Goal: Transaction & Acquisition: Purchase product/service

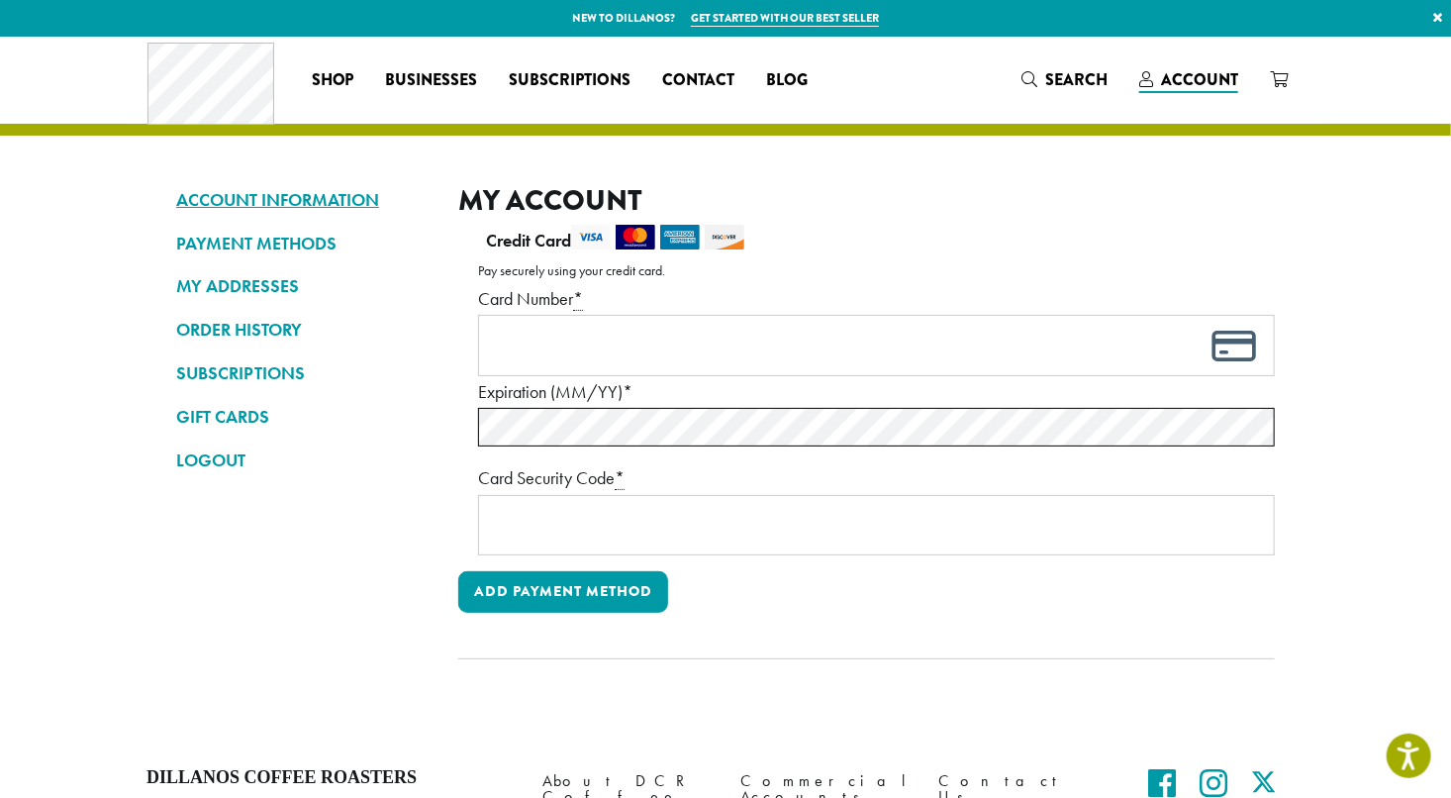
click at [205, 200] on link "ACCOUNT INFORMATION" at bounding box center [302, 200] width 252 height 34
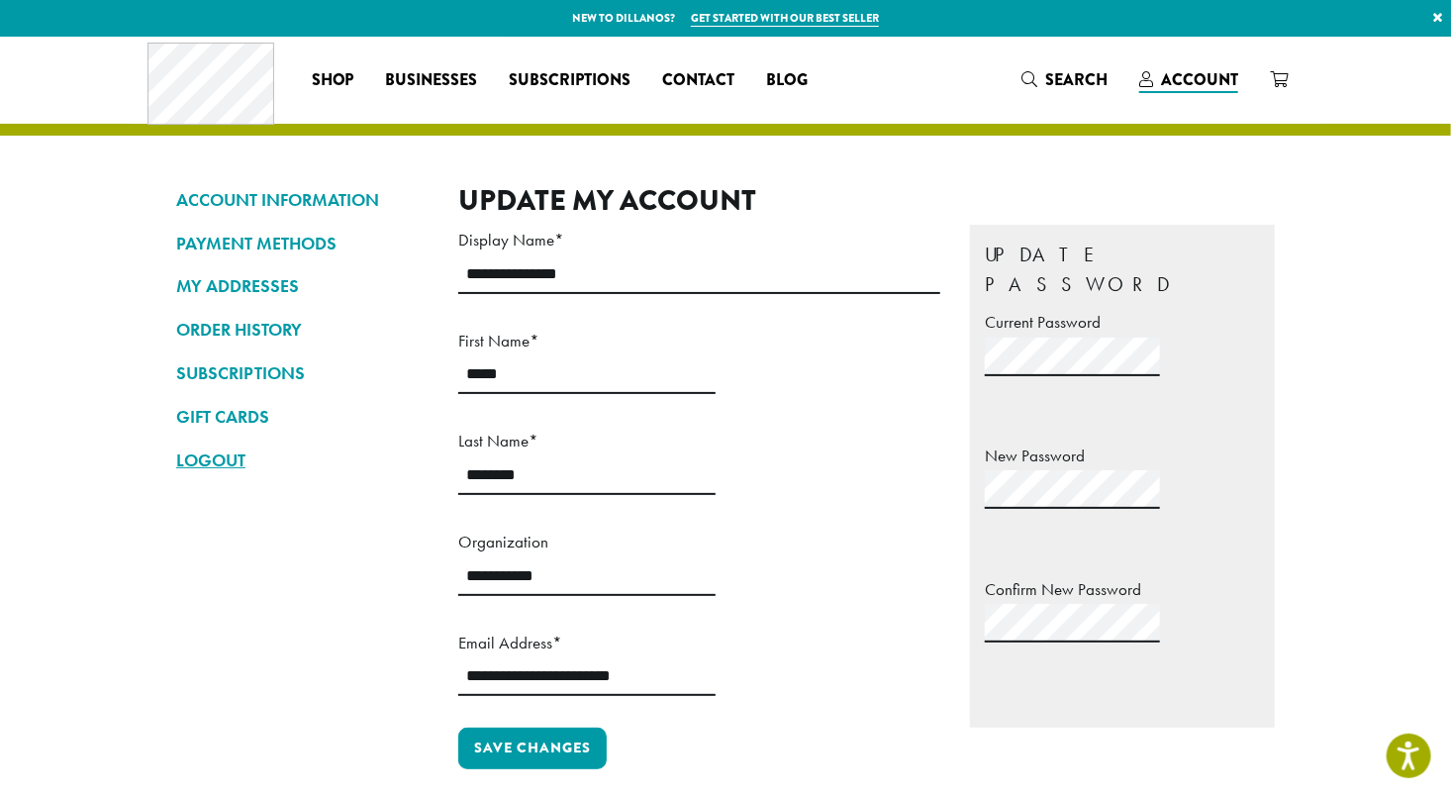
click at [399, 468] on link "LOGOUT" at bounding box center [302, 460] width 252 height 34
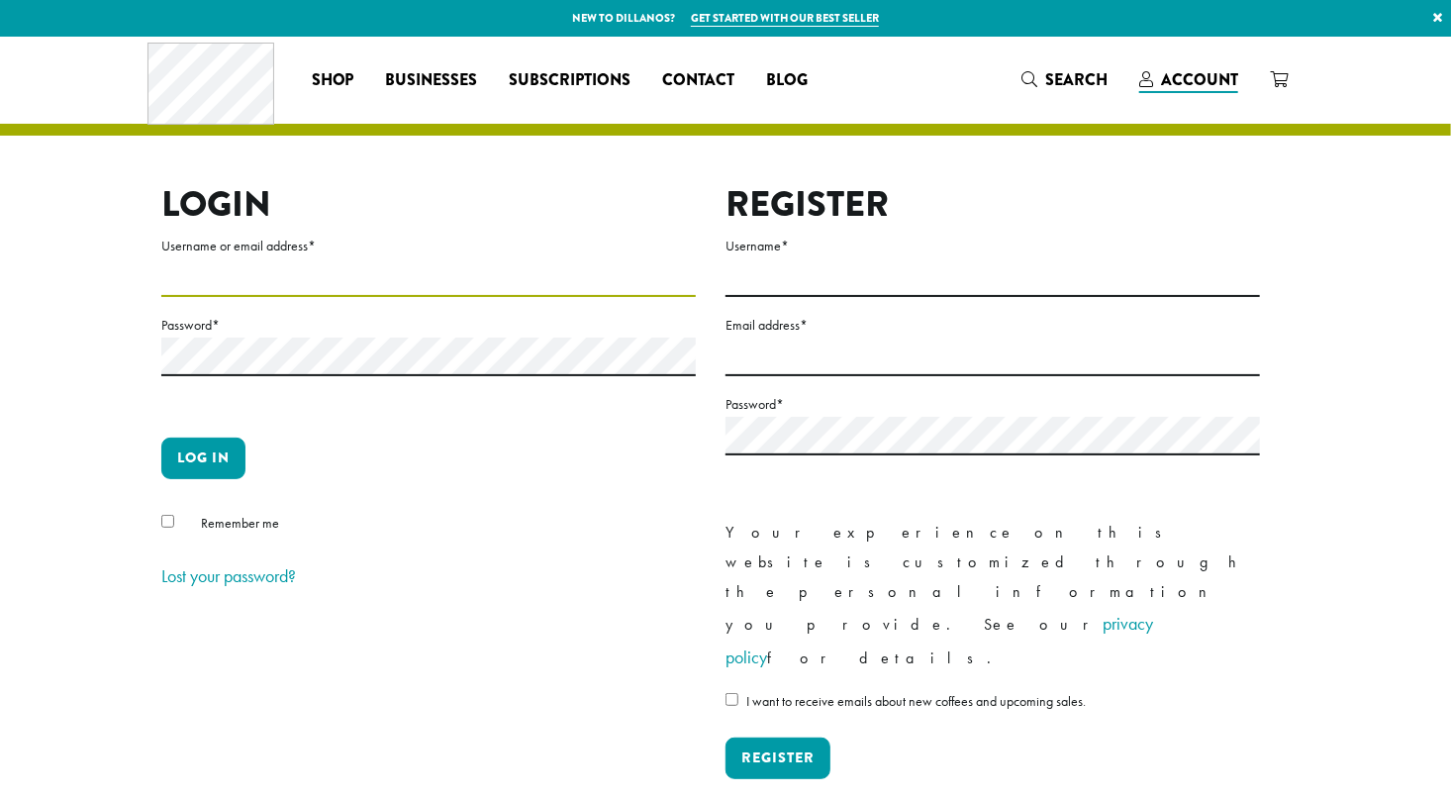
type input "**********"
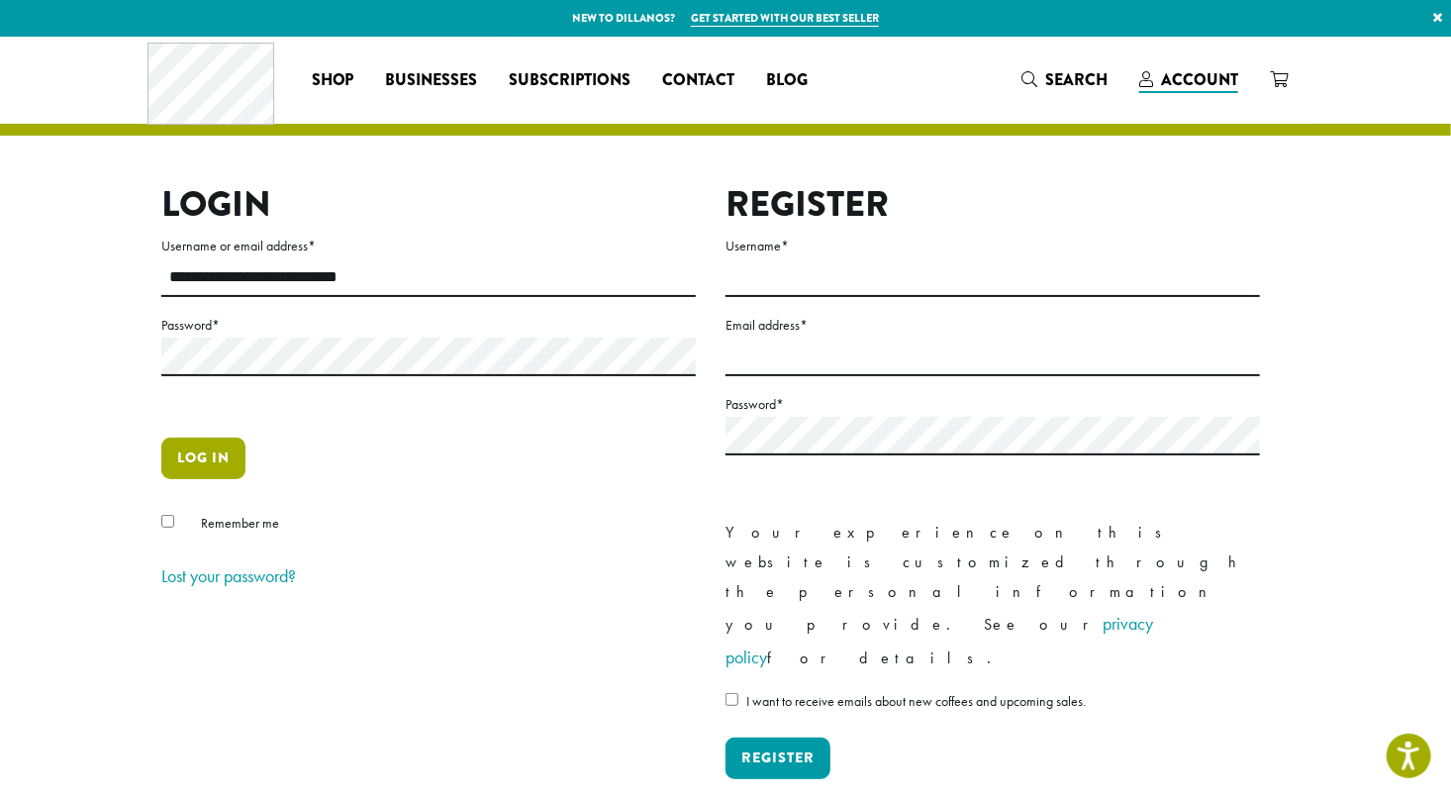
click at [201, 460] on button "Log in" at bounding box center [203, 458] width 84 height 42
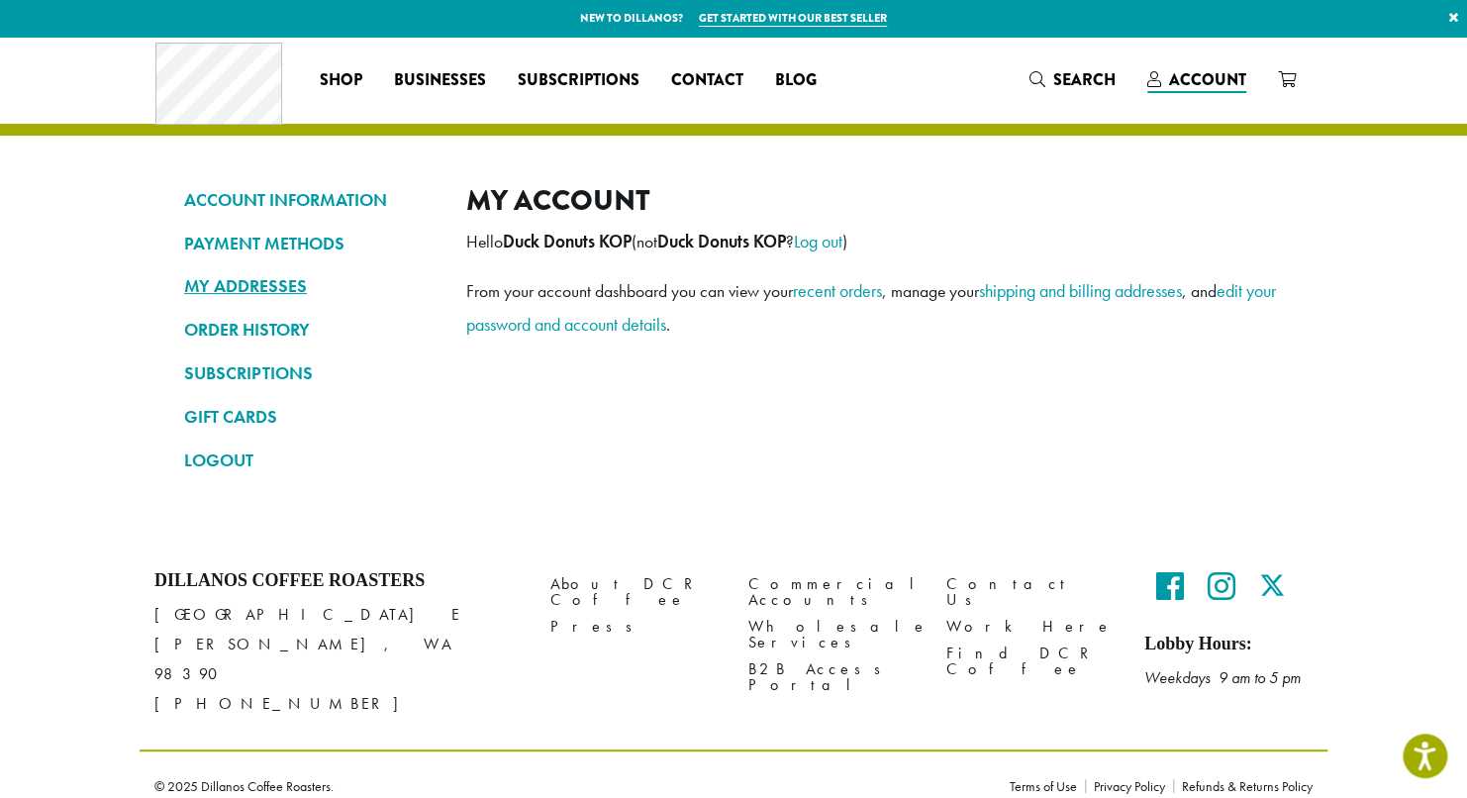
click at [210, 283] on link "MY ADDRESSES" at bounding box center [310, 286] width 252 height 34
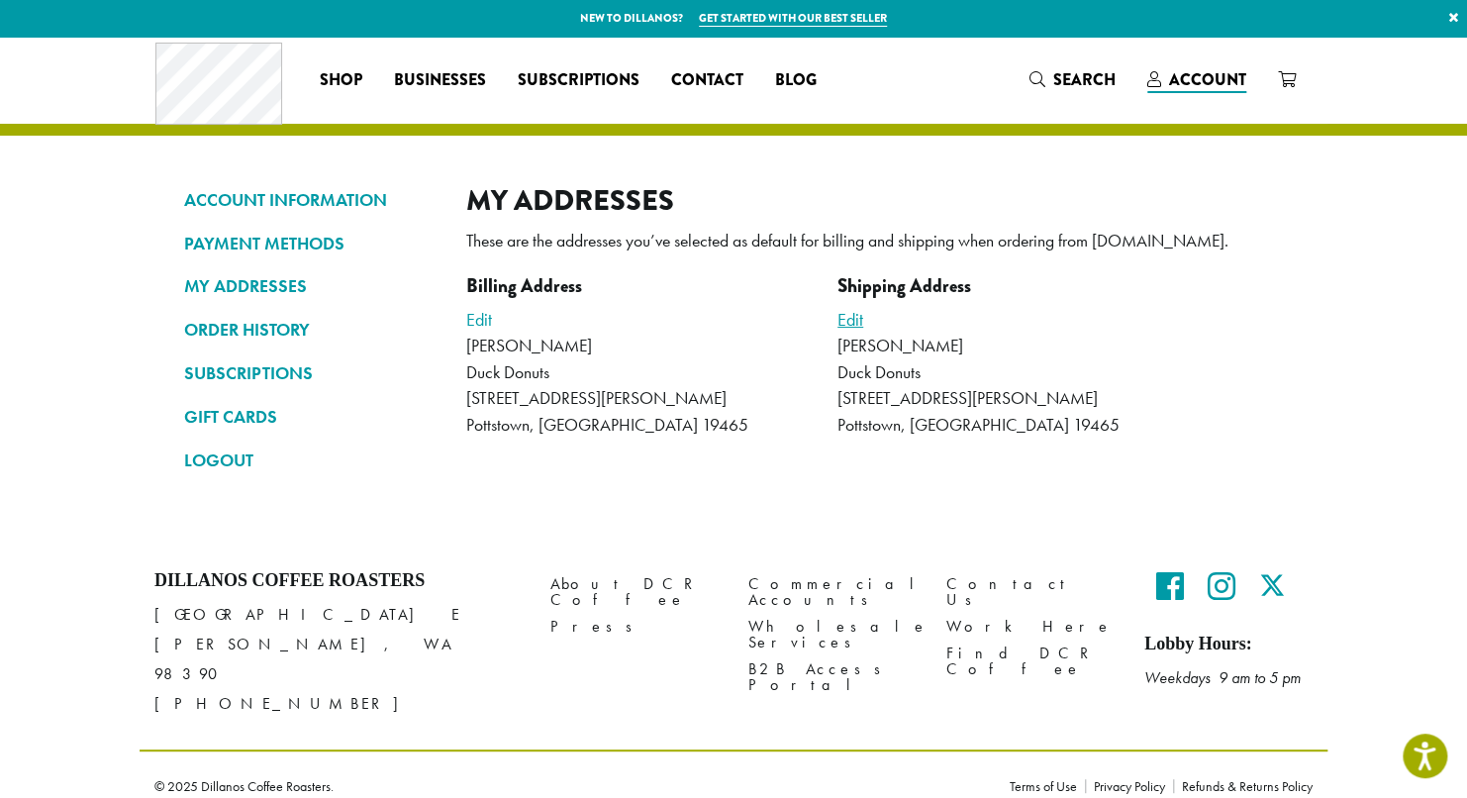
click at [853, 319] on link "Edit" at bounding box center [850, 319] width 26 height 23
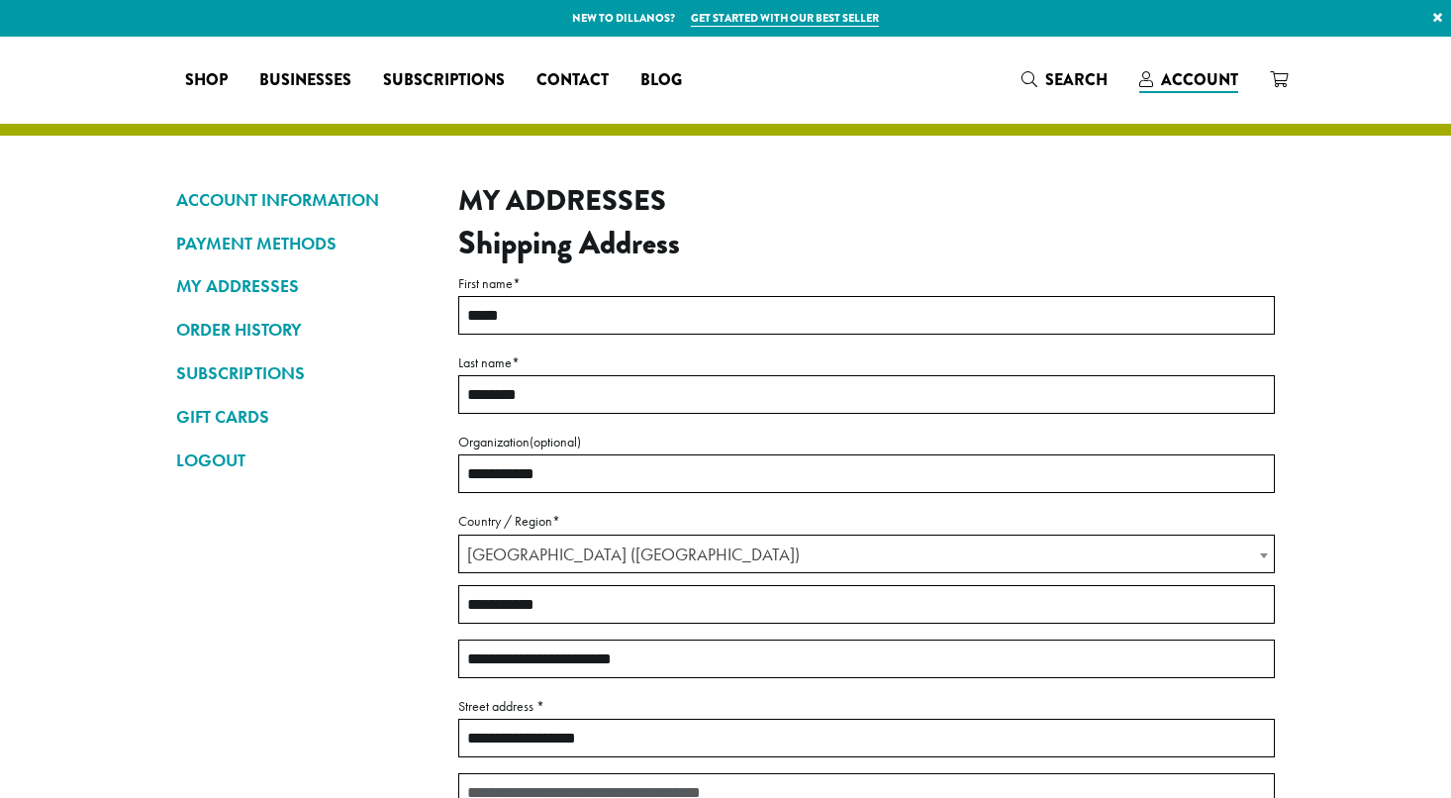
select select "**"
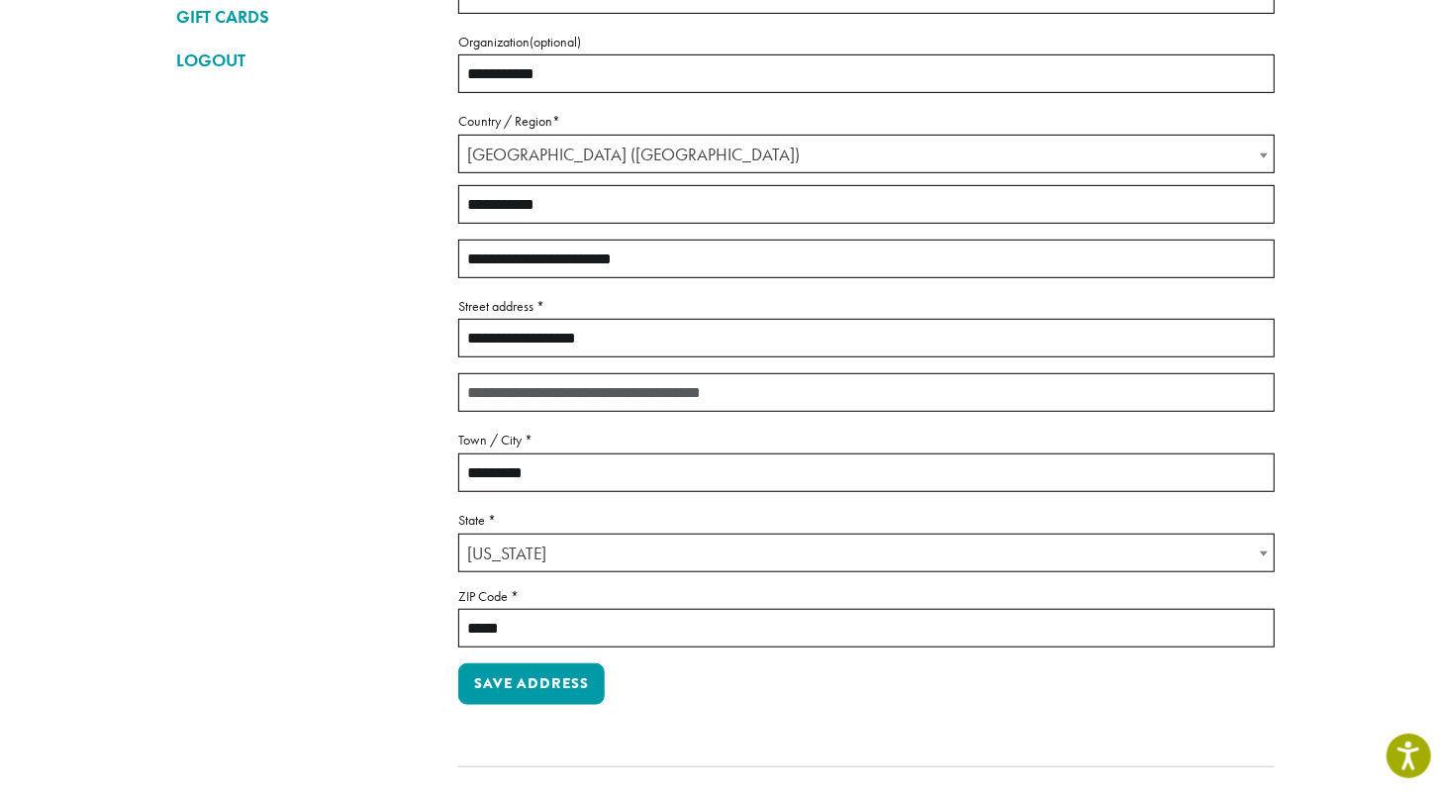
scroll to position [400, 0]
click at [614, 329] on input "**********" at bounding box center [866, 338] width 817 height 39
type input "*"
type input "**********"
type input "*********"
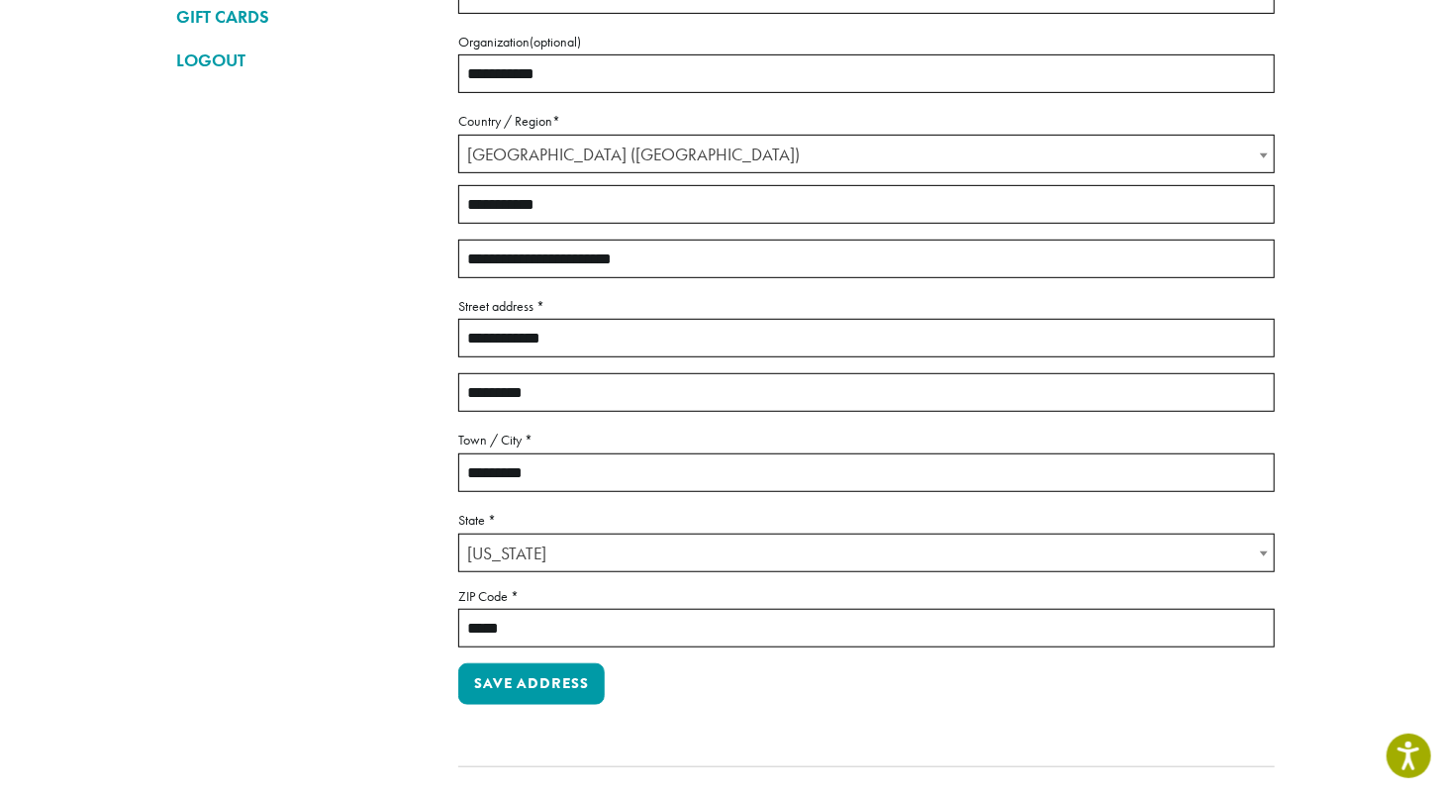
click at [541, 464] on input "*********" at bounding box center [866, 472] width 817 height 39
type input "*"
type input "**********"
click at [524, 622] on input "*****" at bounding box center [866, 628] width 817 height 39
type input "*****"
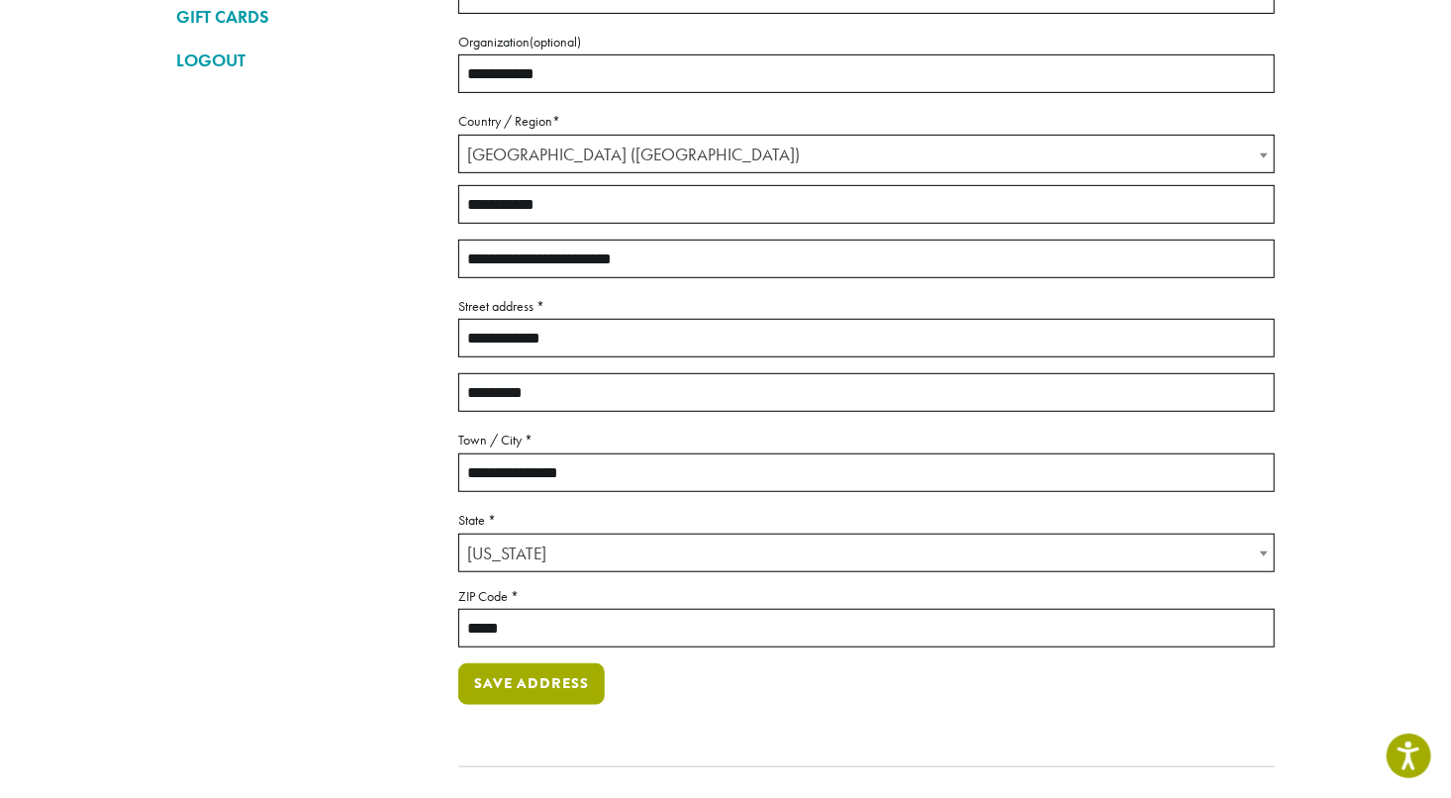
click at [483, 691] on button "Save address" at bounding box center [531, 684] width 146 height 42
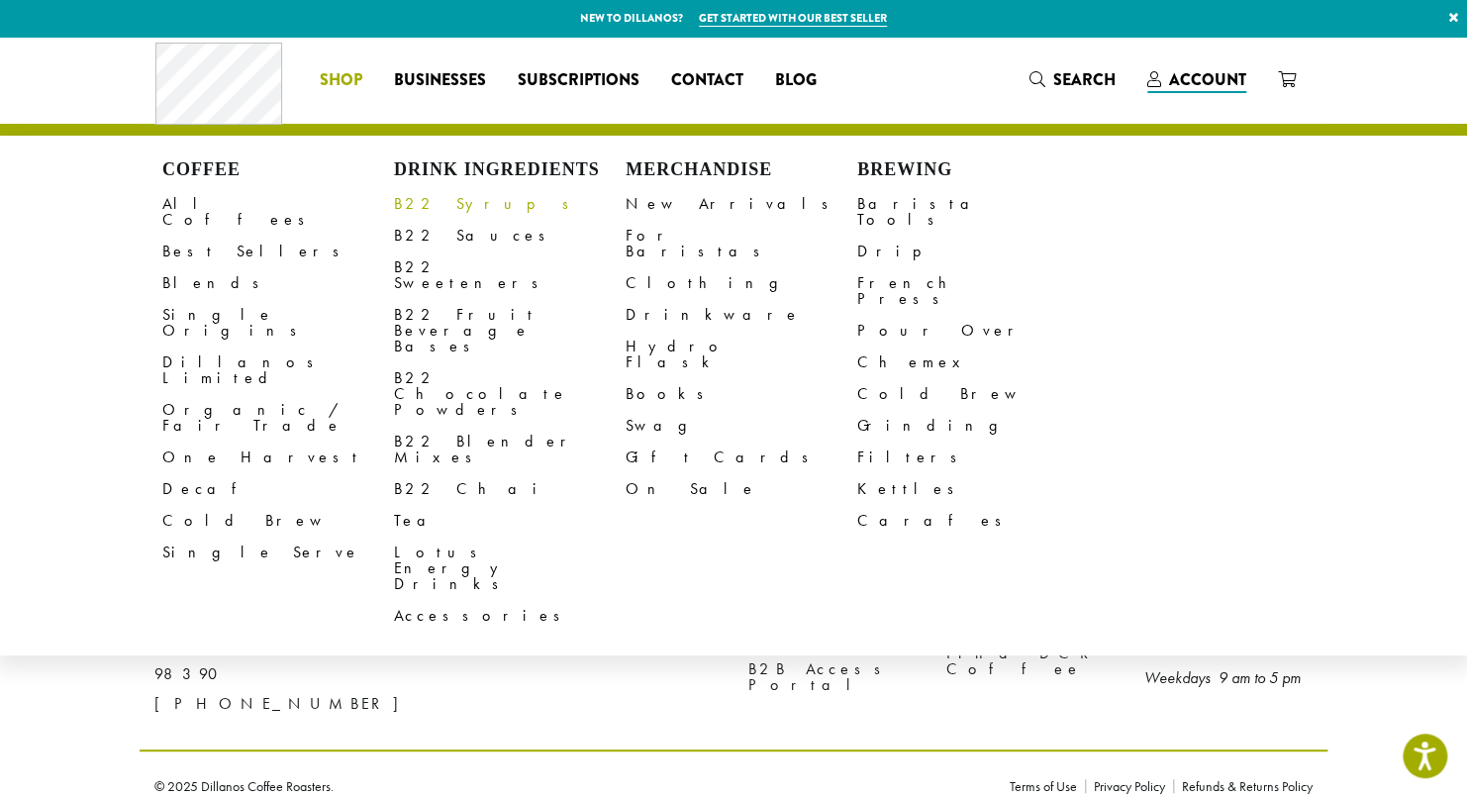
click at [422, 208] on link "B22 Syrups" at bounding box center [510, 204] width 232 height 32
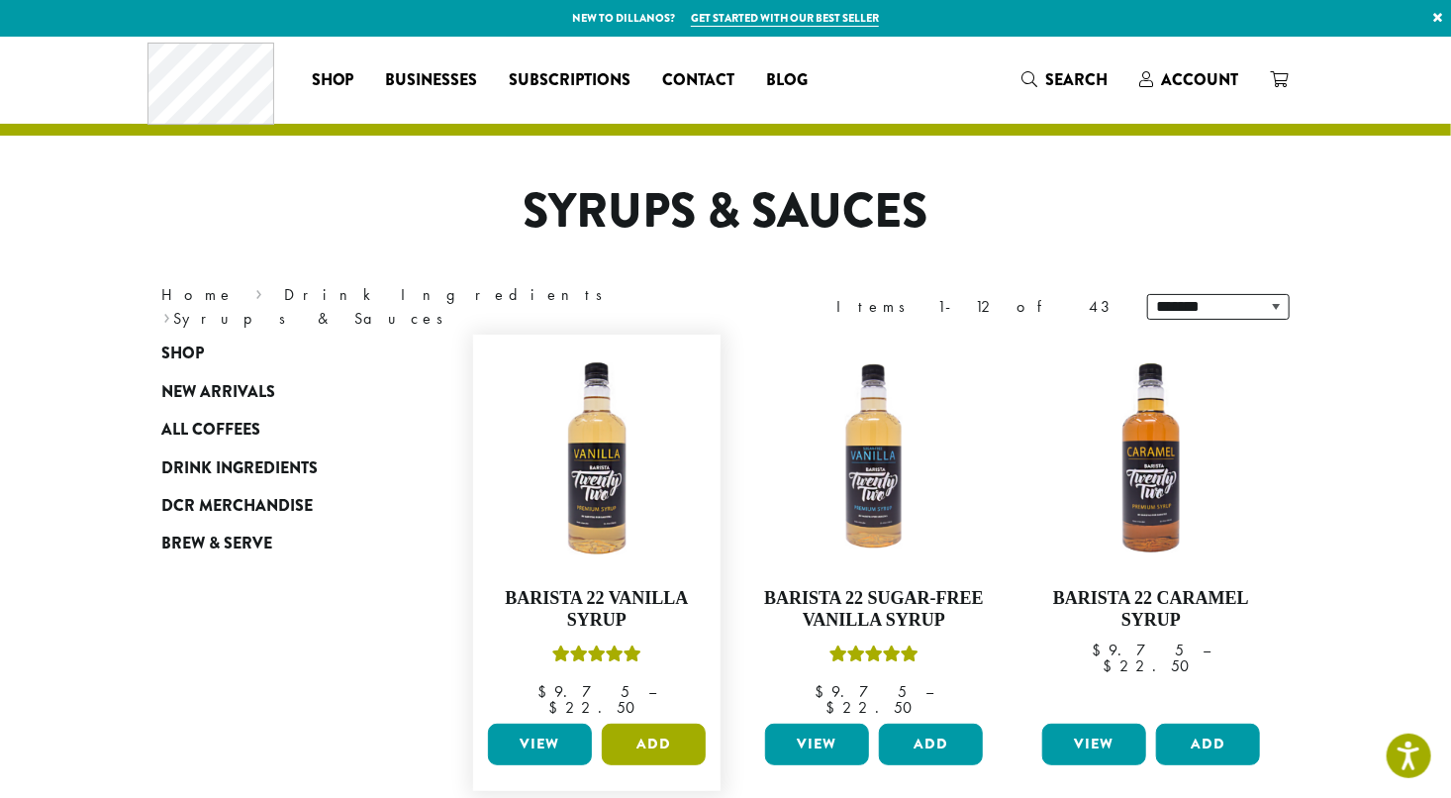
click at [663, 730] on button "Add" at bounding box center [654, 745] width 104 height 42
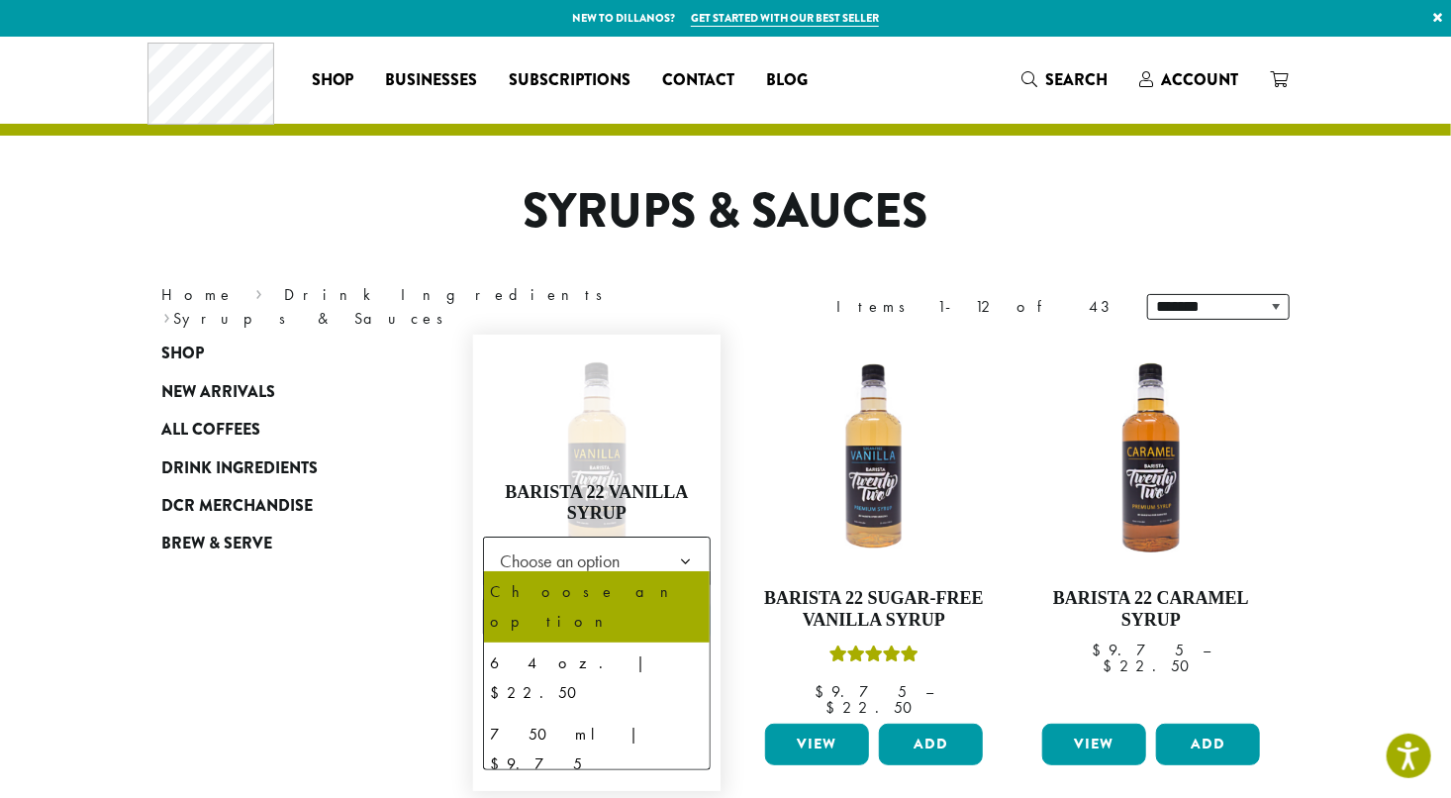
click at [638, 552] on span "Choose an option" at bounding box center [565, 560] width 147 height 39
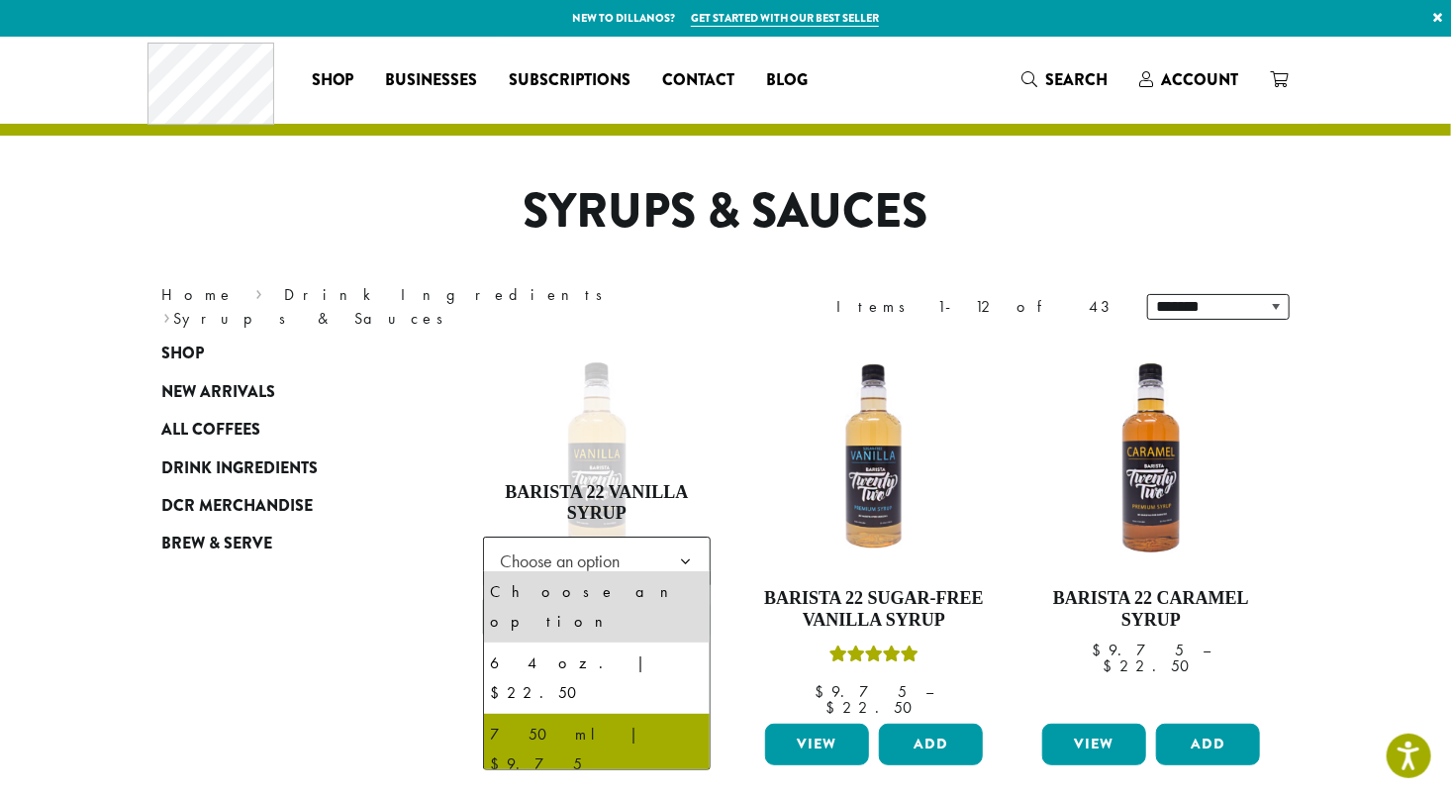
select select "******"
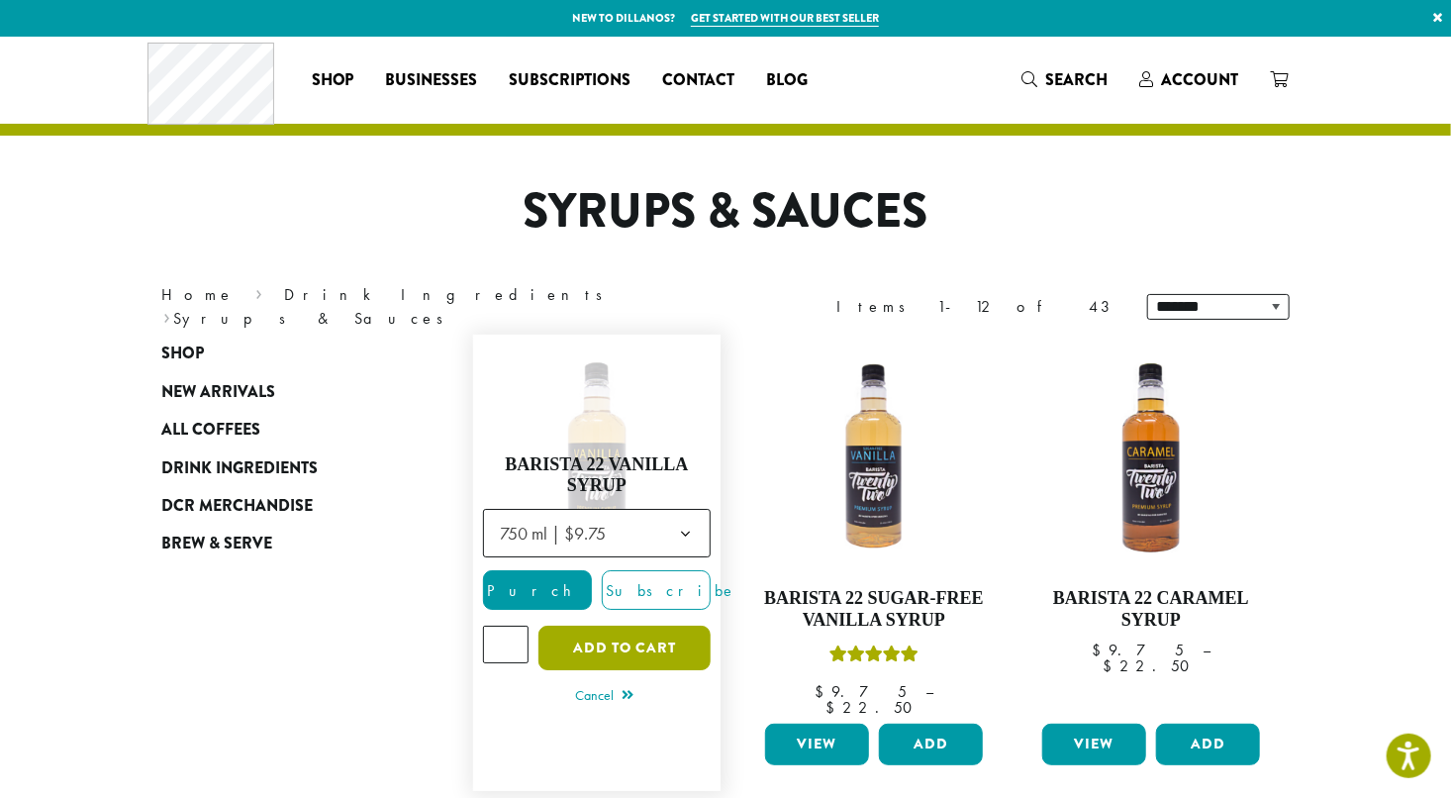
click at [618, 631] on button "Add to cart" at bounding box center [624, 648] width 172 height 45
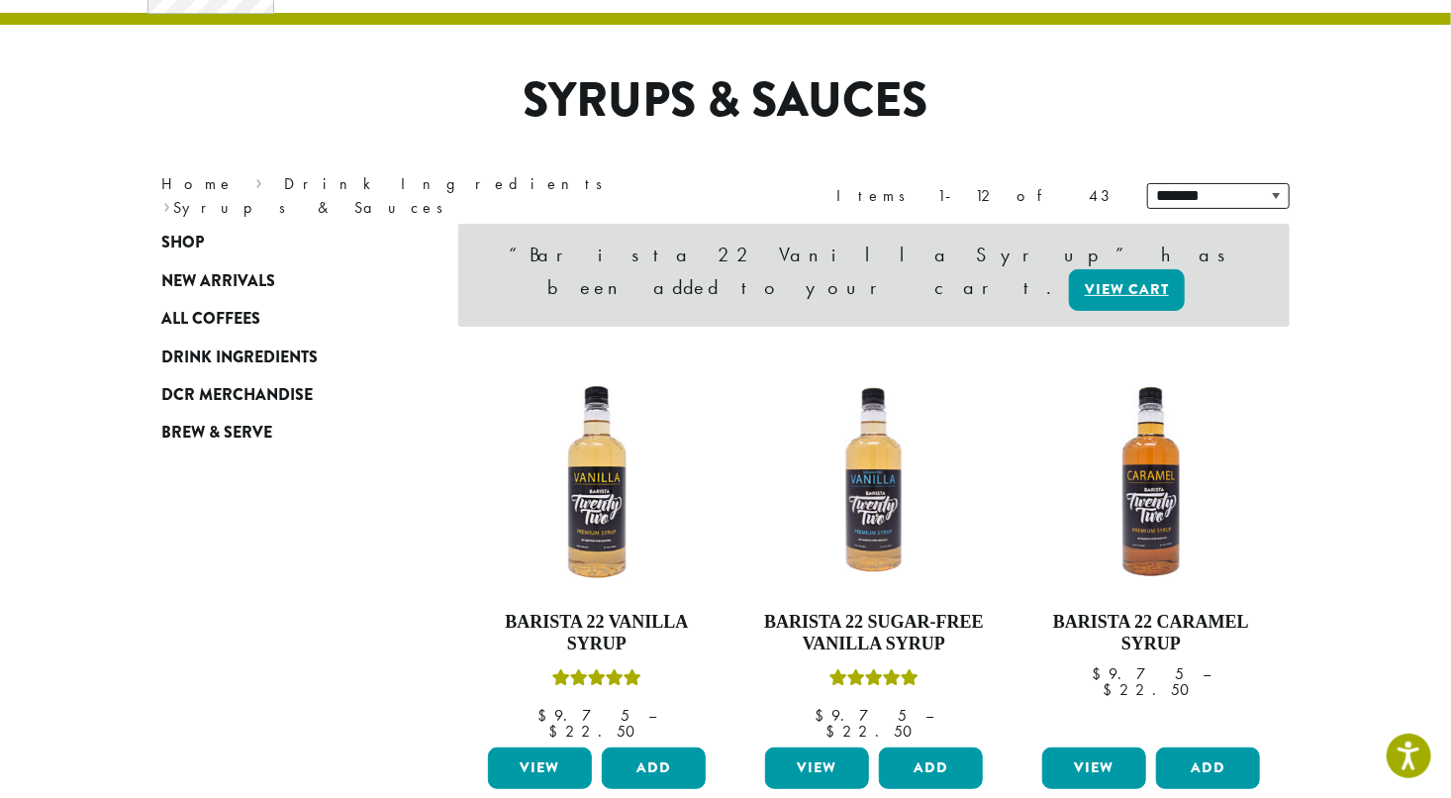
scroll to position [115, 0]
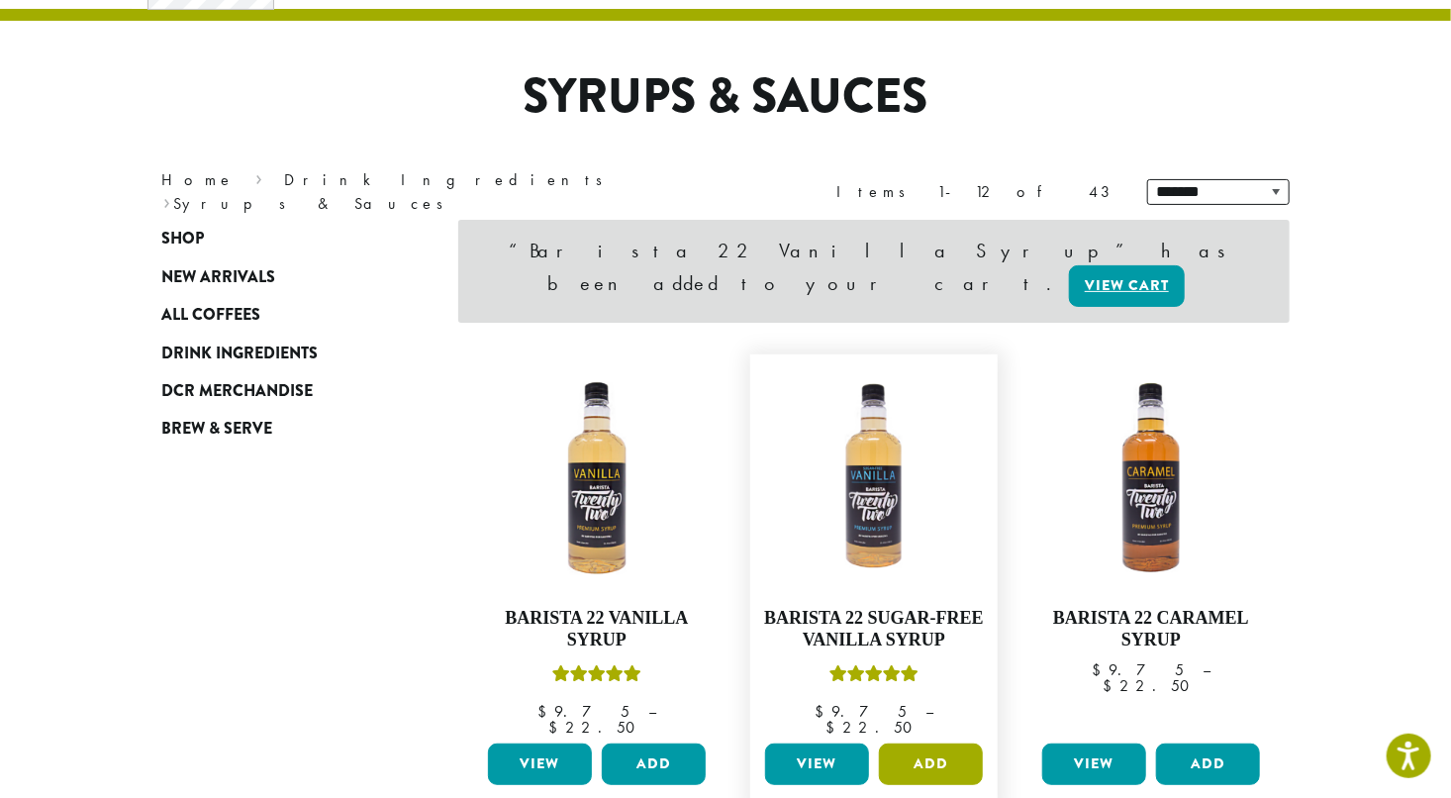
click at [919, 743] on button "Add" at bounding box center [931, 764] width 104 height 42
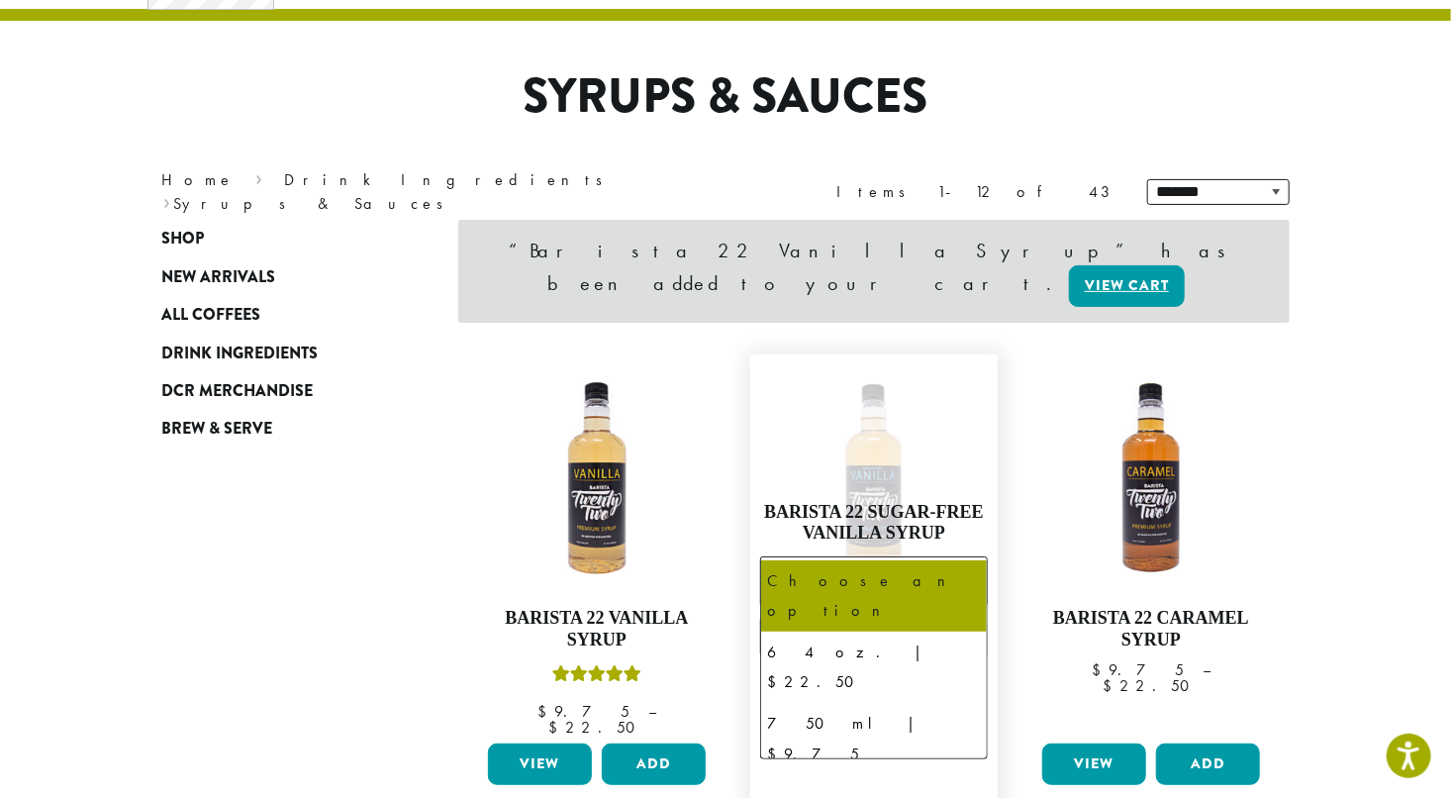
click at [900, 561] on span "Choose an option" at bounding box center [842, 580] width 147 height 39
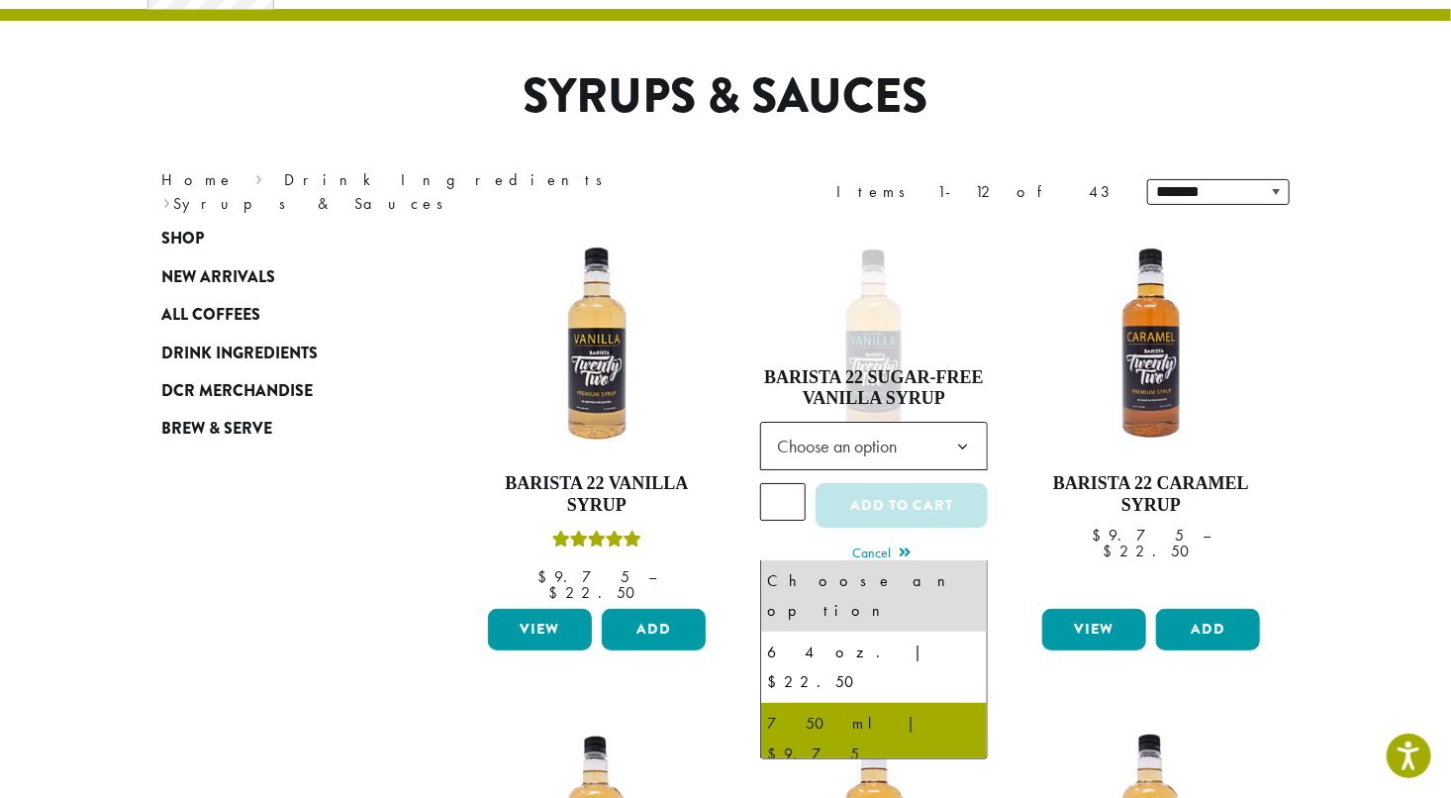
select select "******"
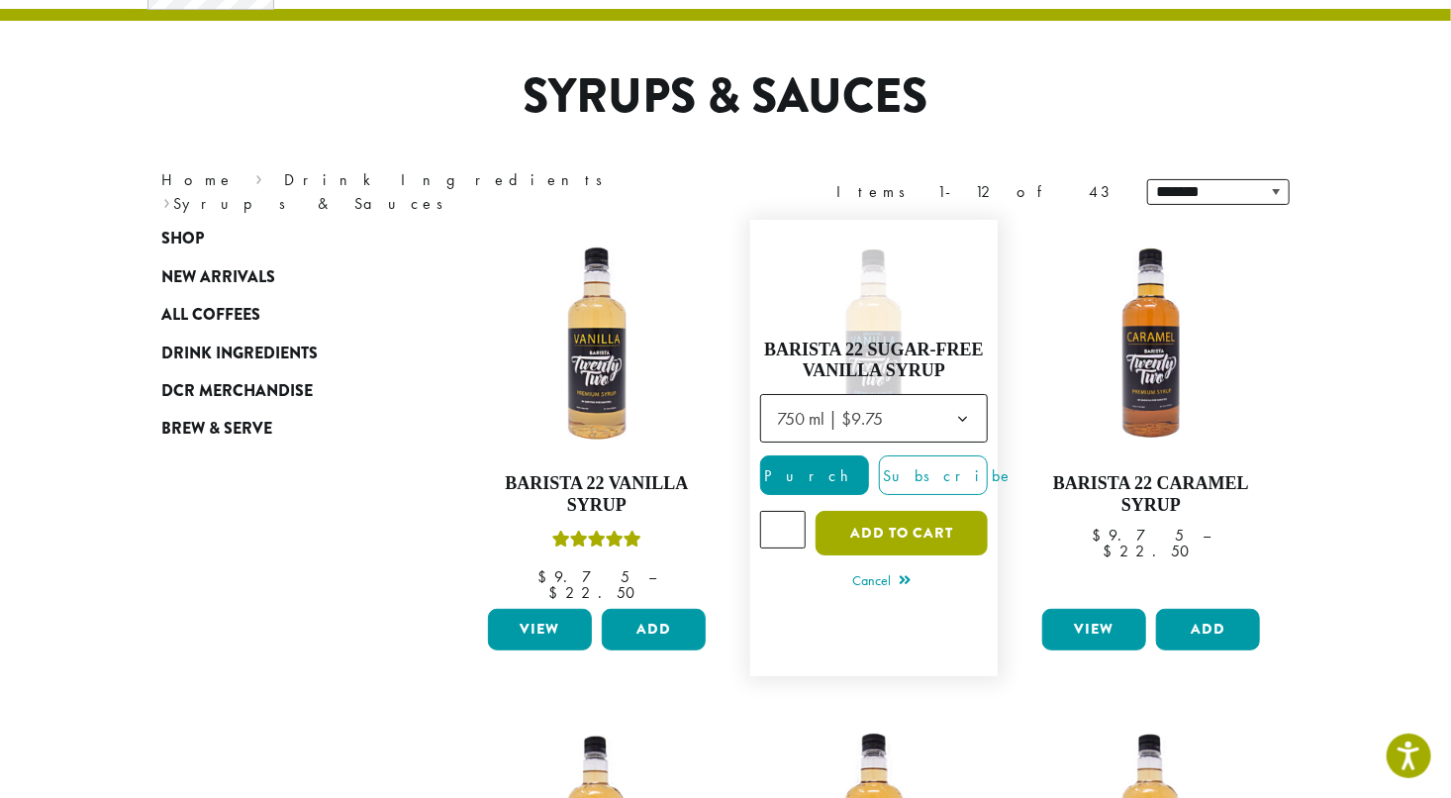
click at [904, 520] on button "Add to cart" at bounding box center [902, 533] width 172 height 45
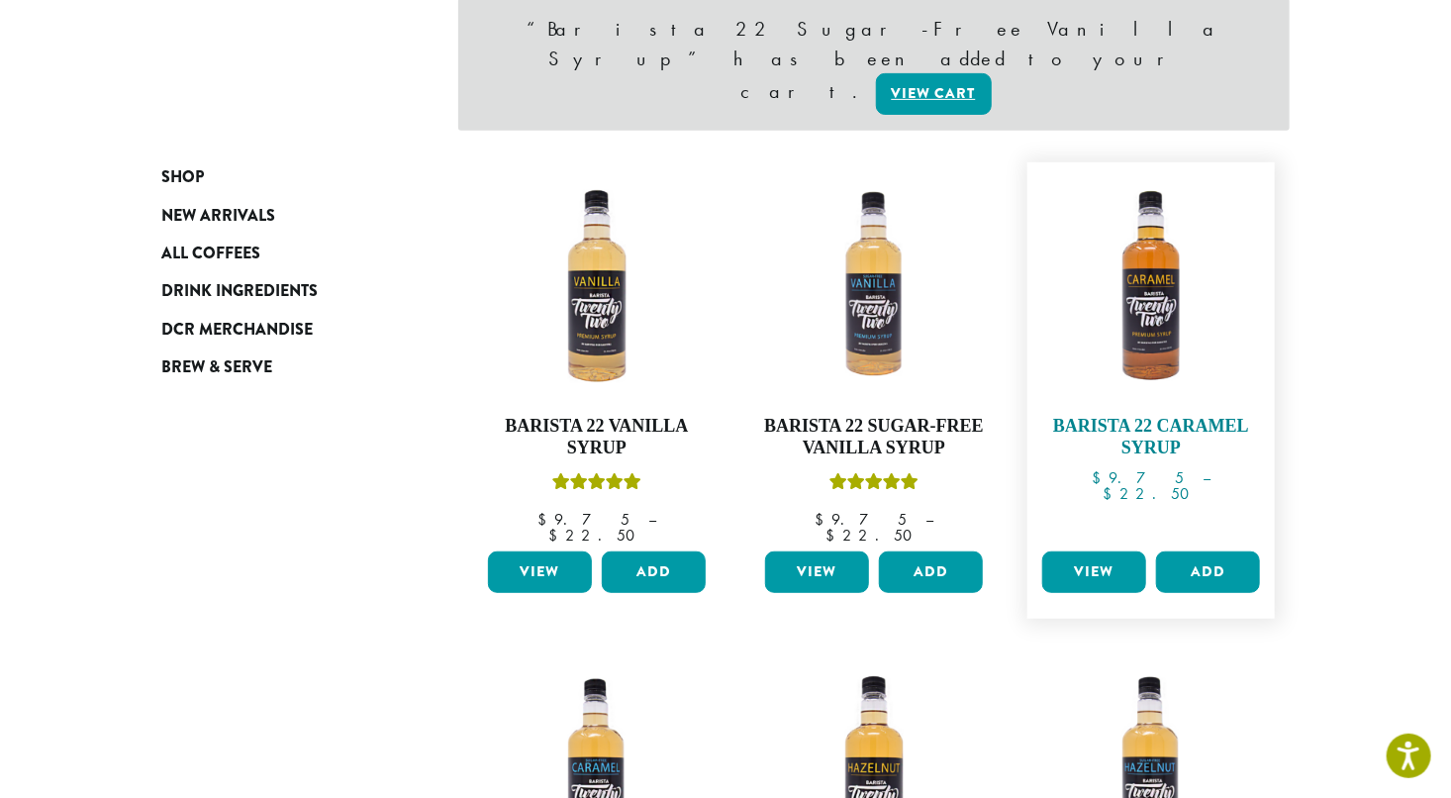
scroll to position [337, 0]
click at [1201, 551] on button "Add" at bounding box center [1208, 572] width 104 height 42
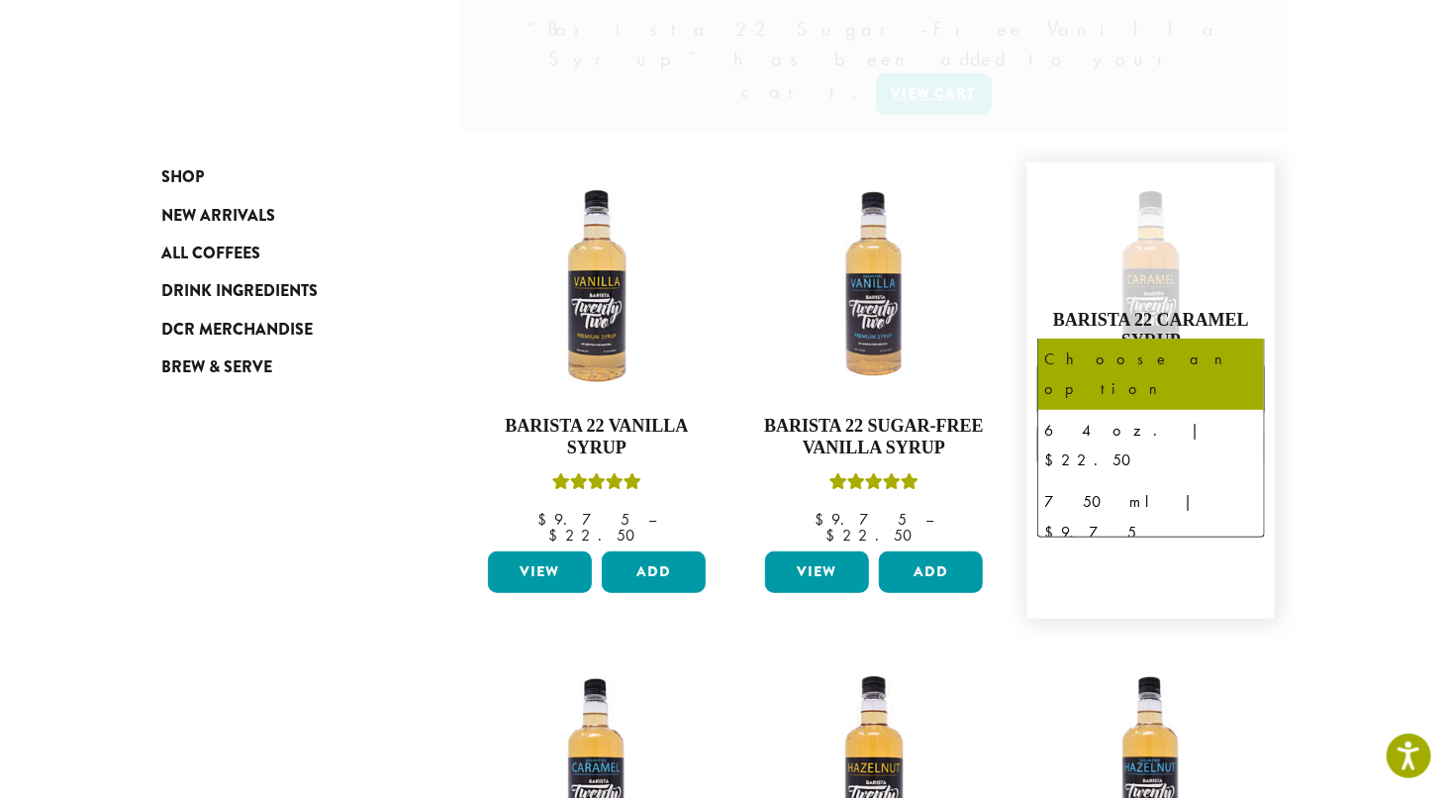
click at [1159, 369] on span "Choose an option" at bounding box center [1119, 388] width 147 height 39
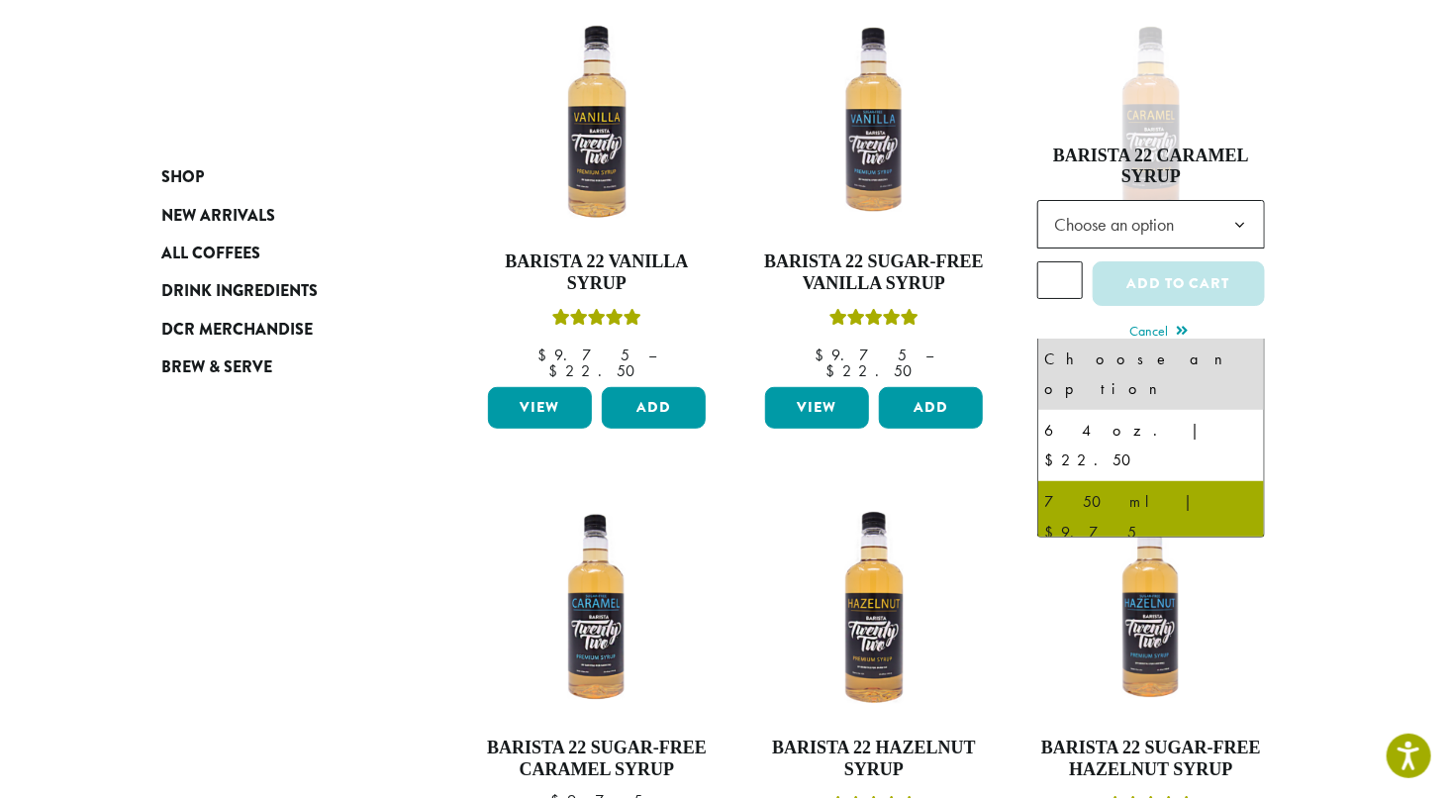
select select "******"
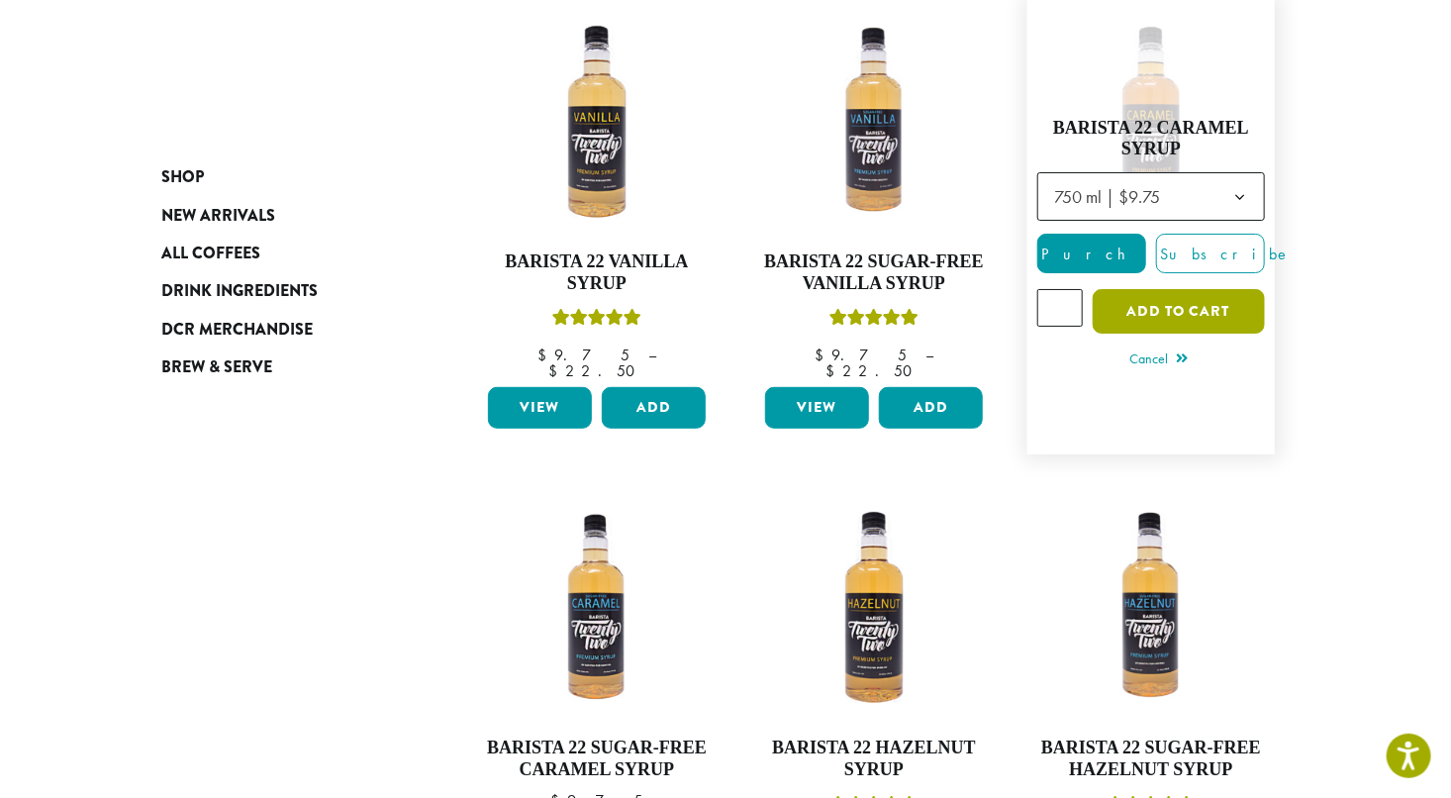
click at [1174, 302] on button "Add to cart" at bounding box center [1179, 311] width 172 height 45
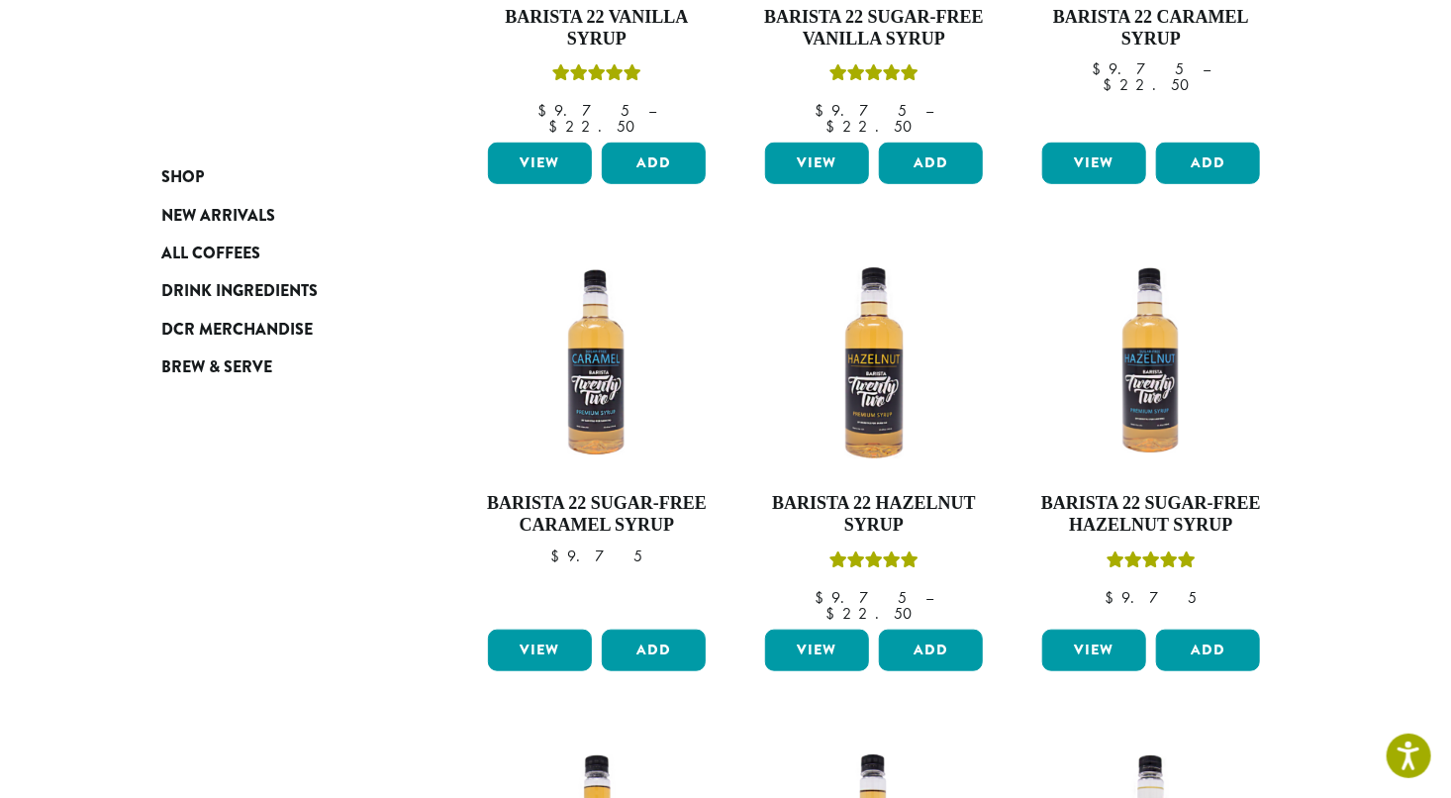
scroll to position [476, 0]
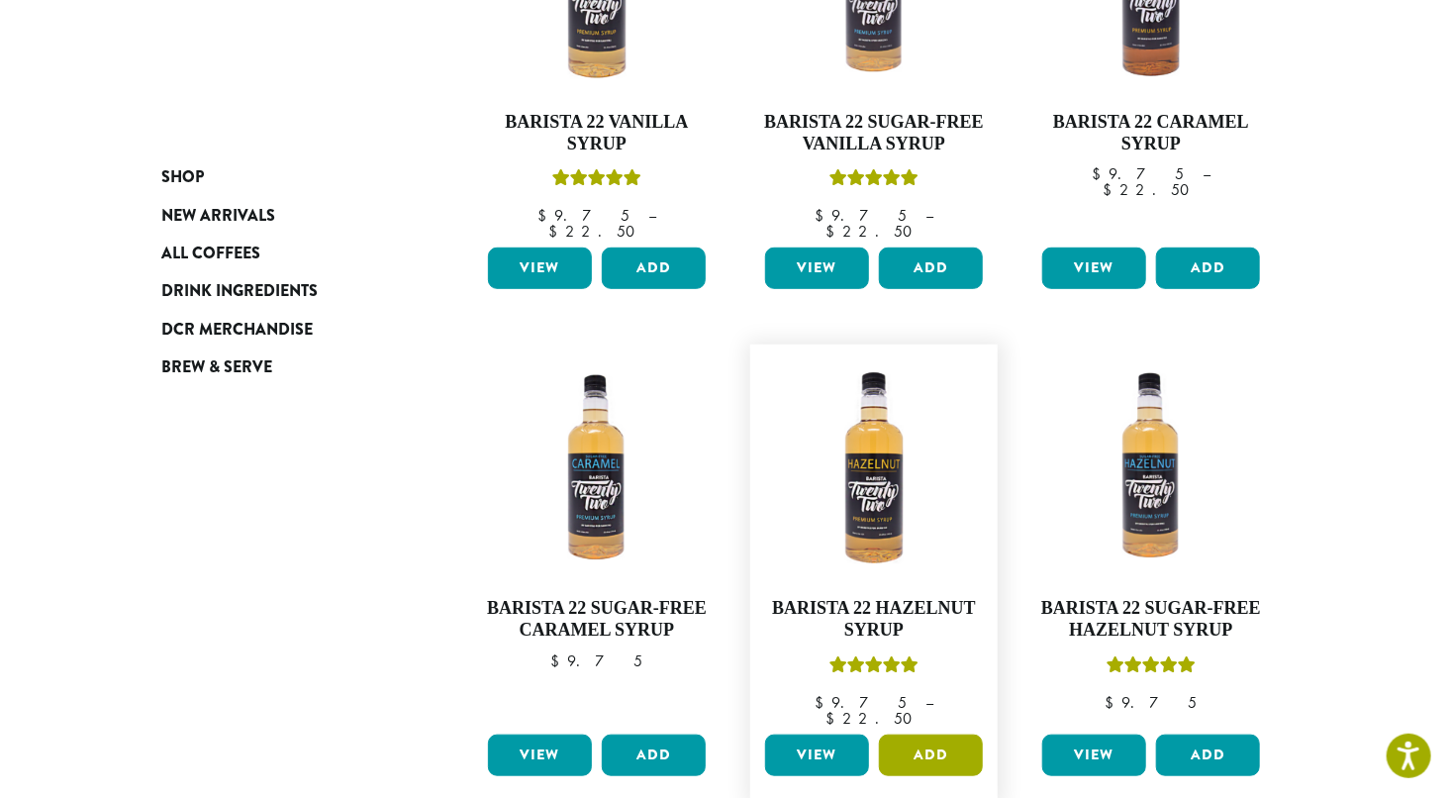
click at [929, 734] on button "Add" at bounding box center [931, 755] width 104 height 42
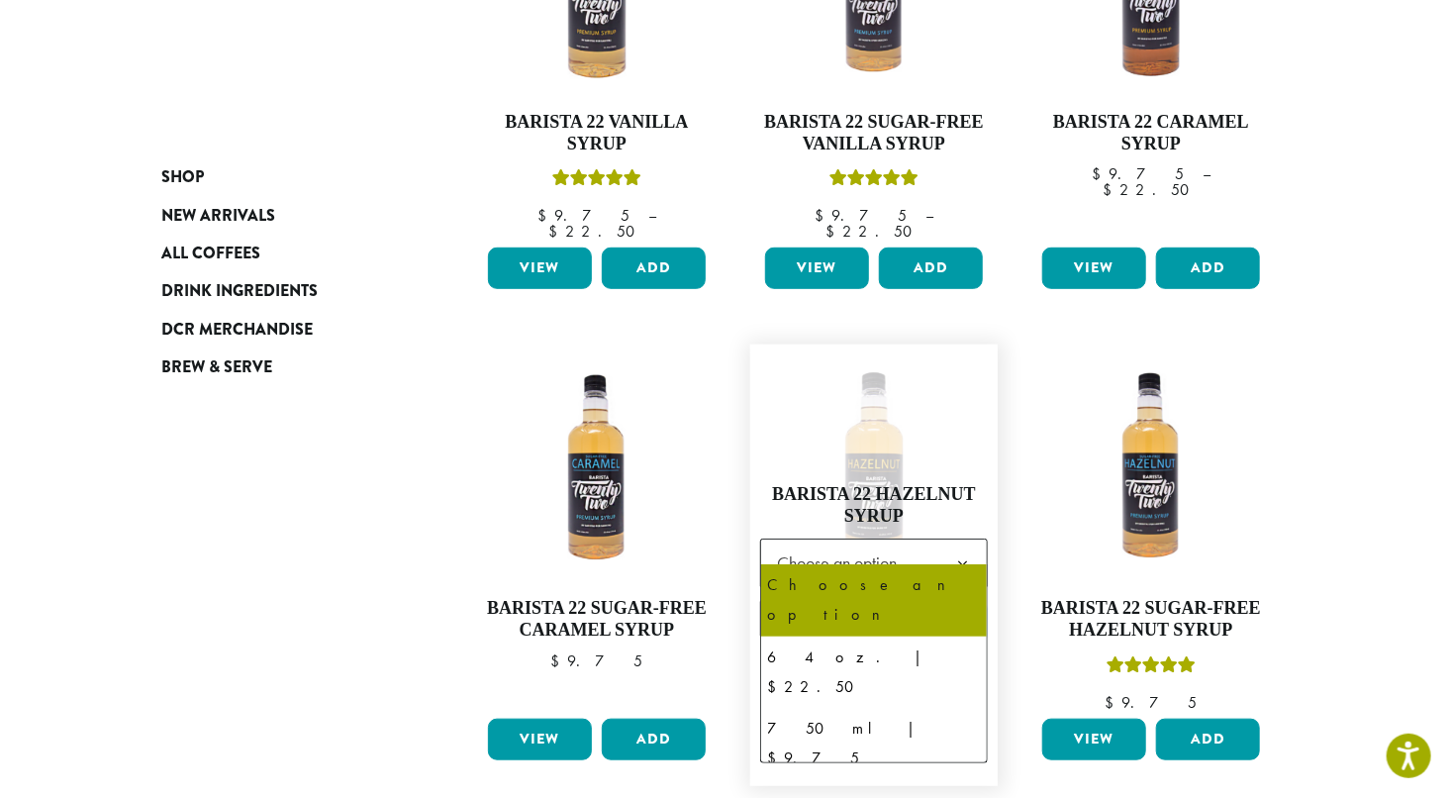
click at [931, 540] on span "Choose an option" at bounding box center [874, 562] width 228 height 48
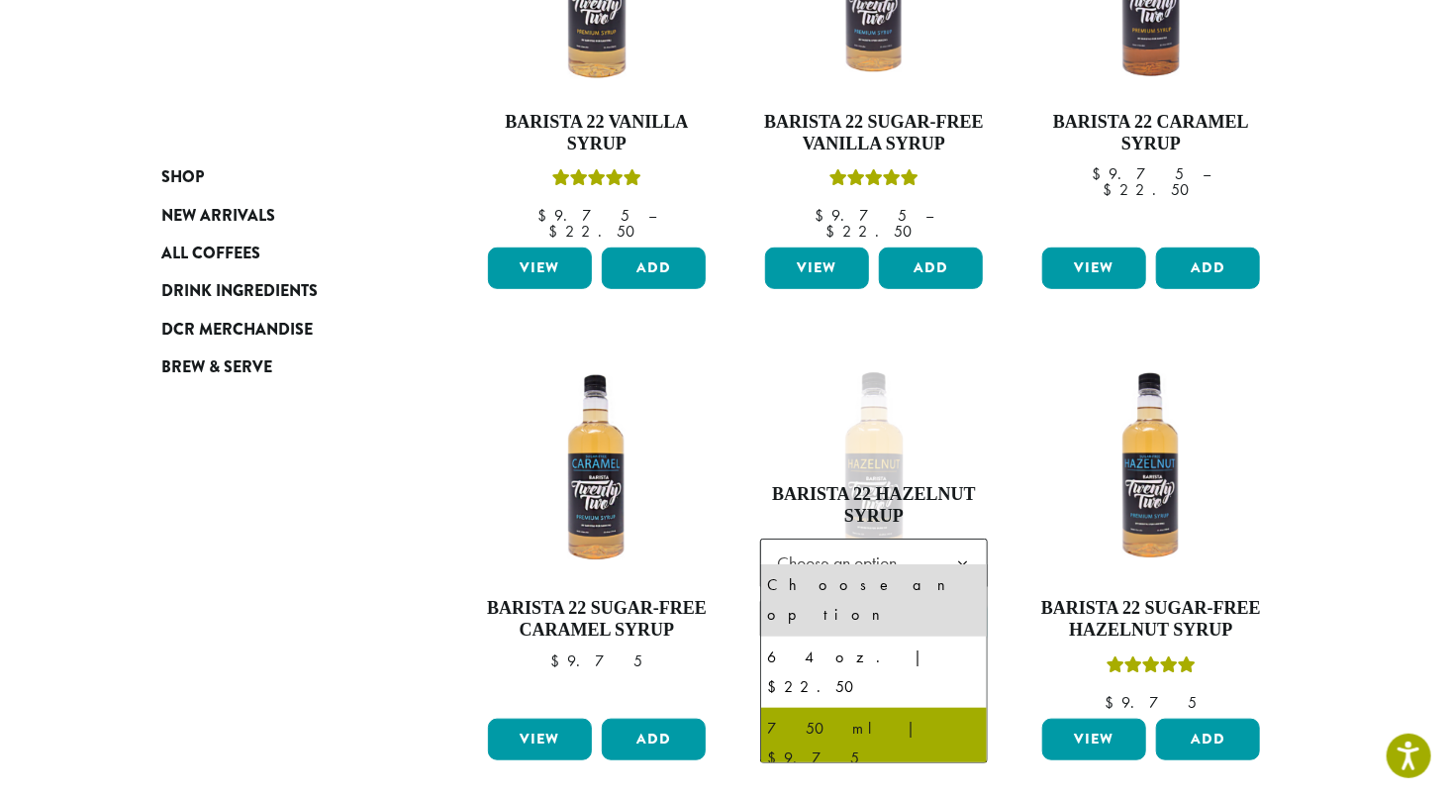
select select "******"
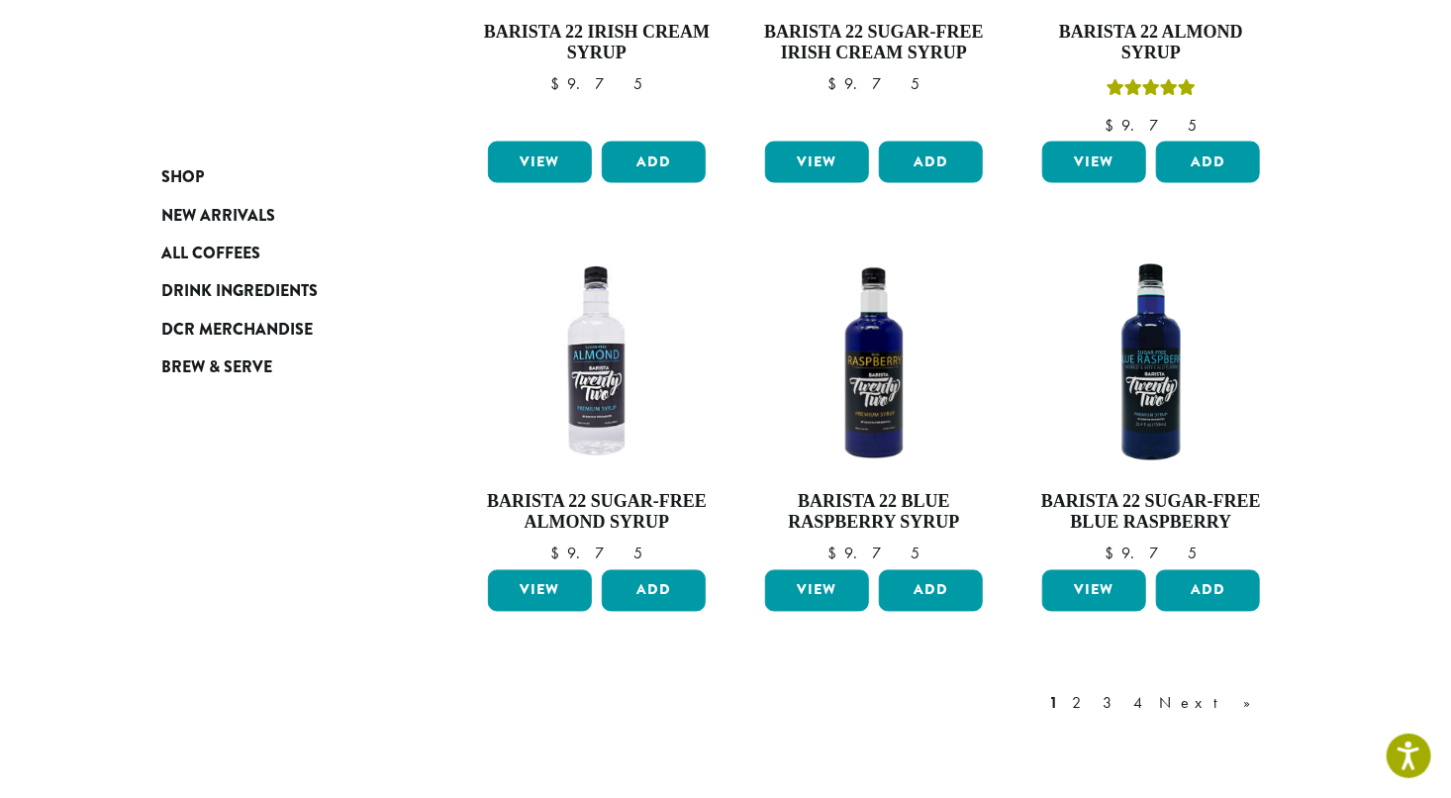
scroll to position [1524, 0]
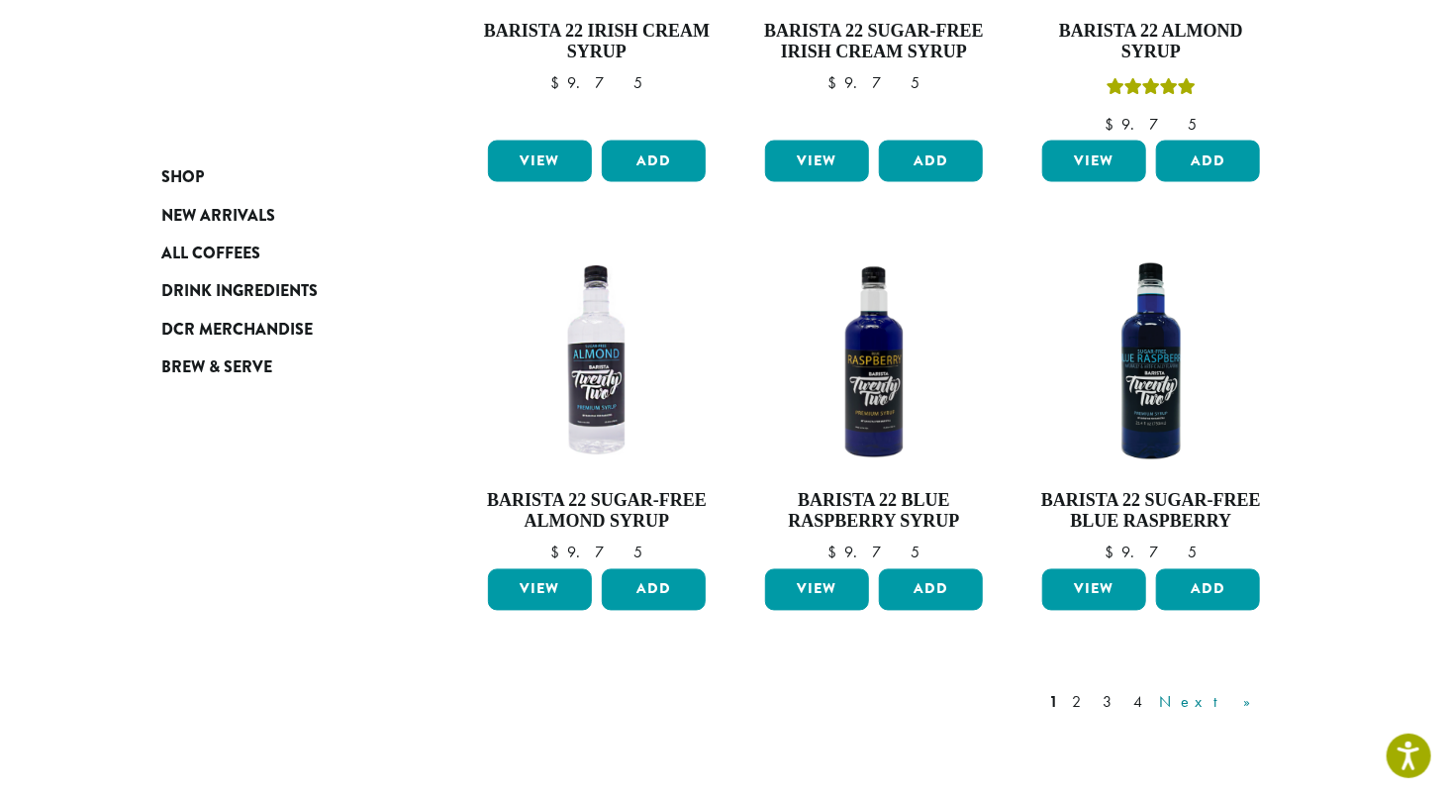
click at [1244, 691] on link "Next »" at bounding box center [1212, 703] width 114 height 24
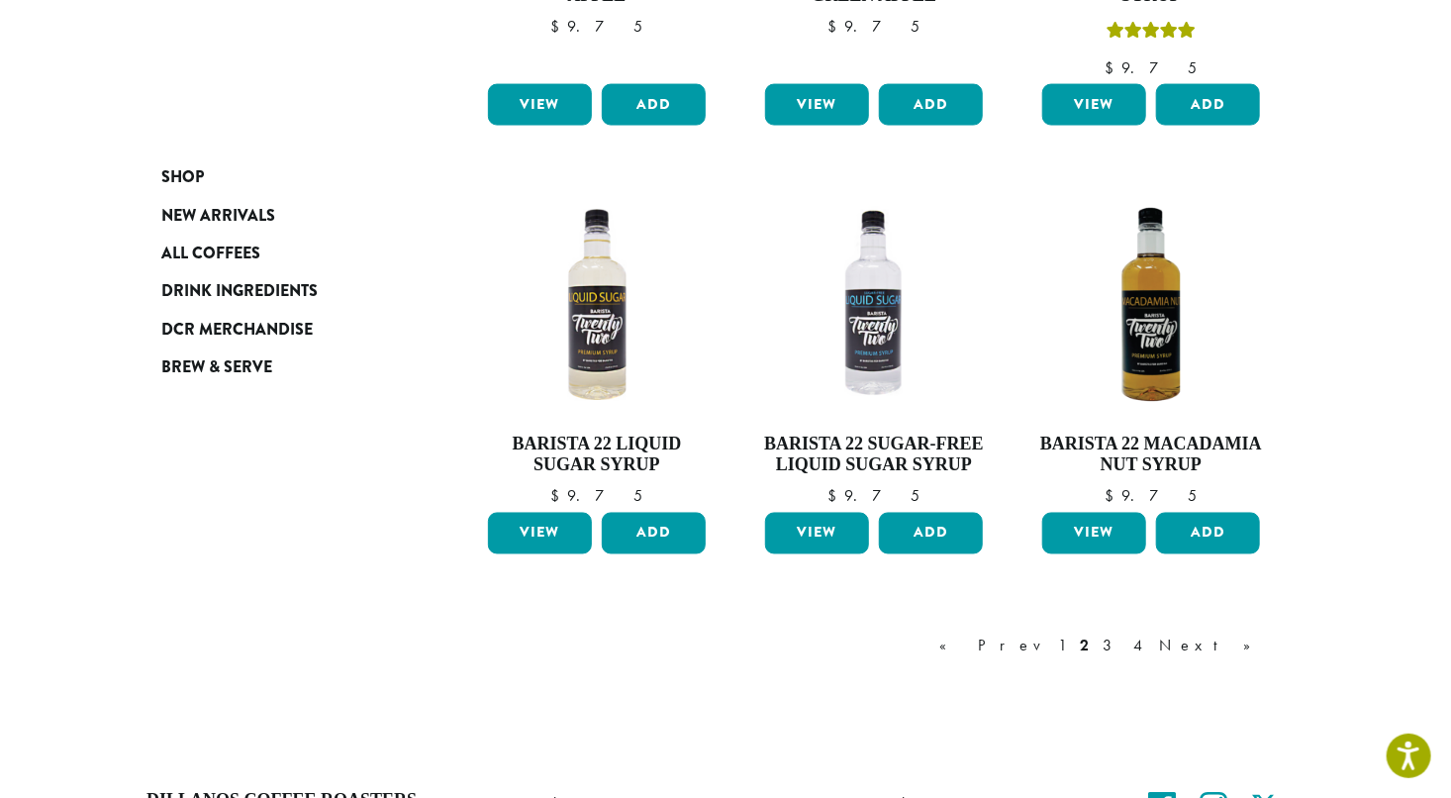
scroll to position [1524, 0]
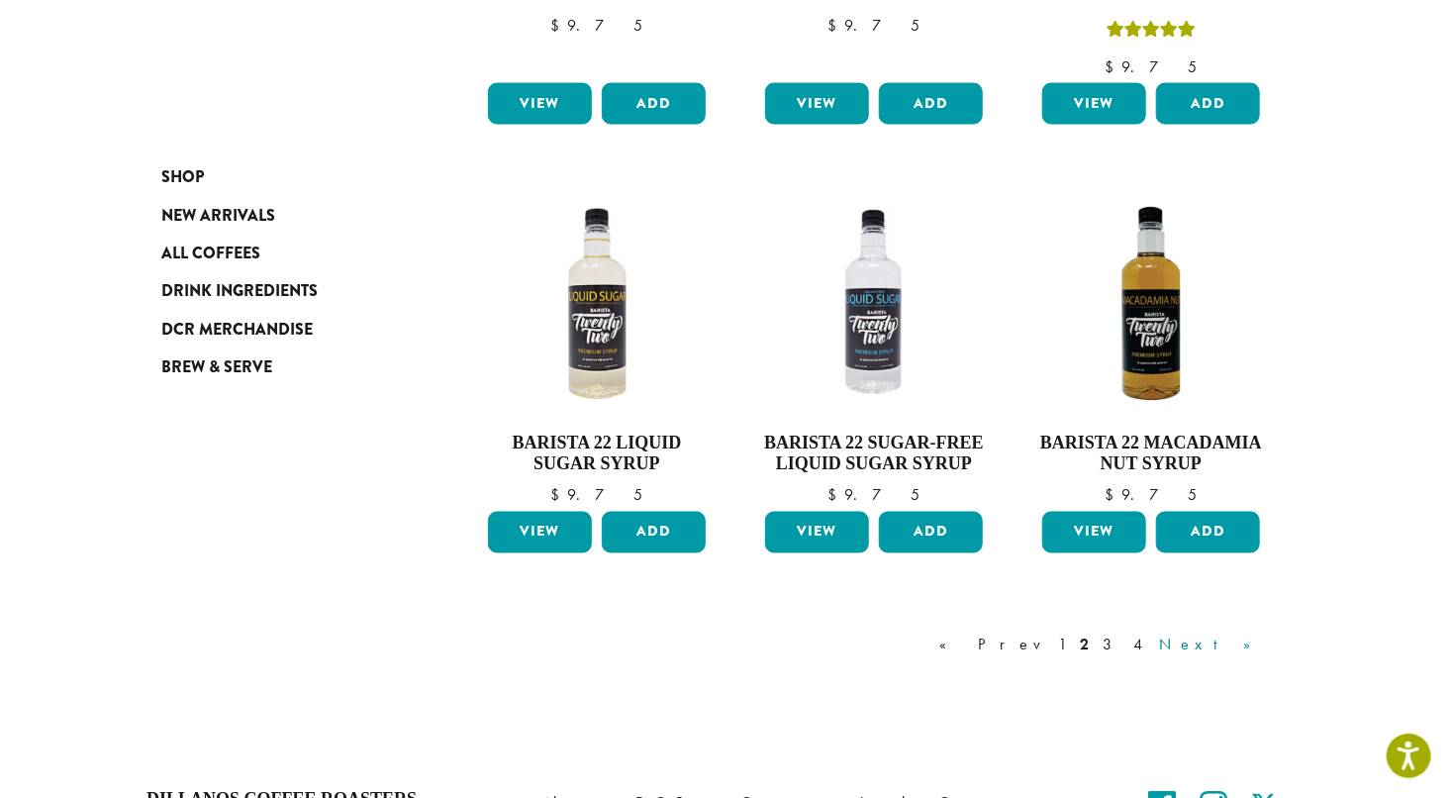
click at [1244, 643] on link "Next »" at bounding box center [1212, 645] width 114 height 24
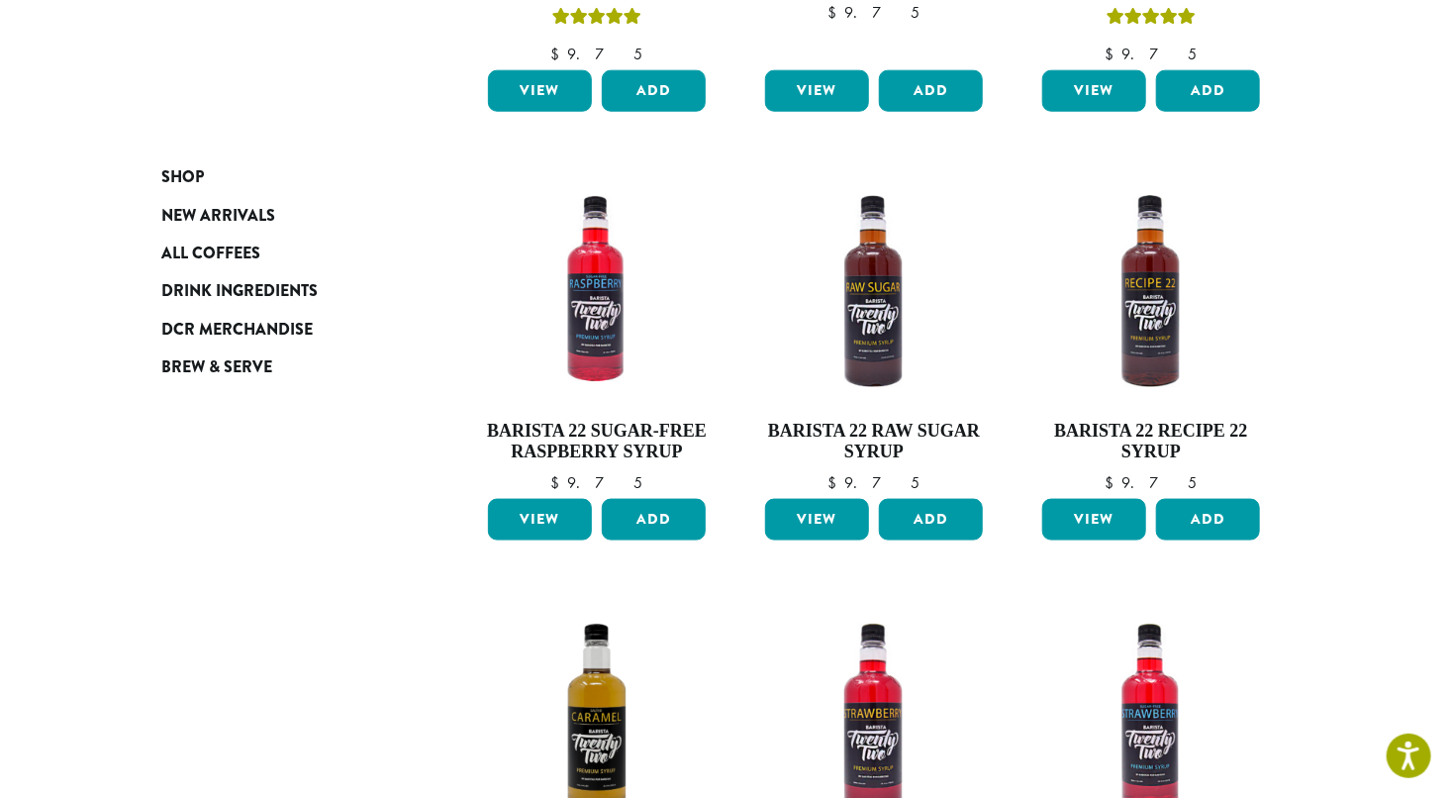
scroll to position [1068, 0]
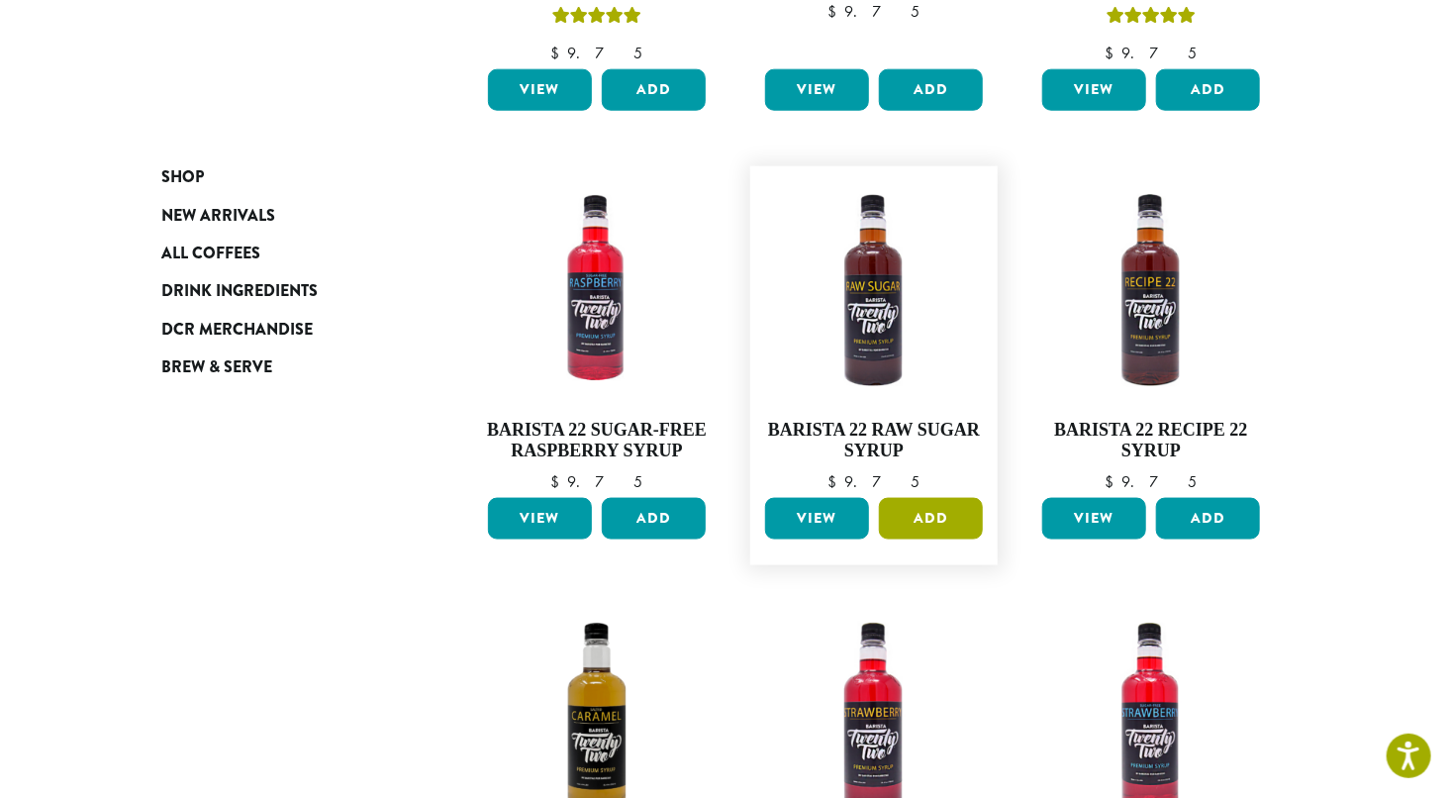
click at [924, 516] on button "Add" at bounding box center [931, 519] width 104 height 42
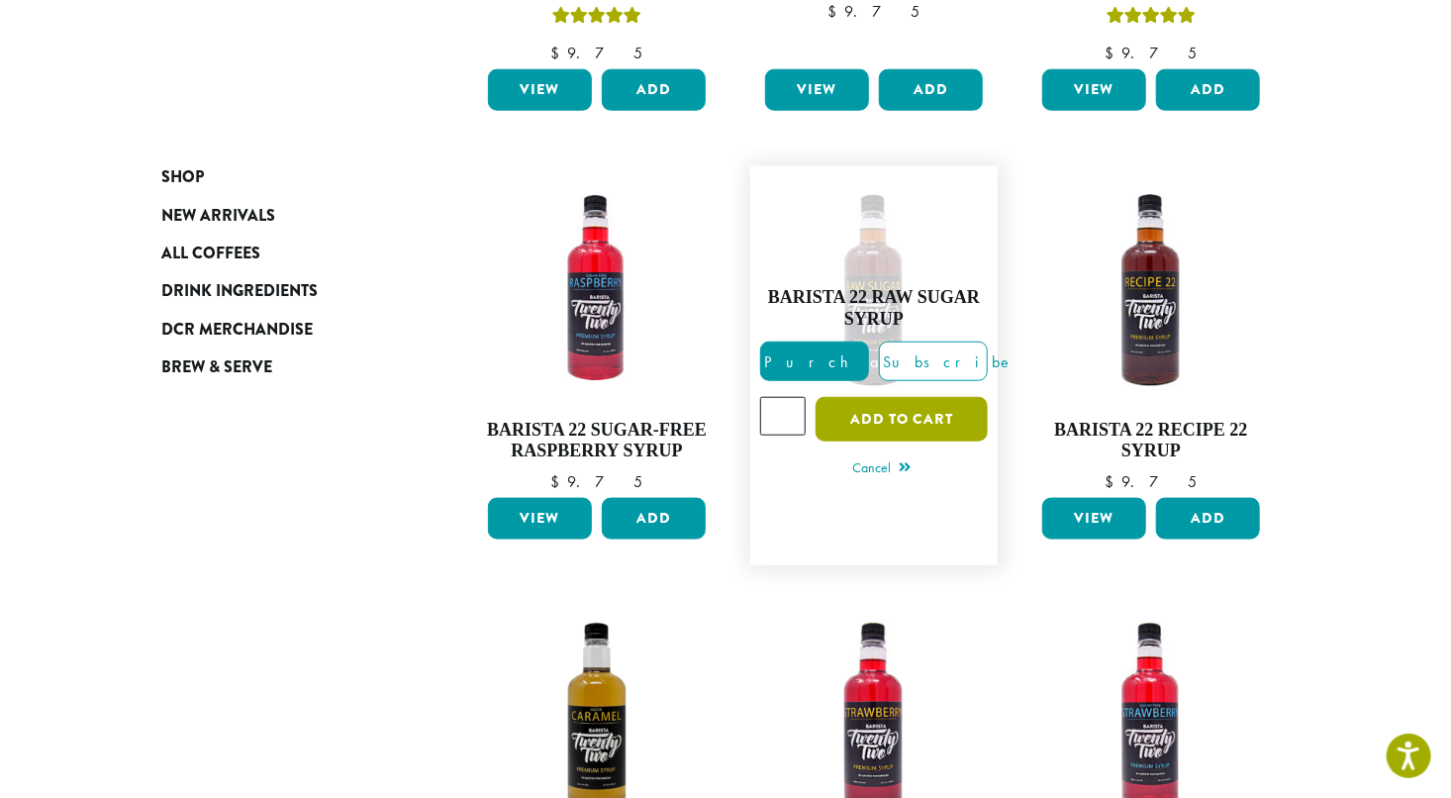
click at [896, 421] on button "Add to cart" at bounding box center [902, 419] width 172 height 45
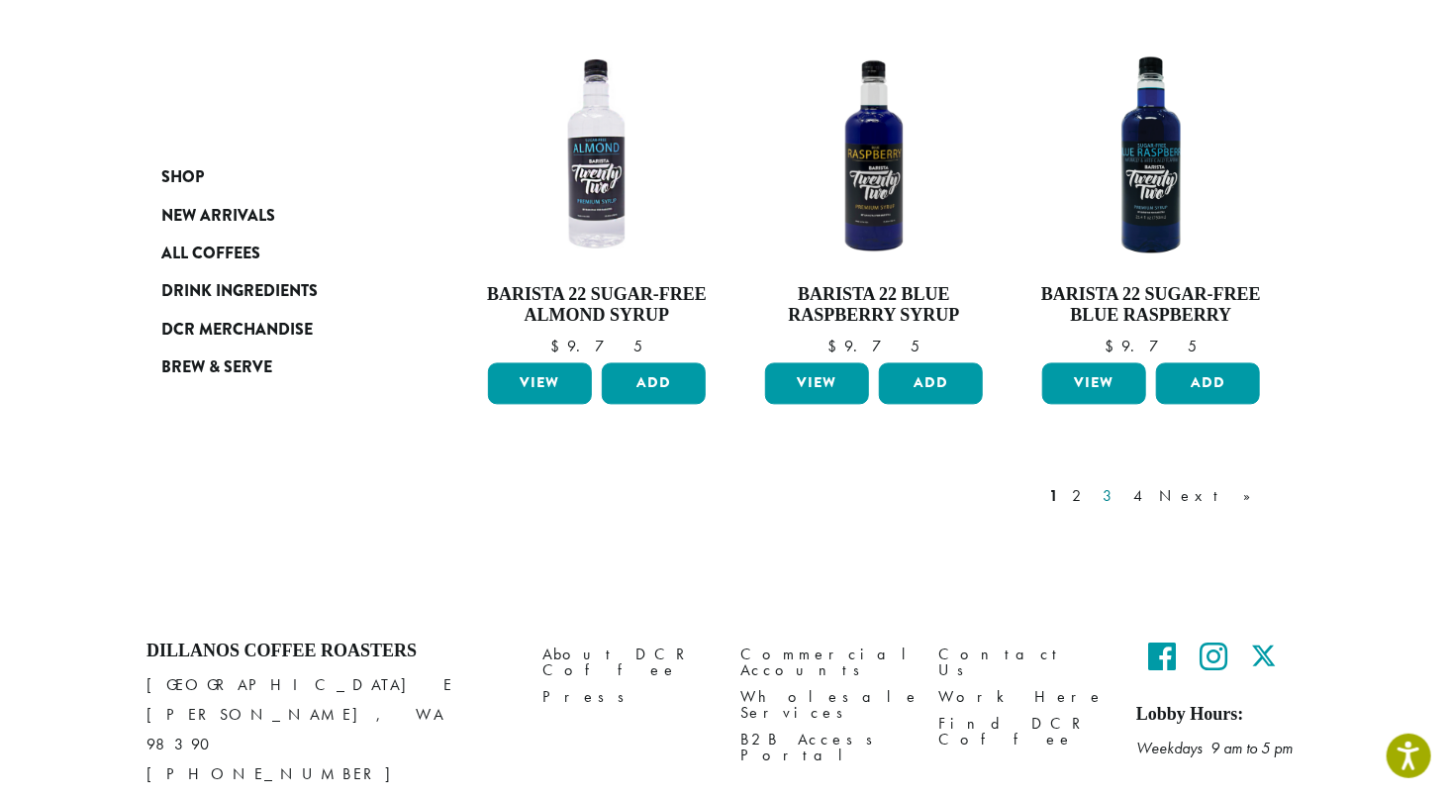
scroll to position [1778, 0]
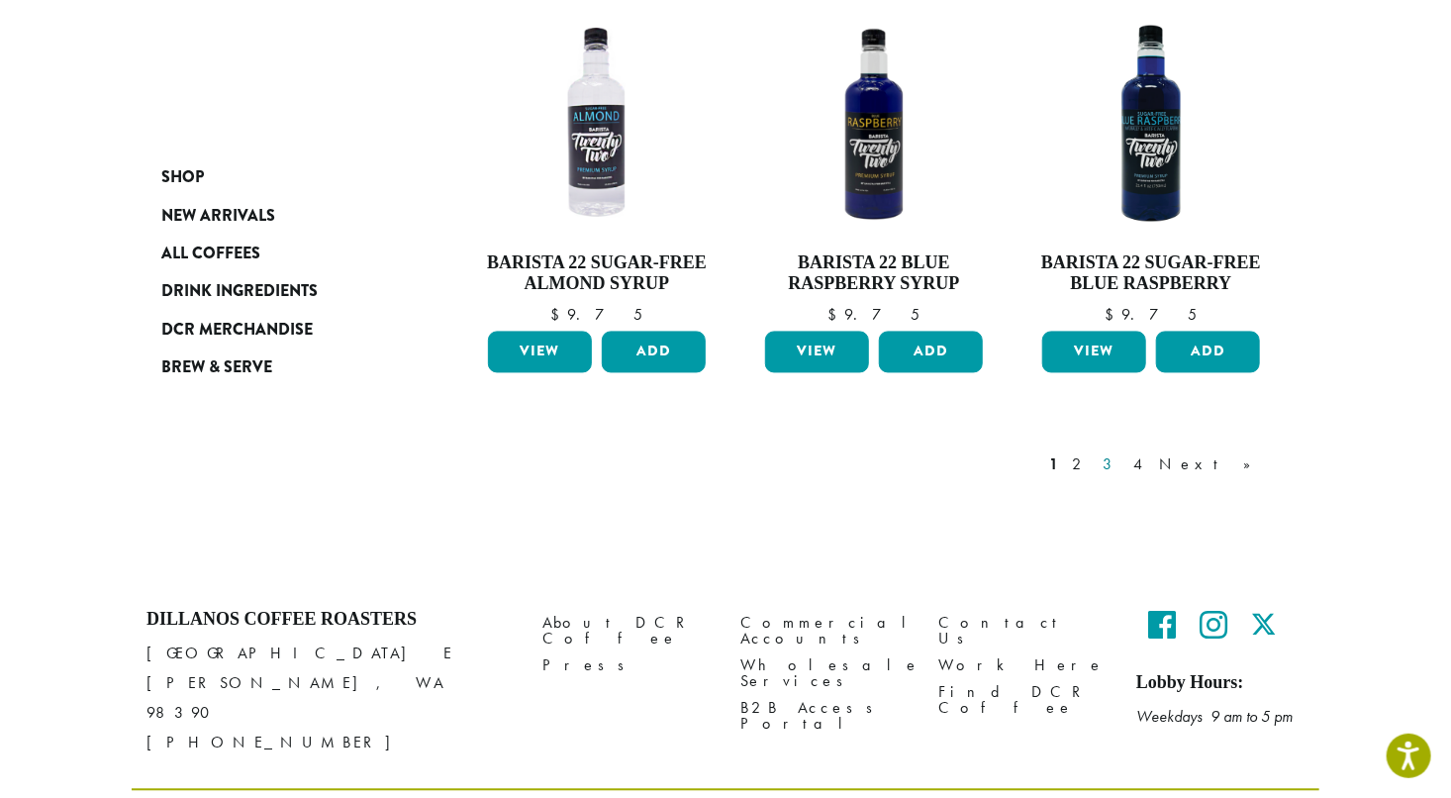
click at [1123, 453] on link "3" at bounding box center [1111, 465] width 25 height 24
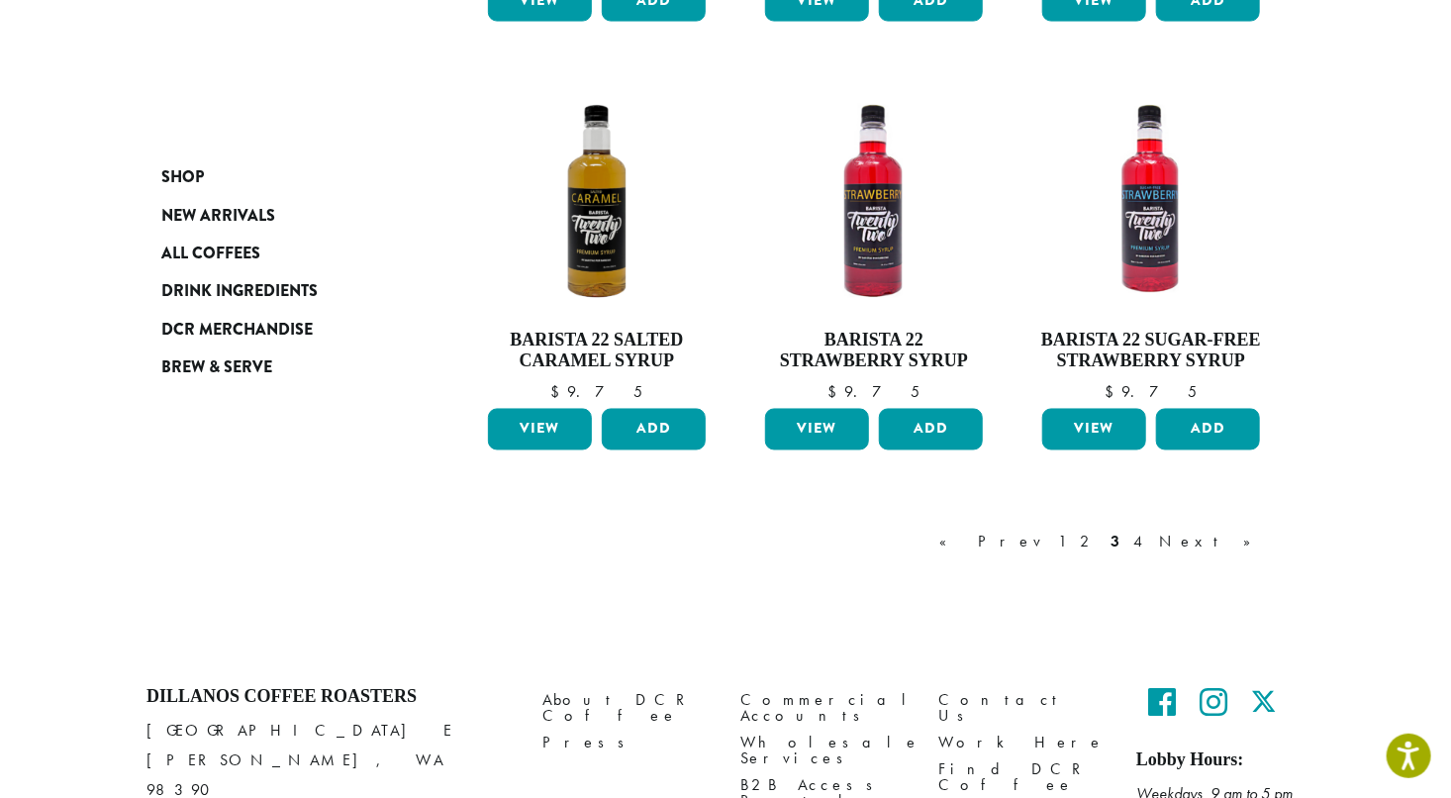
scroll to position [1694, 0]
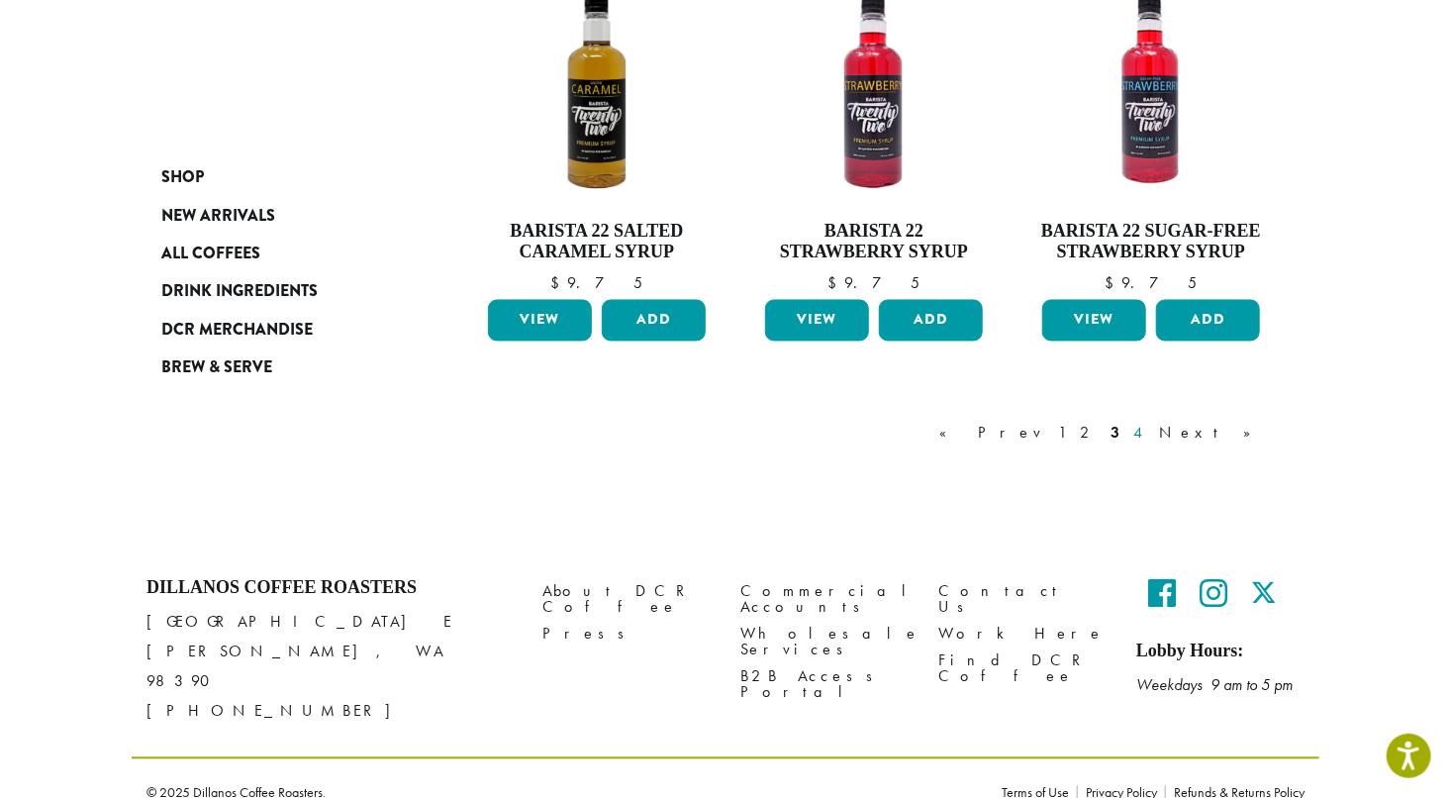
click at [1149, 429] on link "4" at bounding box center [1139, 434] width 20 height 24
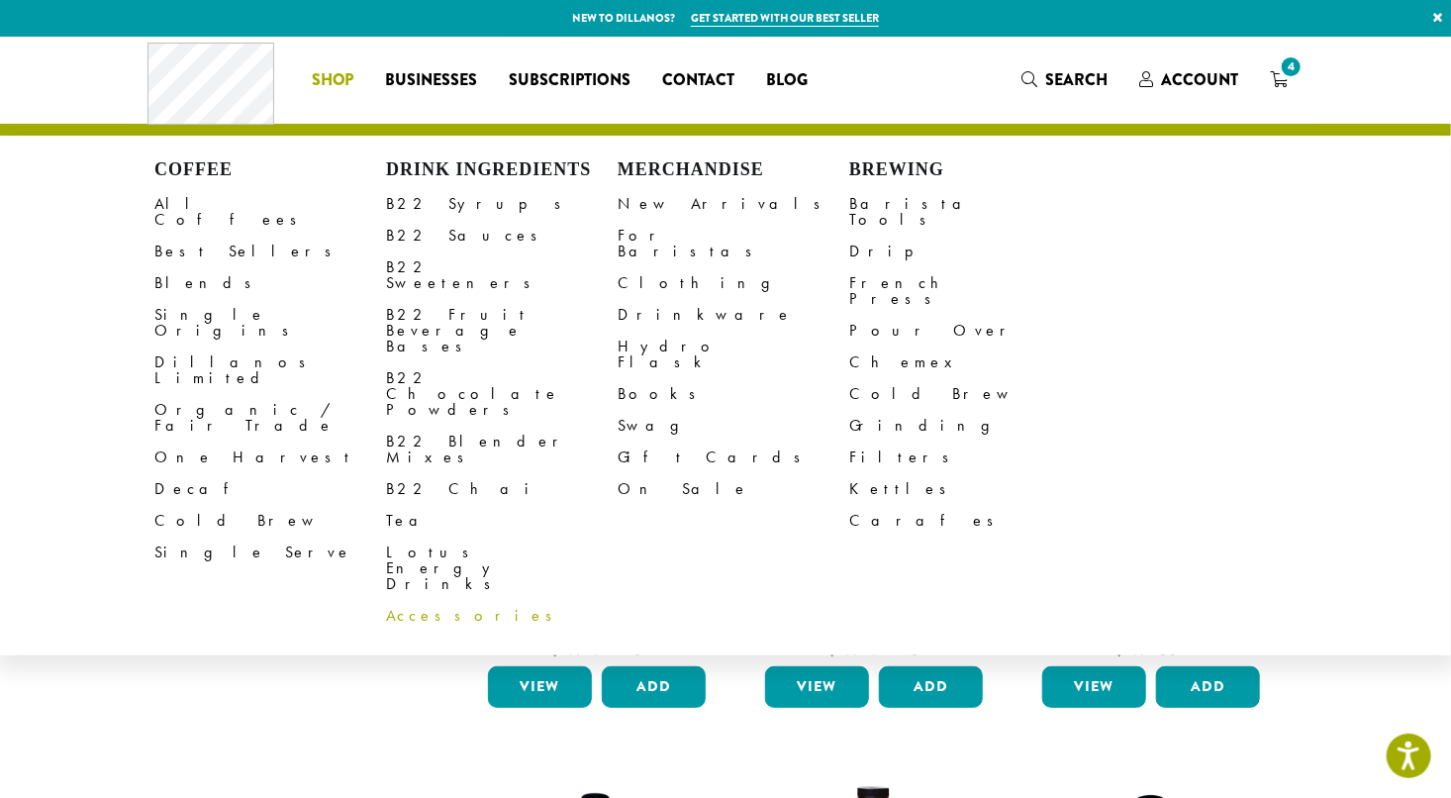
click at [424, 600] on link "Accessories" at bounding box center [502, 616] width 232 height 32
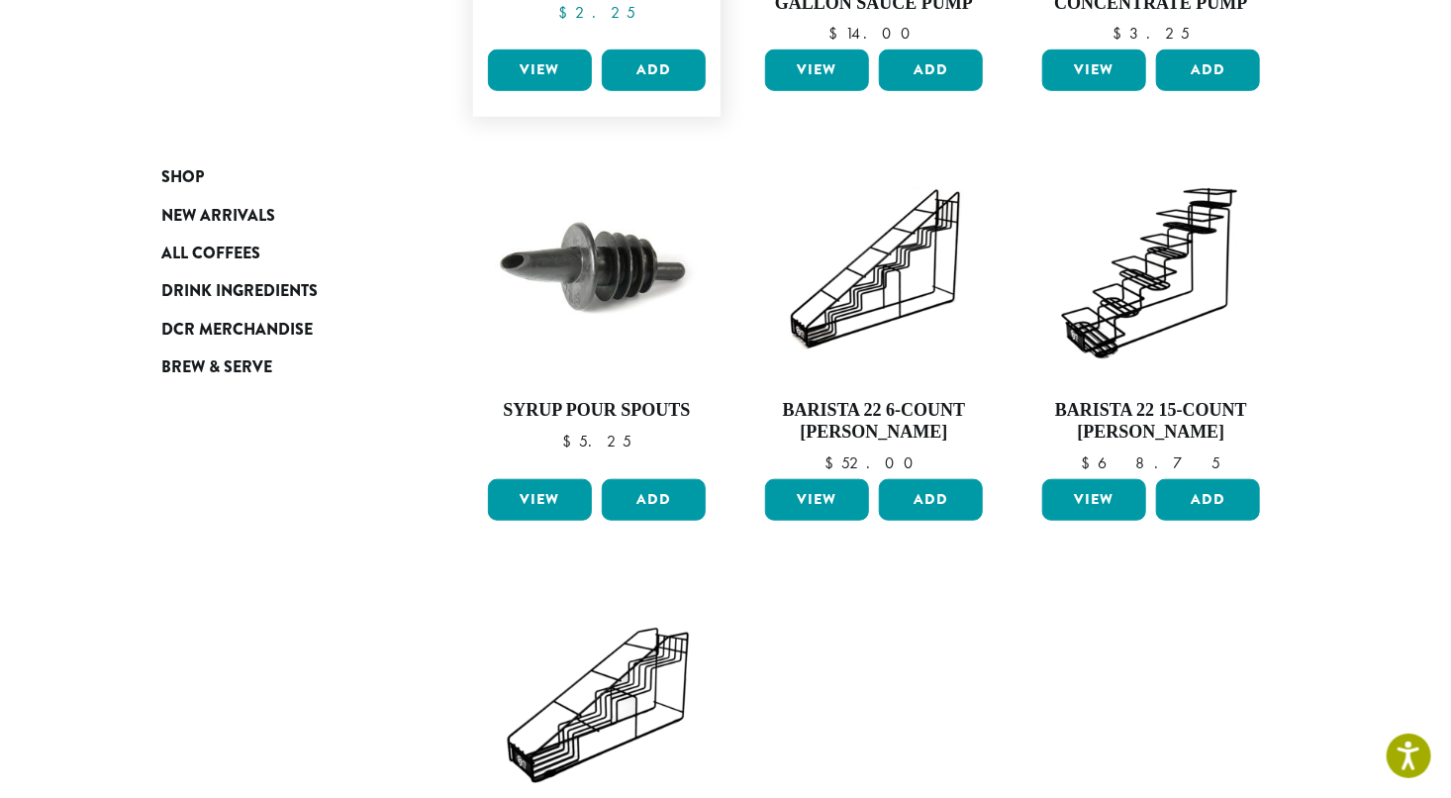
scroll to position [616, 0]
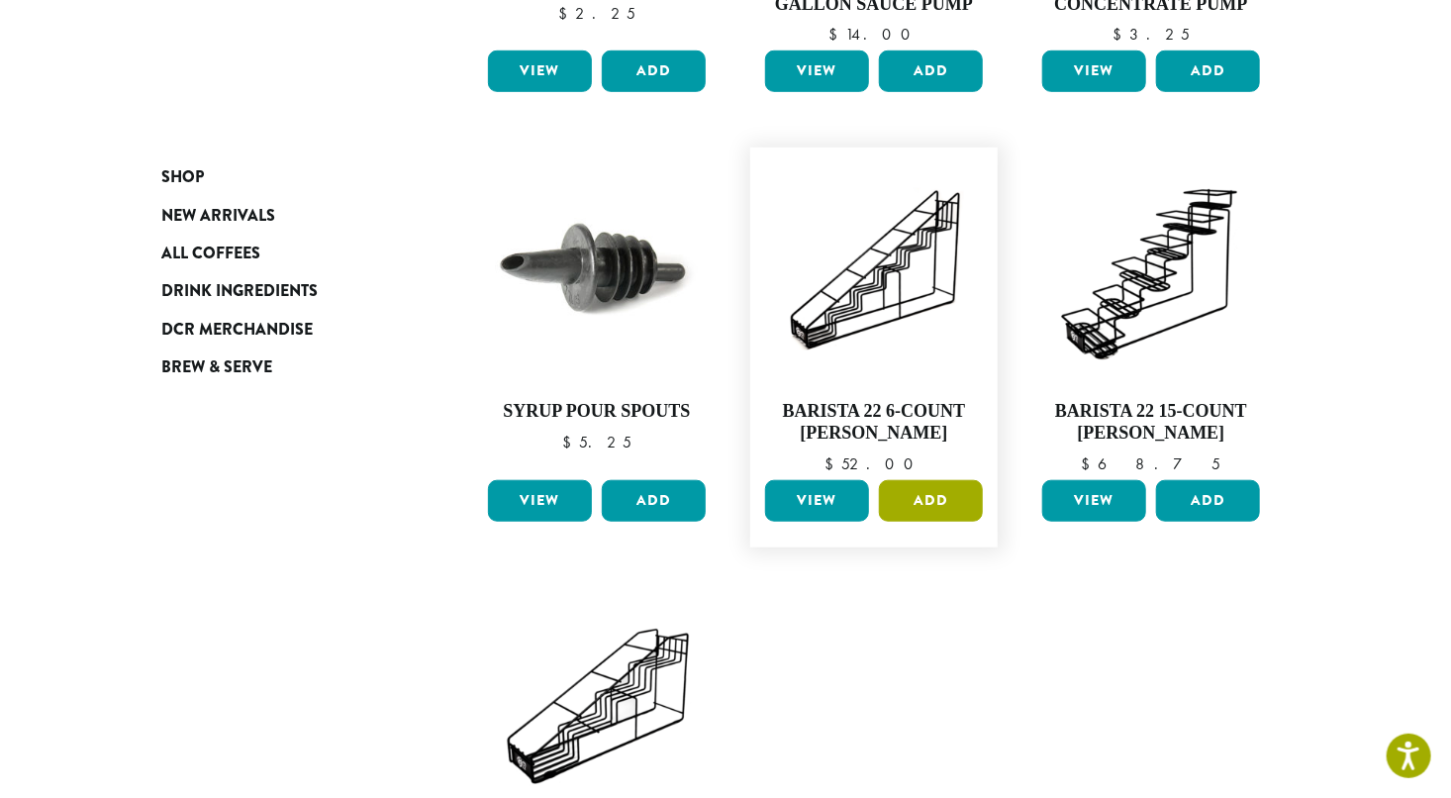
click at [916, 493] on button "Add" at bounding box center [931, 501] width 104 height 42
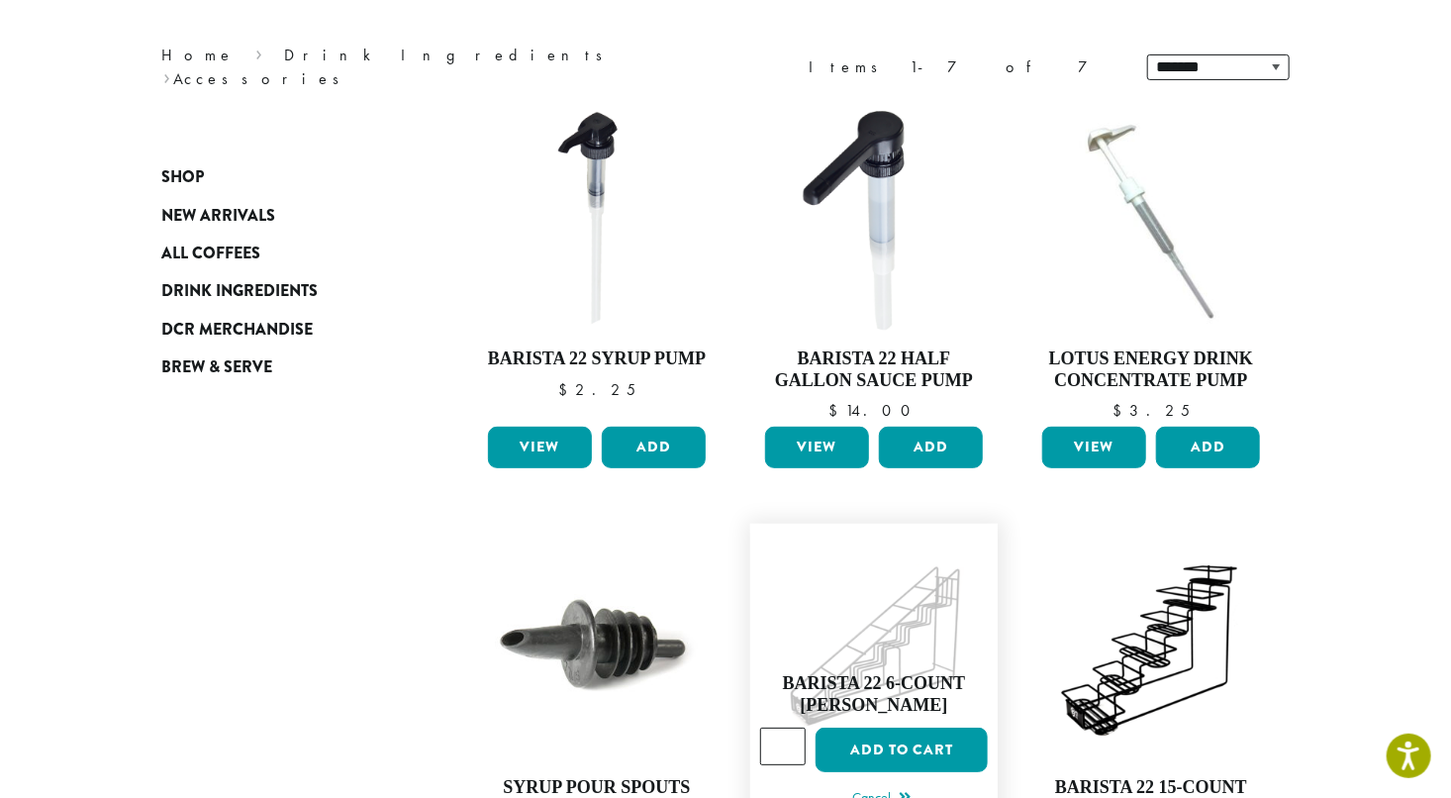
scroll to position [238, 0]
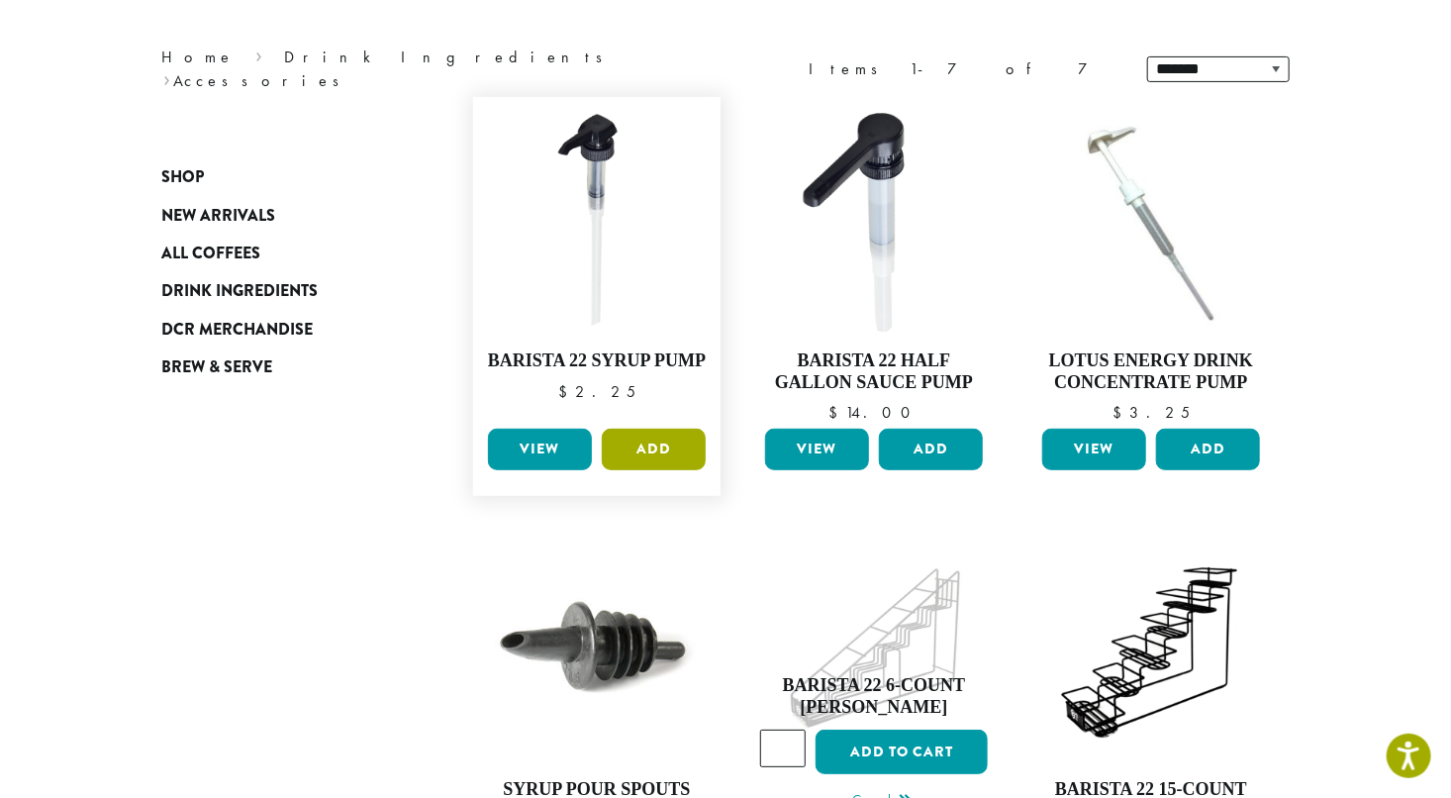
click at [642, 441] on button "Add" at bounding box center [654, 450] width 104 height 42
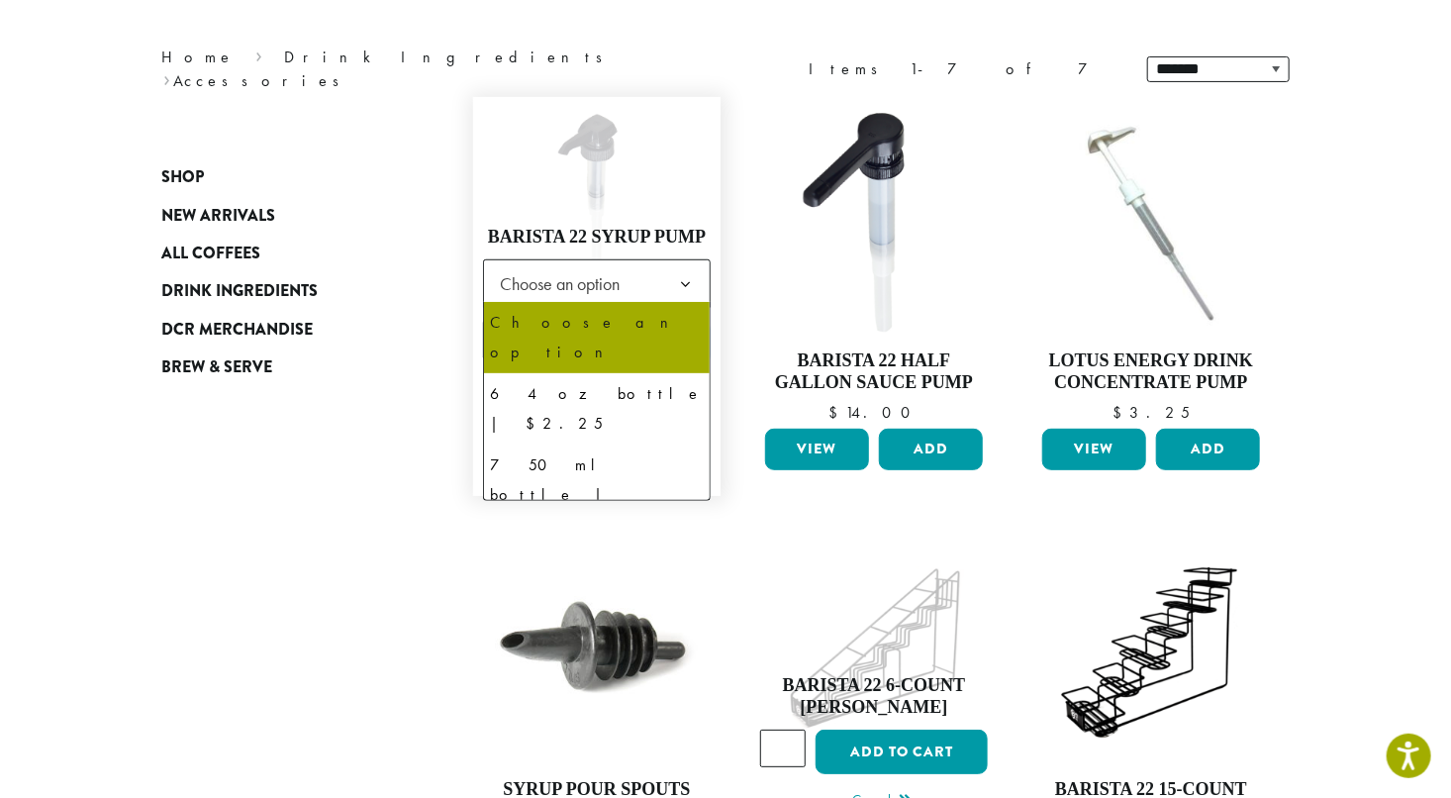
click at [584, 276] on span "Choose an option" at bounding box center [565, 283] width 147 height 39
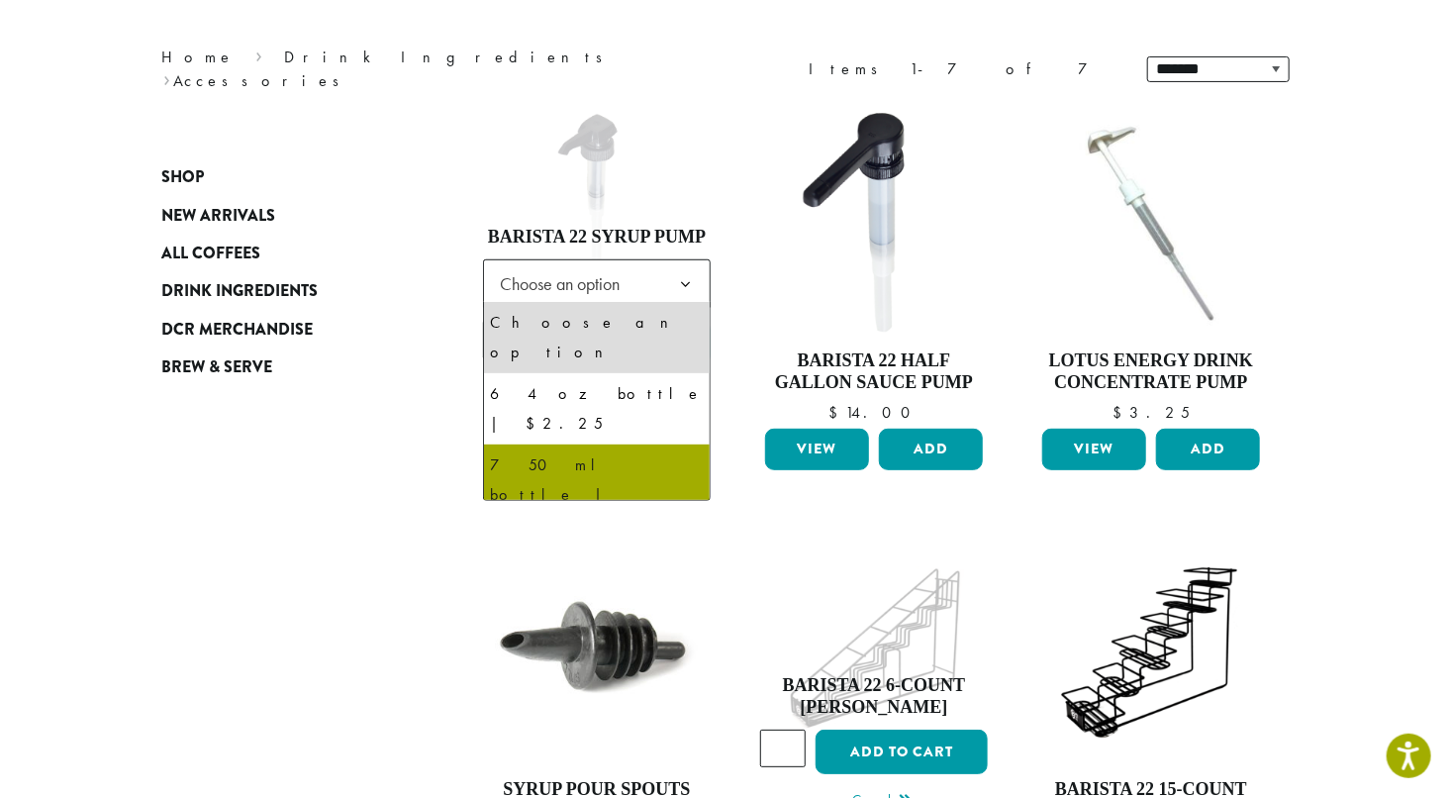
select select "**********"
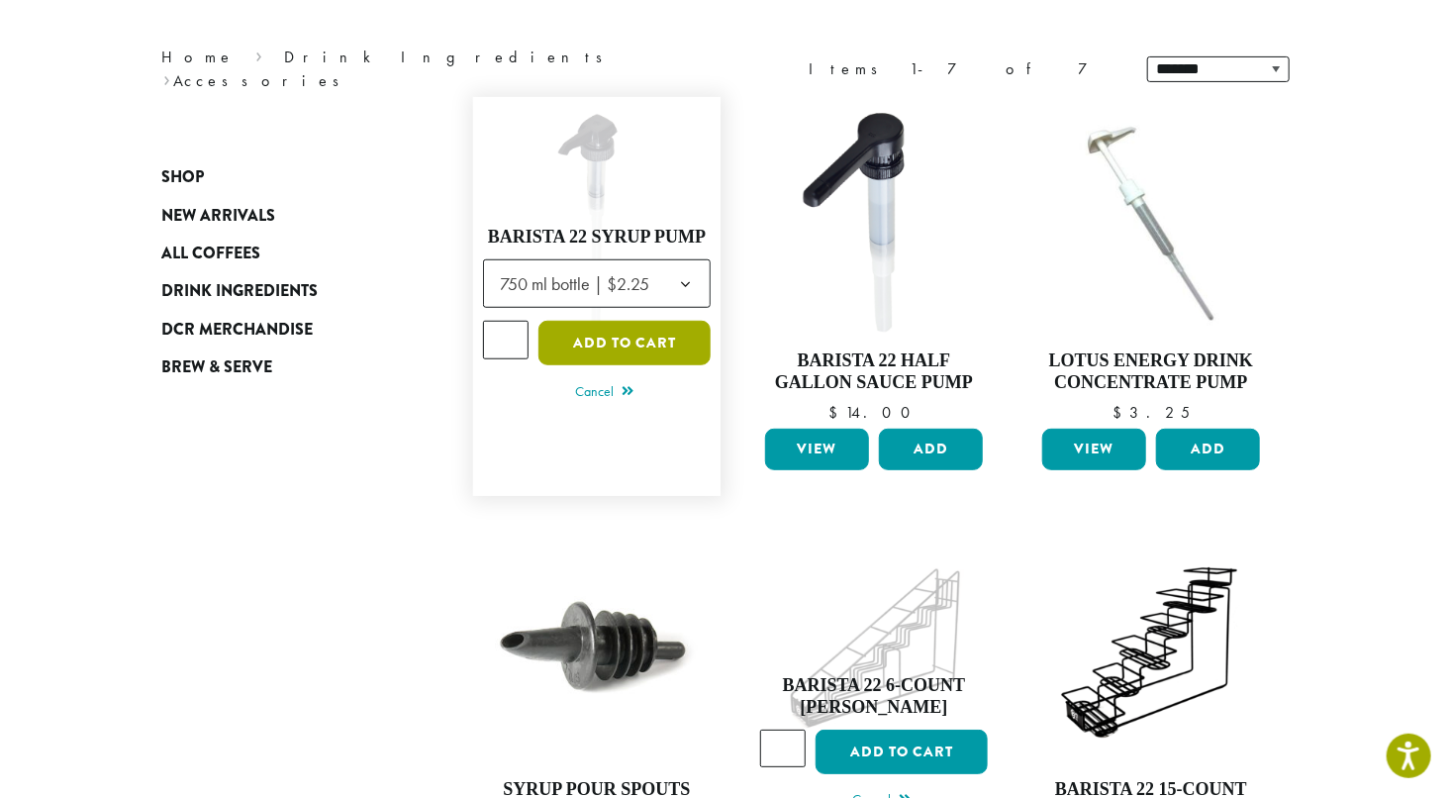
click at [615, 338] on button "Add to cart" at bounding box center [624, 343] width 172 height 45
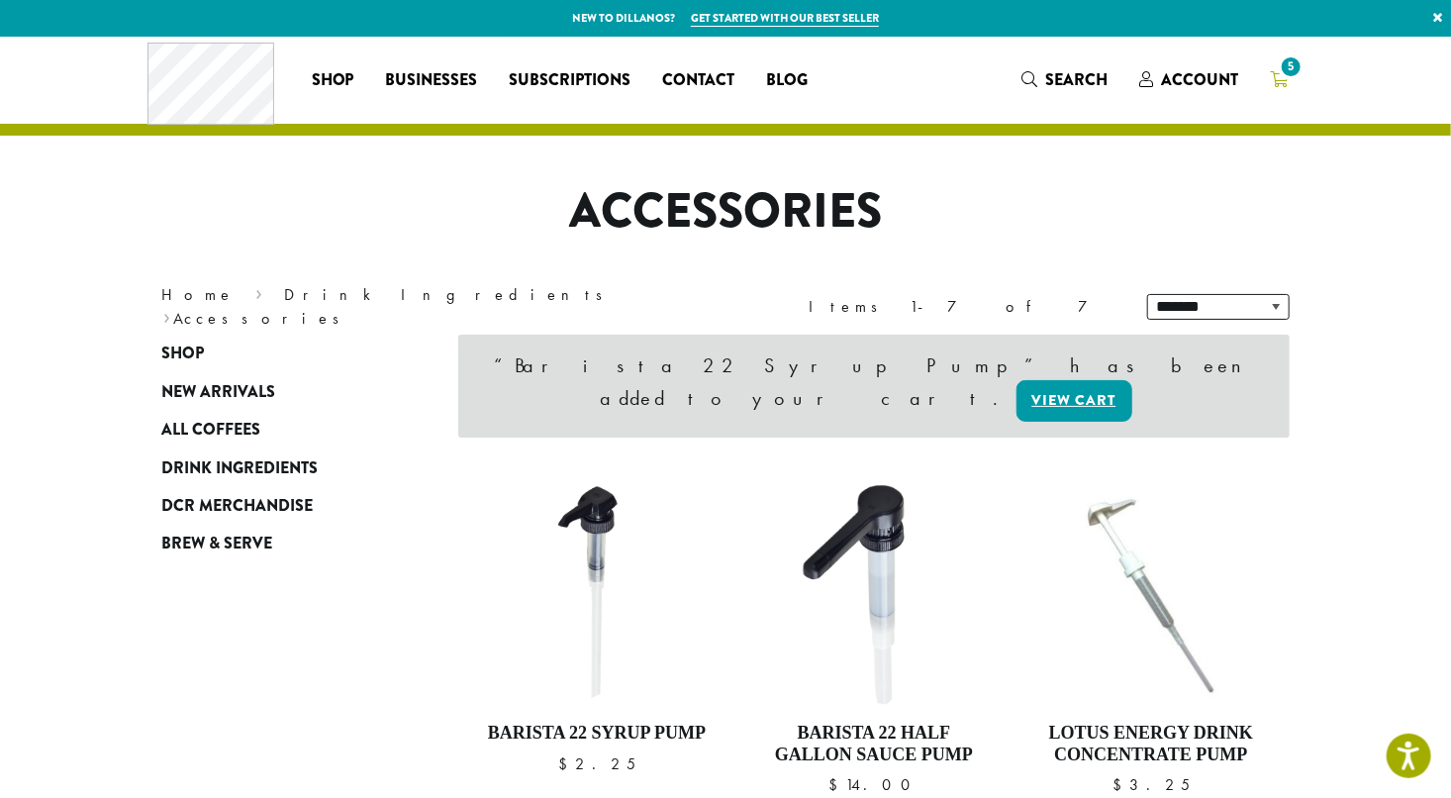
click at [1282, 75] on span "5" at bounding box center [1291, 66] width 27 height 27
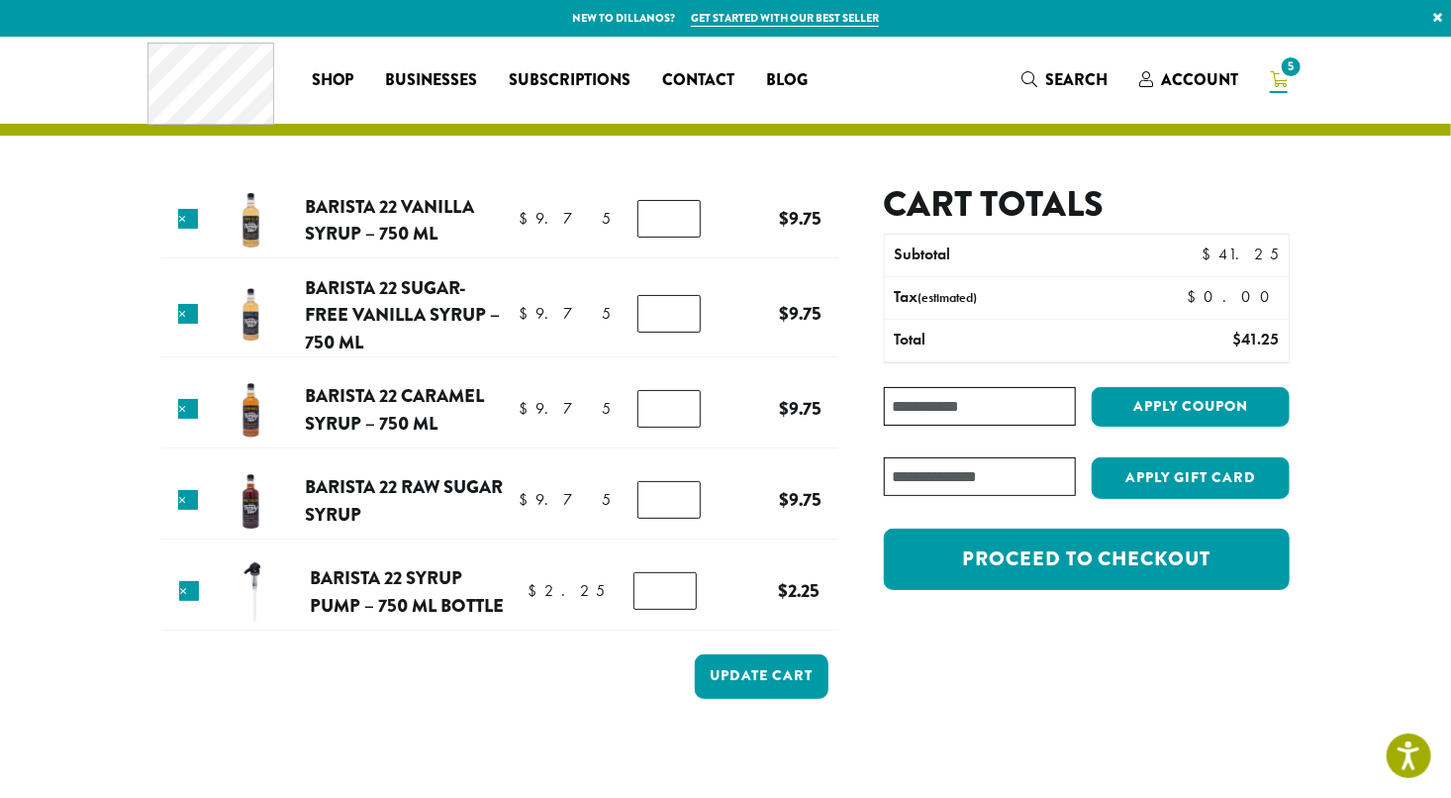
click at [682, 584] on input "*" at bounding box center [664, 591] width 63 height 38
type input "*"
click at [682, 584] on input "*" at bounding box center [664, 591] width 63 height 38
click at [680, 213] on input "*" at bounding box center [668, 219] width 63 height 38
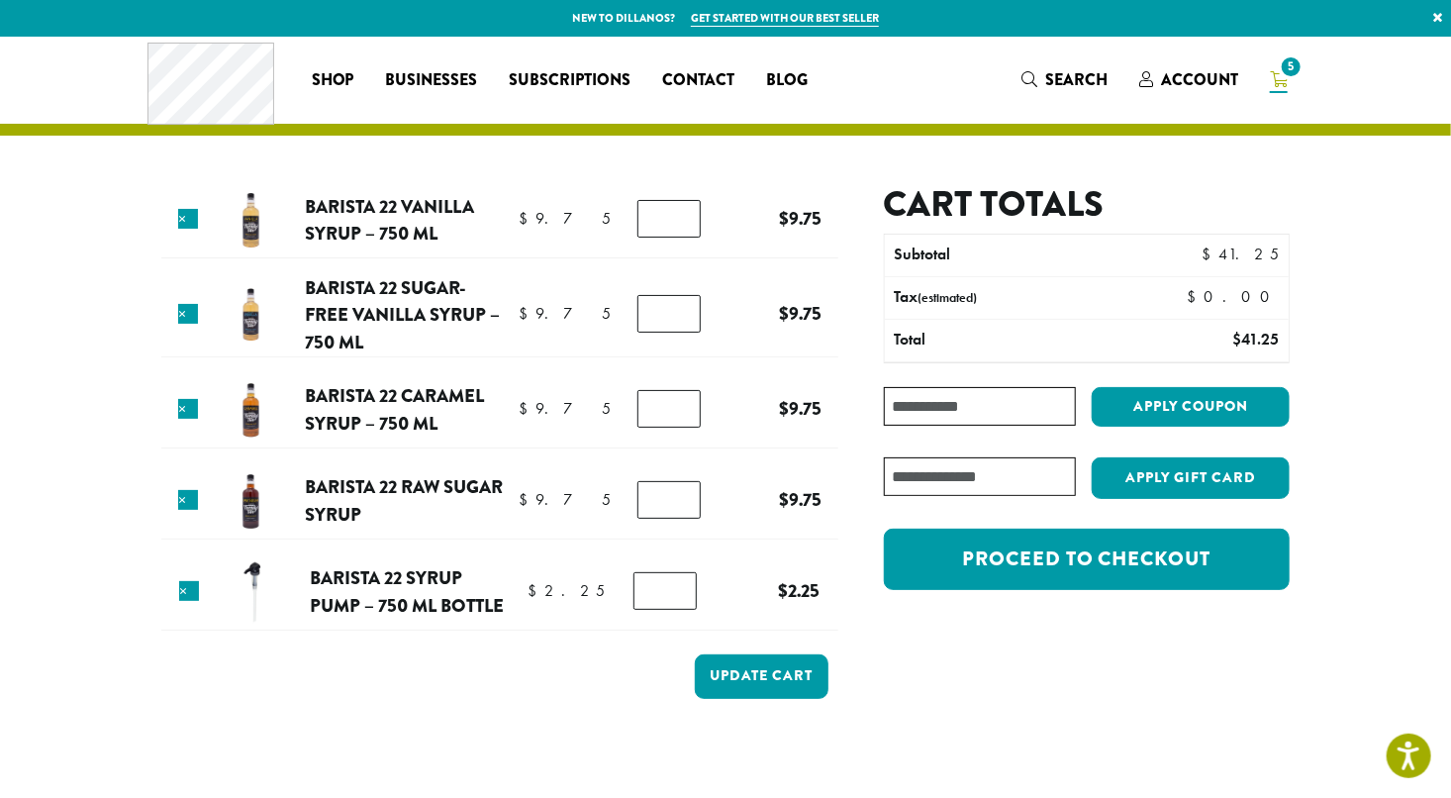
type input "*"
click at [680, 213] on input "*" at bounding box center [668, 219] width 63 height 38
type input "*"
click at [680, 309] on input "*" at bounding box center [668, 314] width 63 height 38
click at [678, 401] on input "*" at bounding box center [668, 409] width 63 height 38
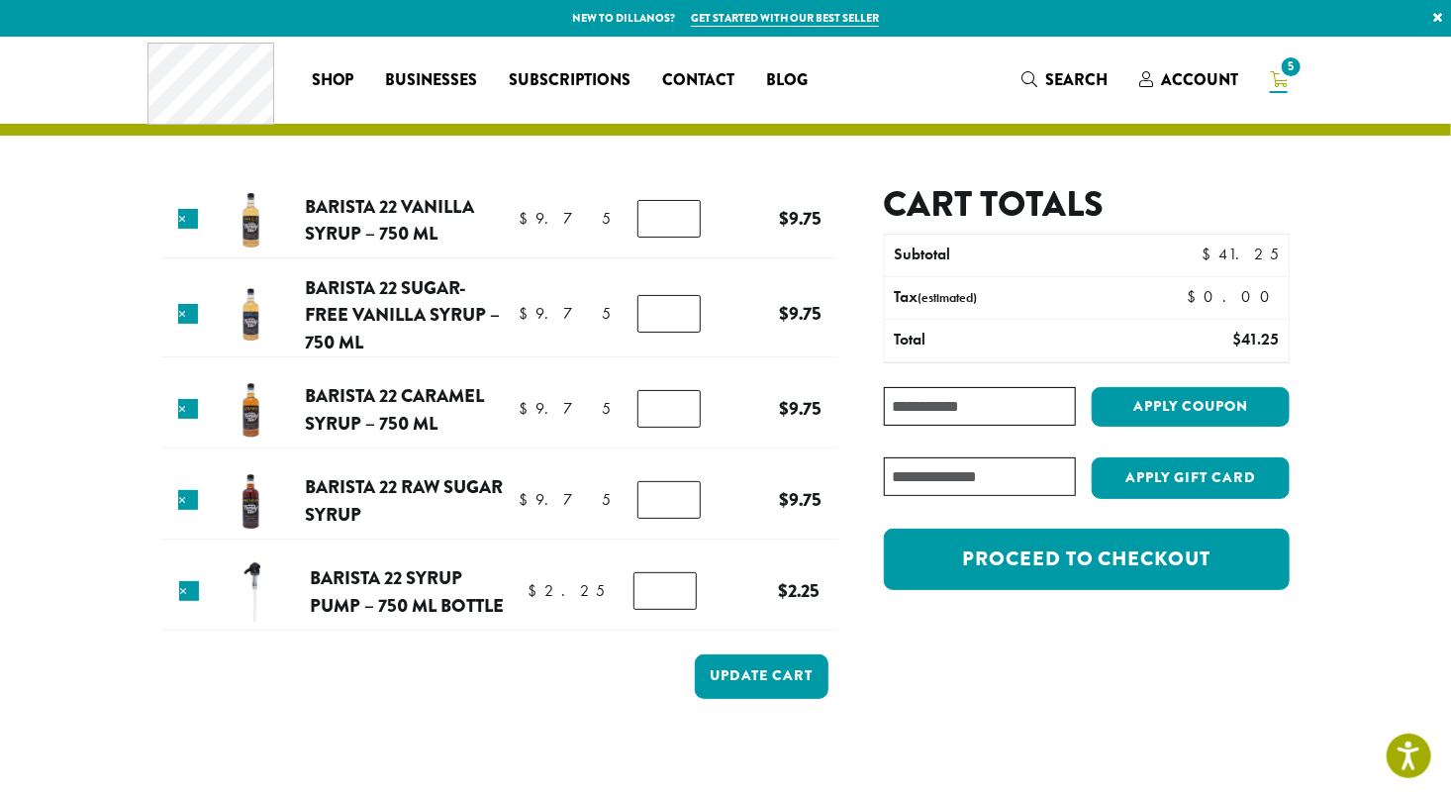
click at [678, 401] on input "*" at bounding box center [668, 409] width 63 height 38
click at [682, 414] on input "*" at bounding box center [668, 409] width 63 height 38
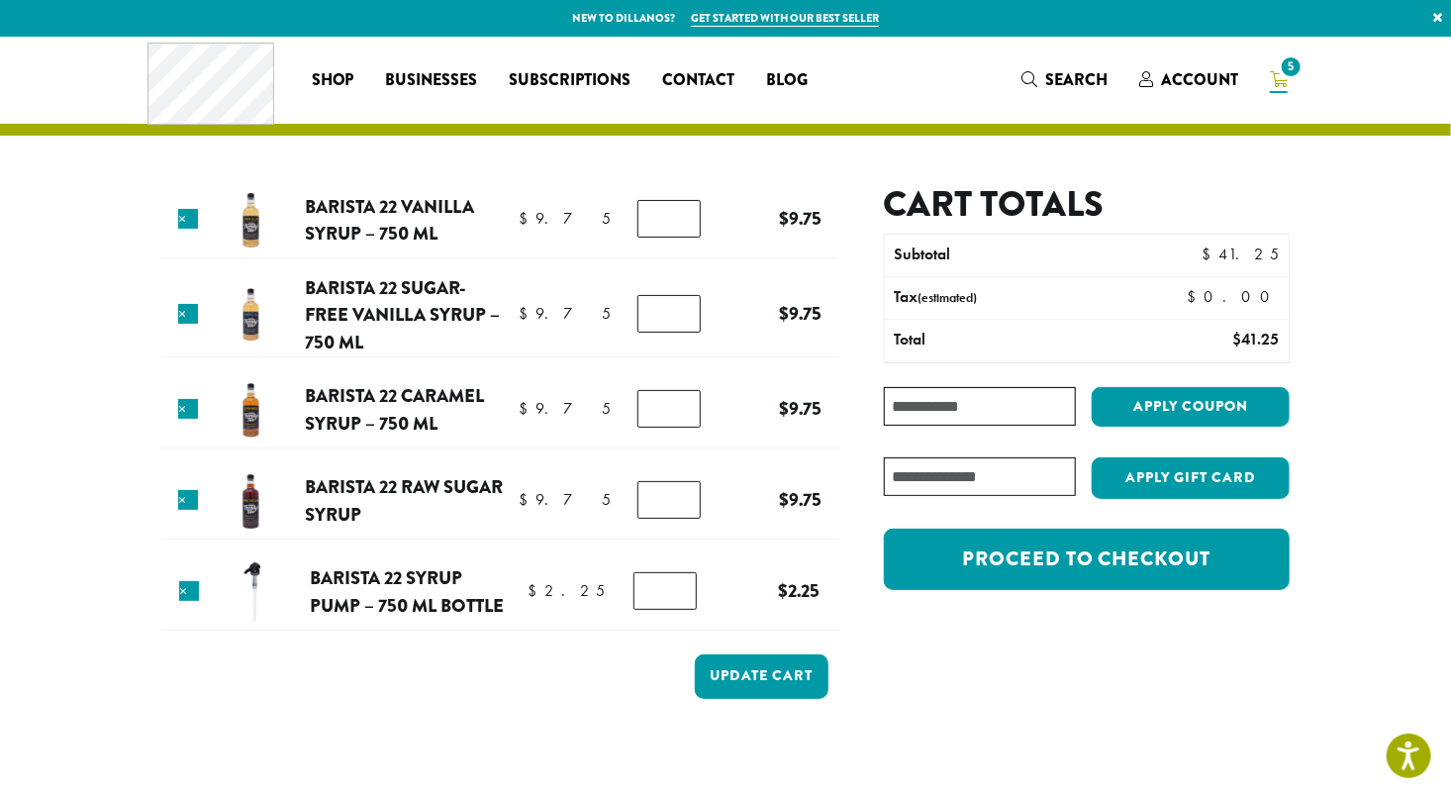
type input "*"
click at [682, 414] on input "*" at bounding box center [668, 409] width 63 height 38
type input "*"
click at [679, 490] on input "*" at bounding box center [668, 500] width 63 height 38
click at [768, 685] on button "Update cart" at bounding box center [762, 676] width 134 height 45
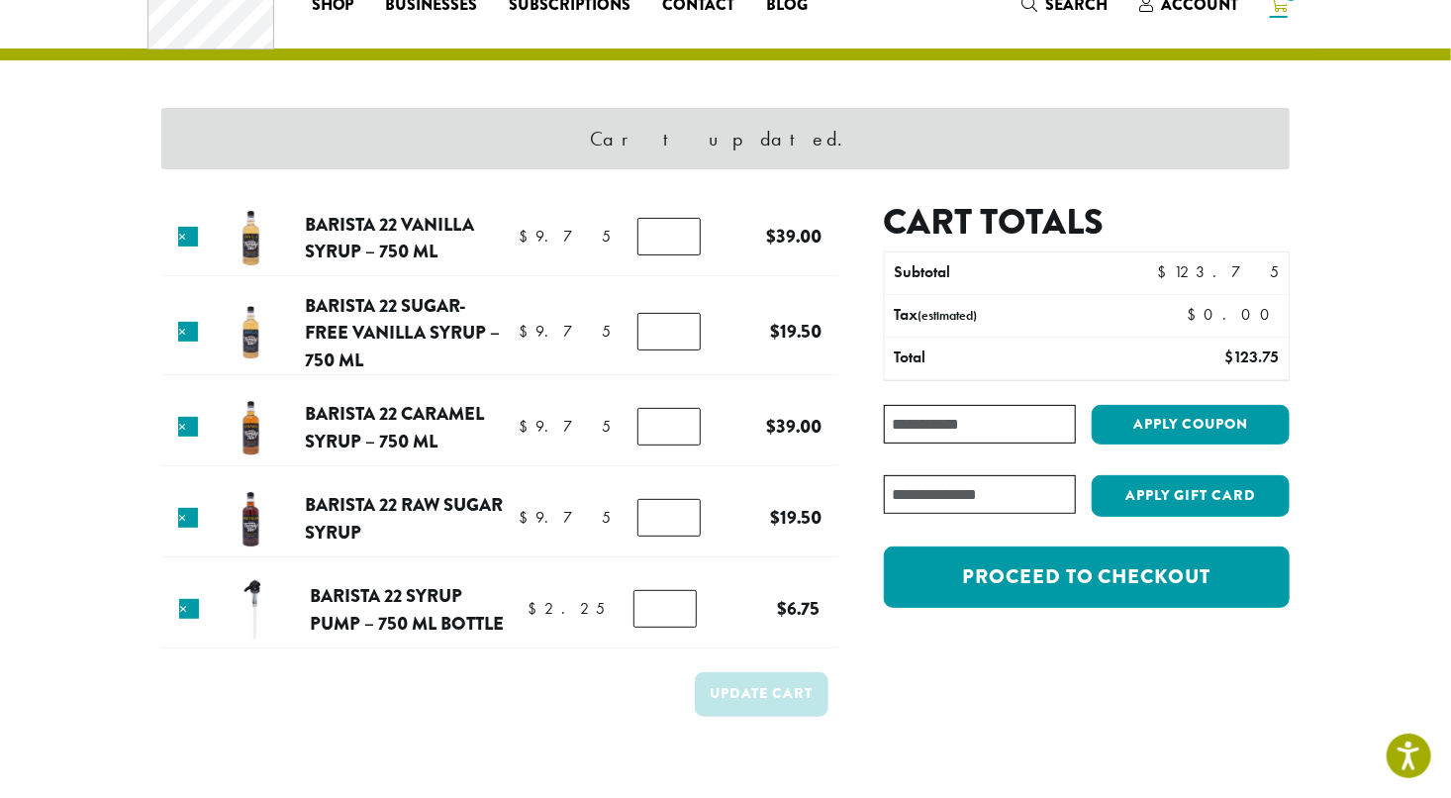
scroll to position [83, 0]
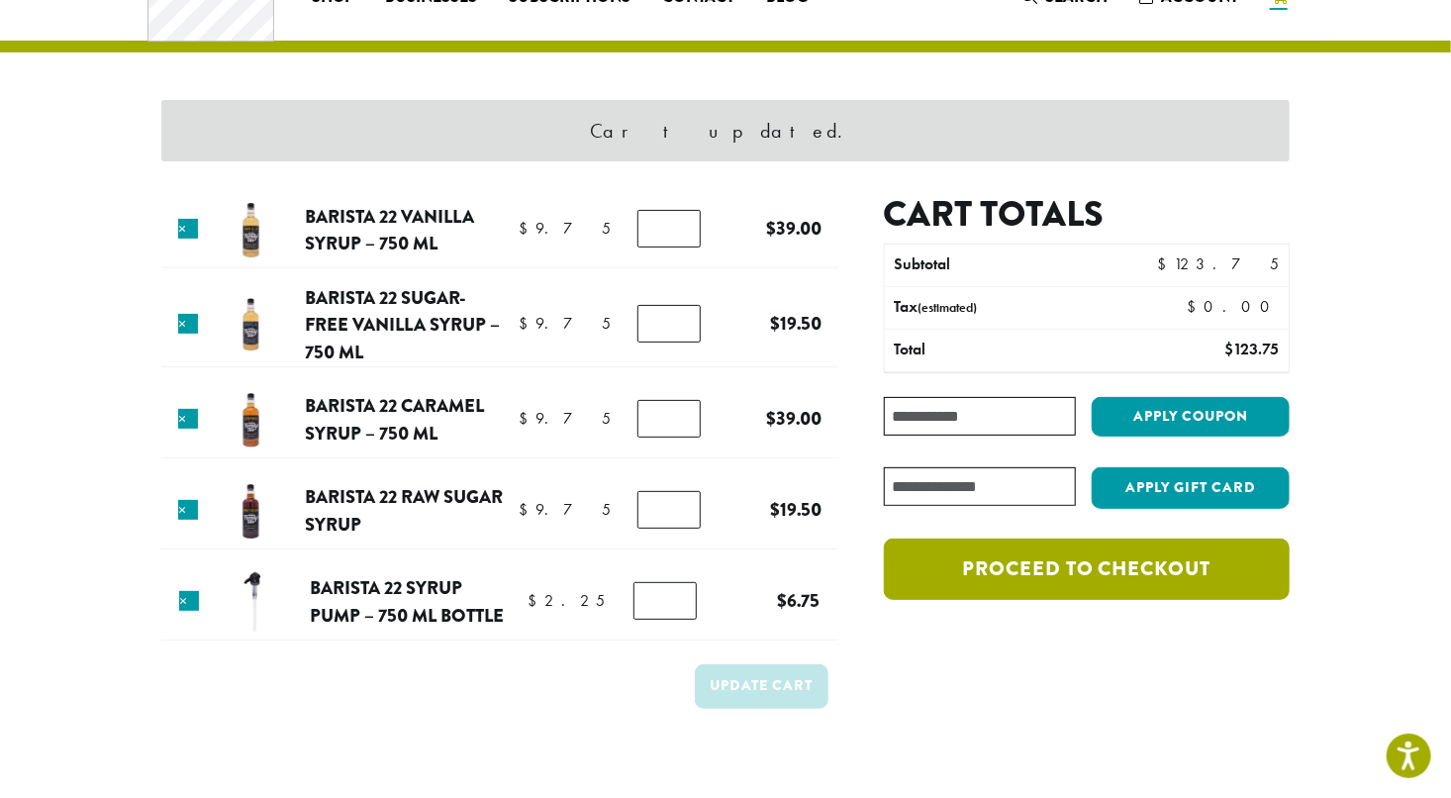
click at [1105, 575] on link "Proceed to checkout" at bounding box center [1087, 568] width 406 height 61
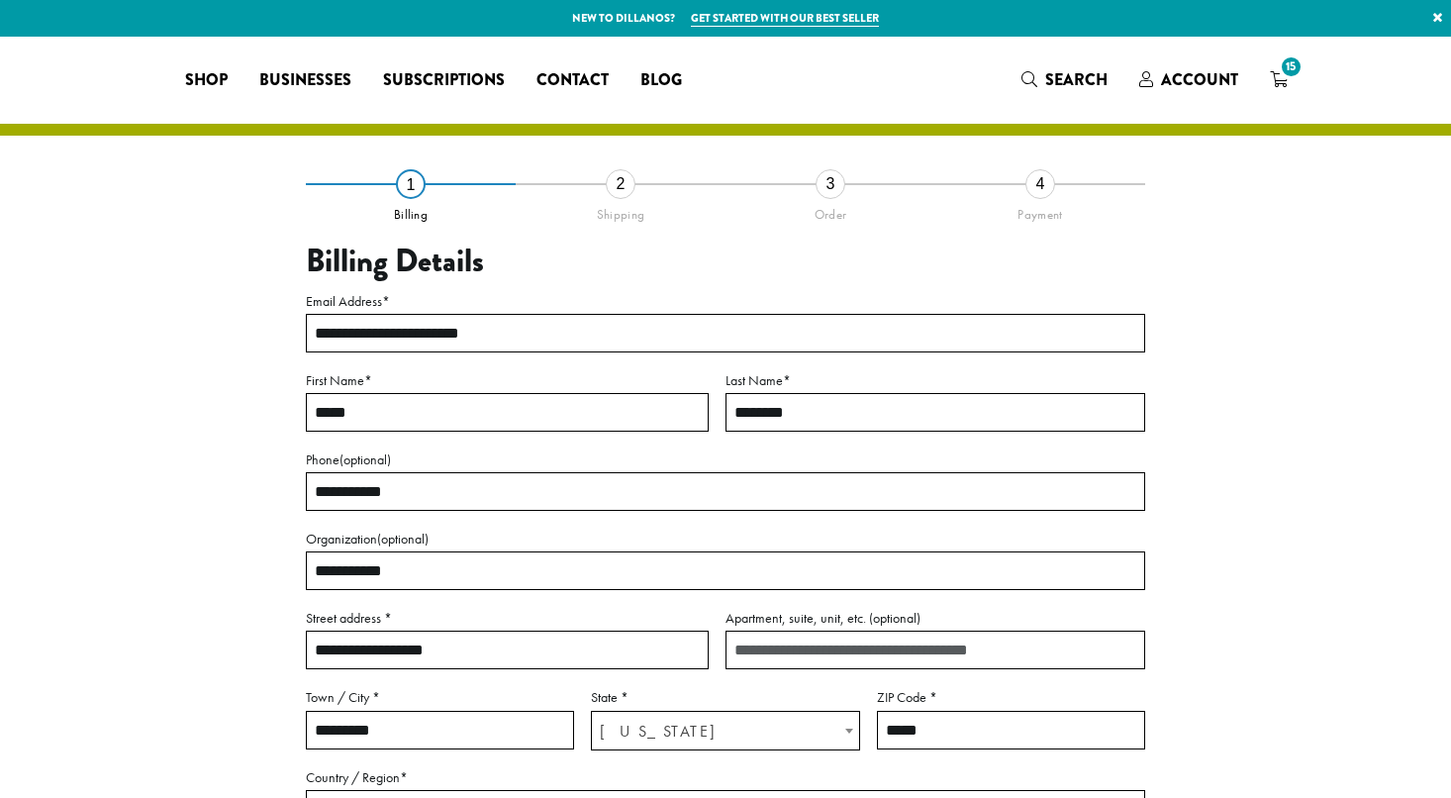
select select "**"
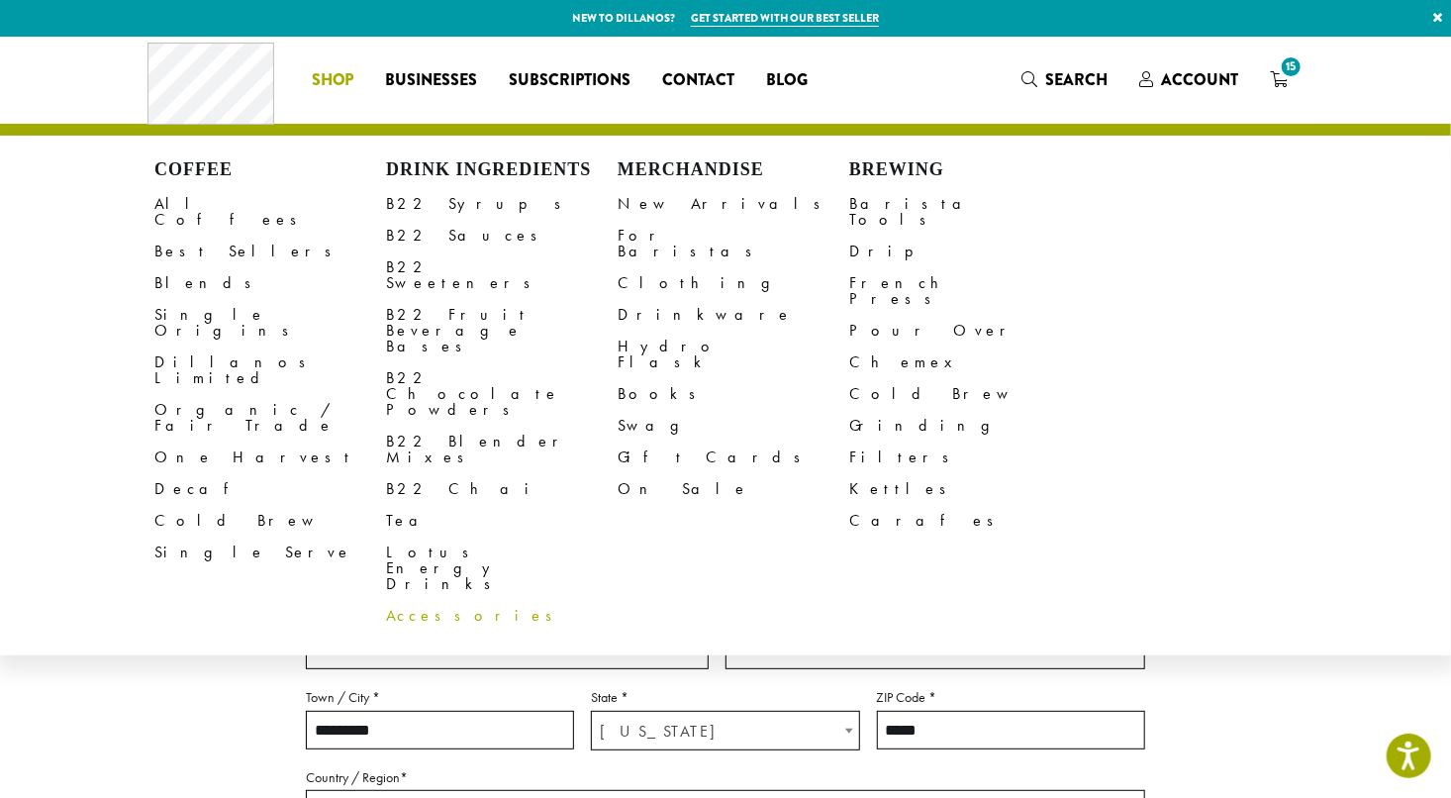
click at [435, 600] on link "Accessories" at bounding box center [502, 616] width 232 height 32
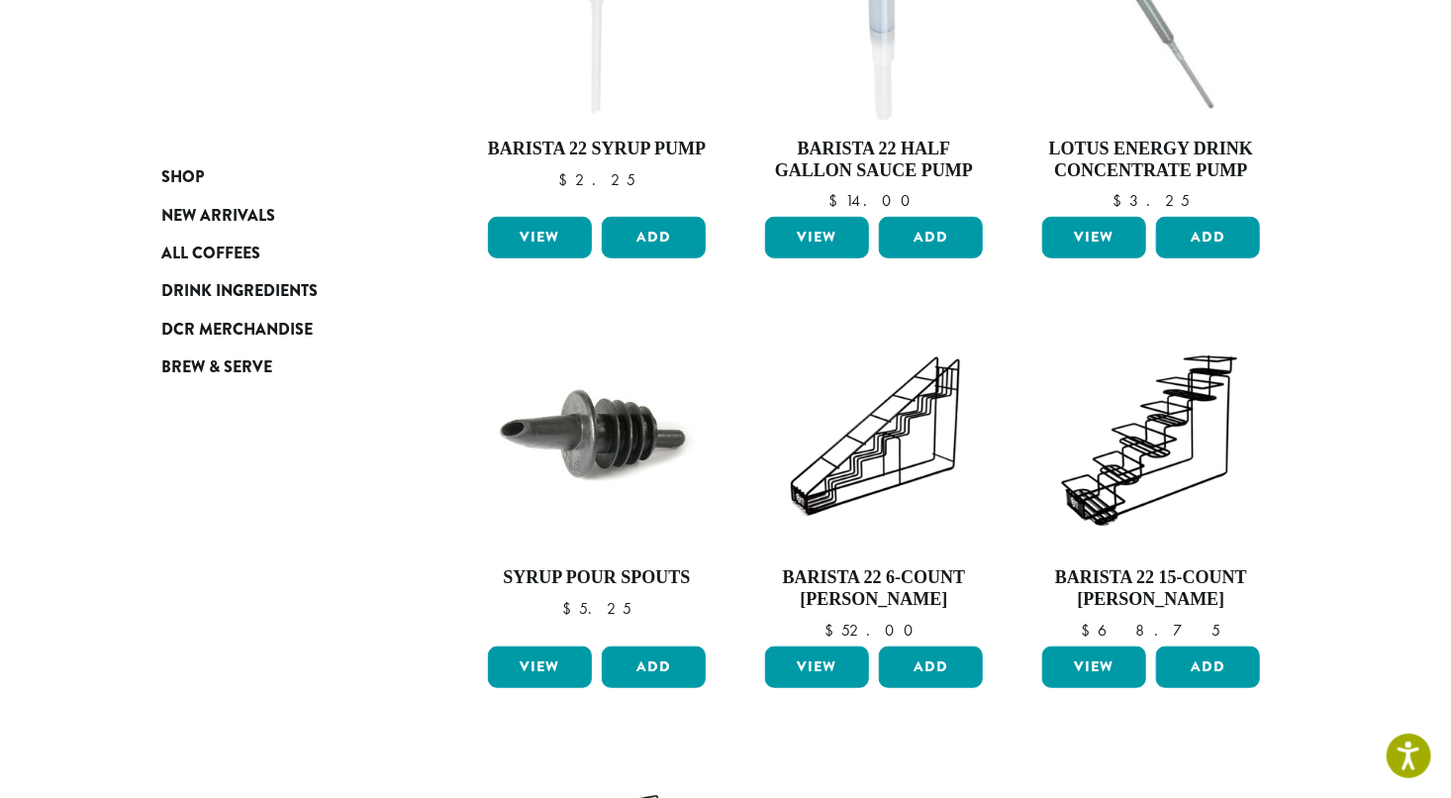
scroll to position [450, 0]
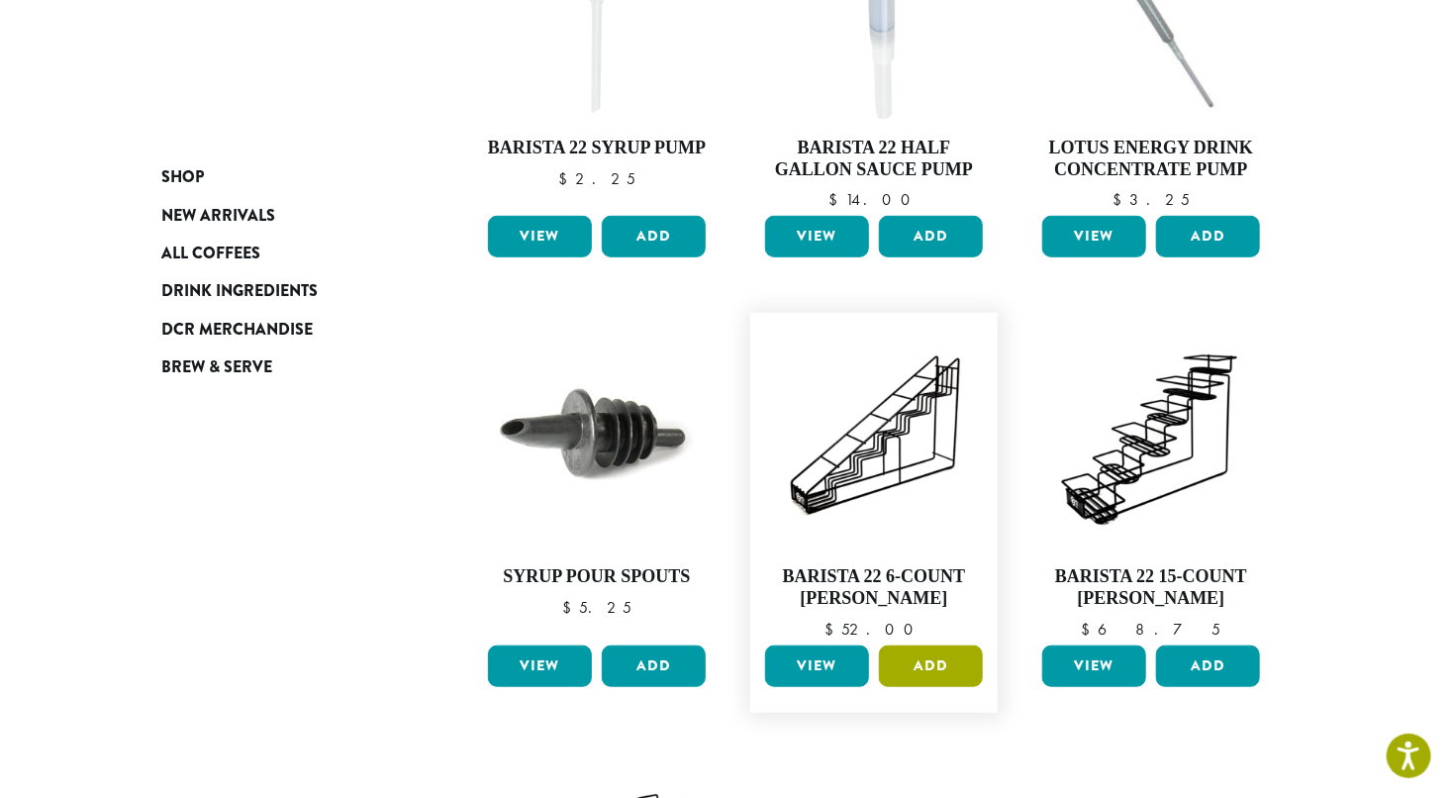
click at [925, 667] on button "Add" at bounding box center [931, 666] width 104 height 42
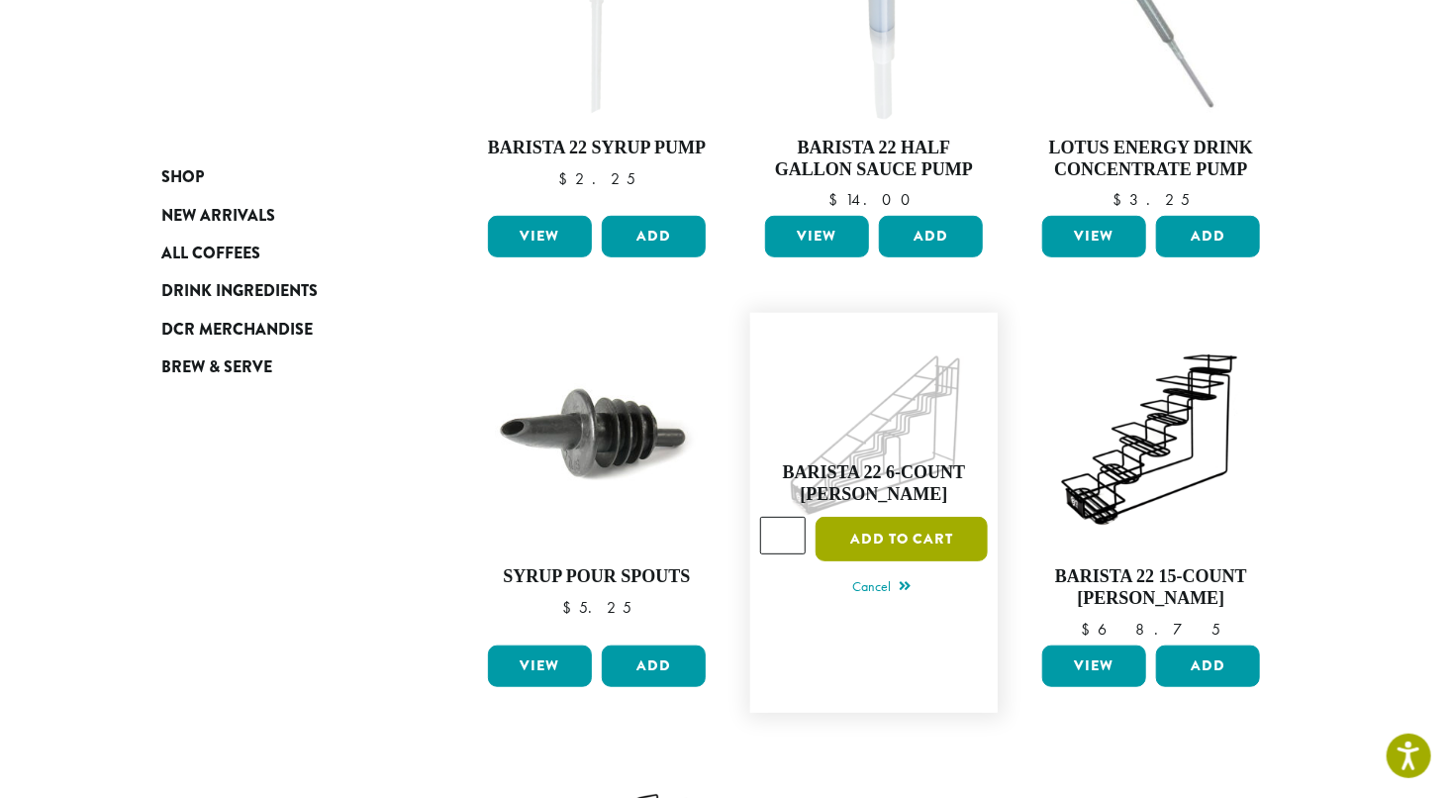
click at [887, 542] on button "Add to cart" at bounding box center [902, 539] width 172 height 45
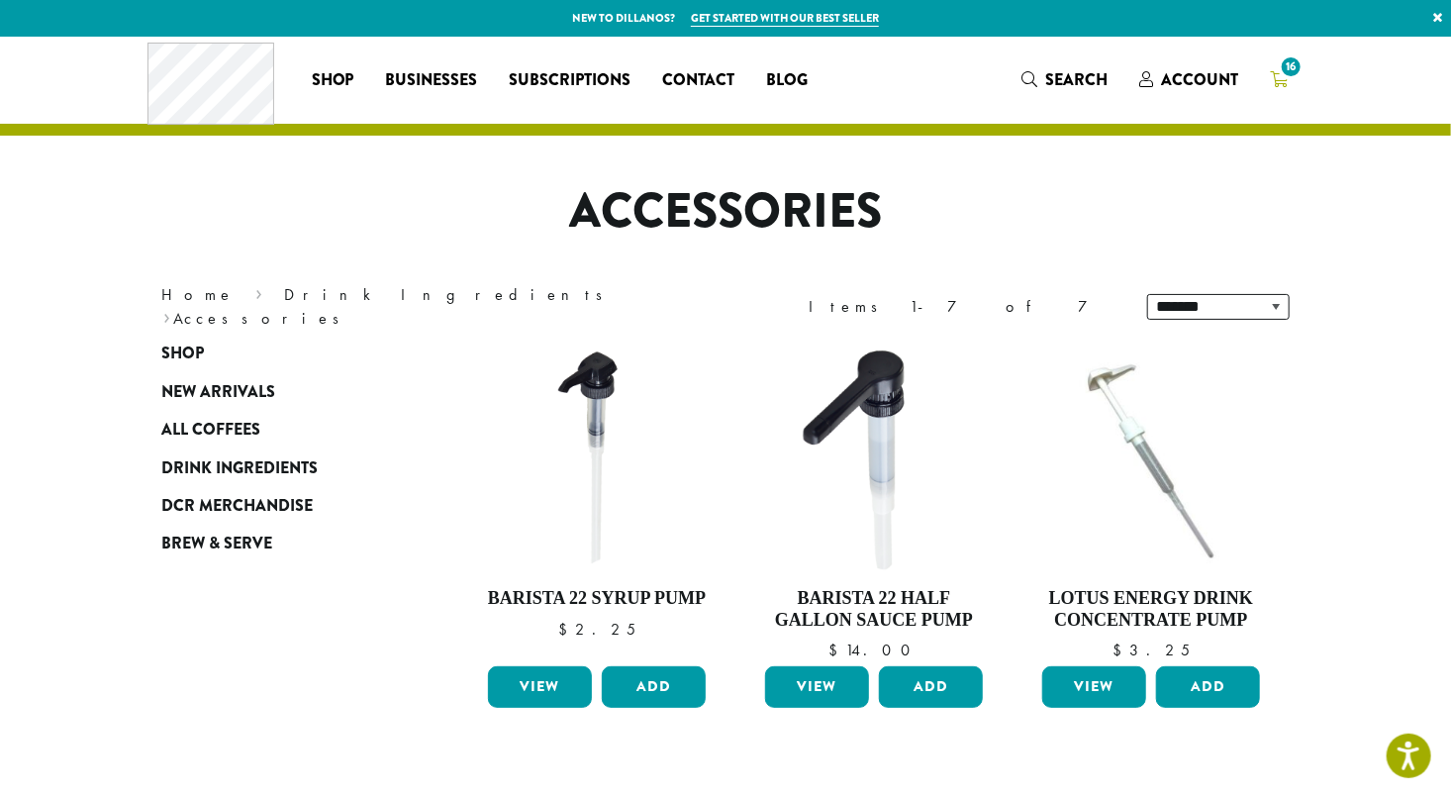
click at [1277, 78] on icon "16" at bounding box center [1279, 79] width 18 height 16
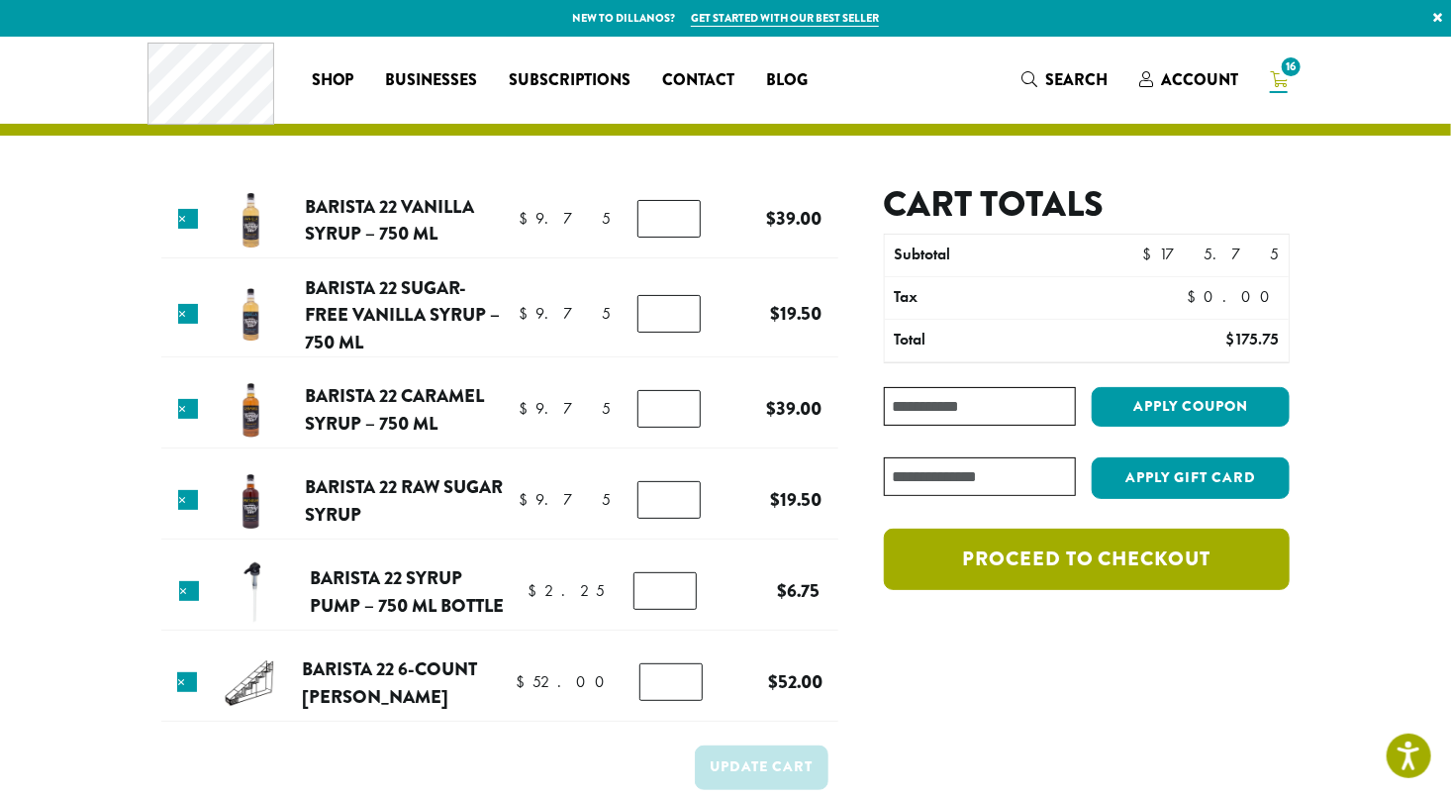
click at [1064, 564] on link "Proceed to checkout" at bounding box center [1087, 559] width 406 height 61
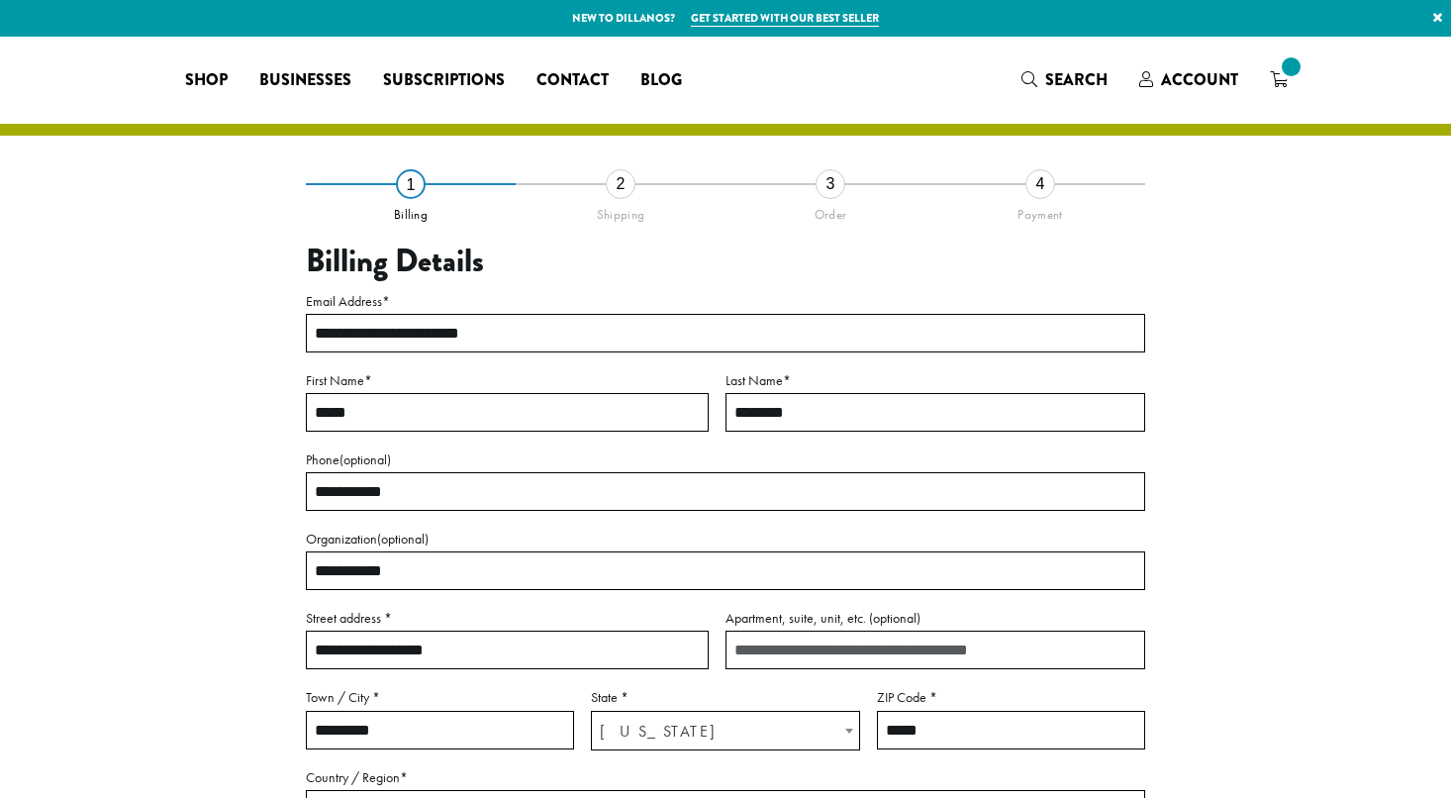
select select "**"
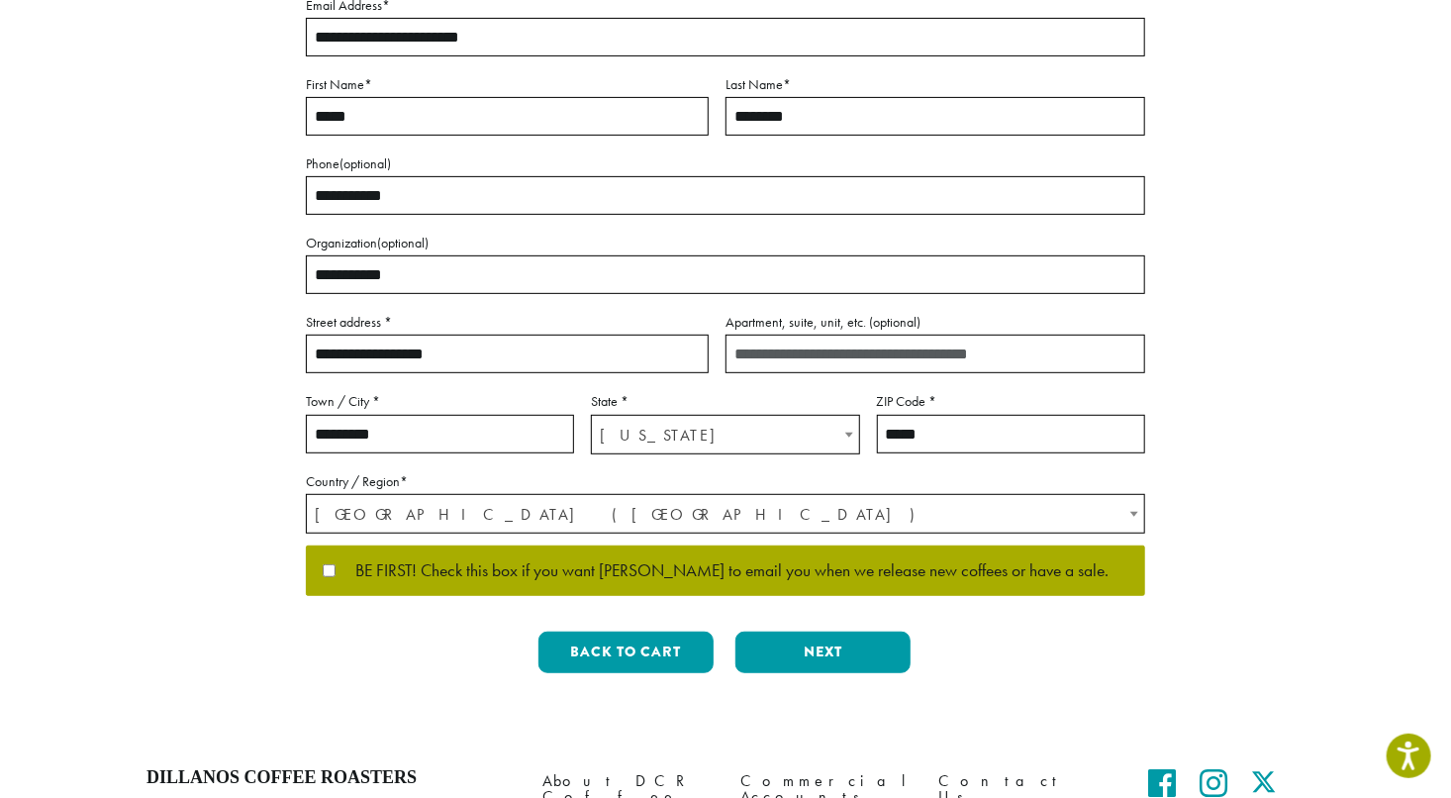
scroll to position [297, 0]
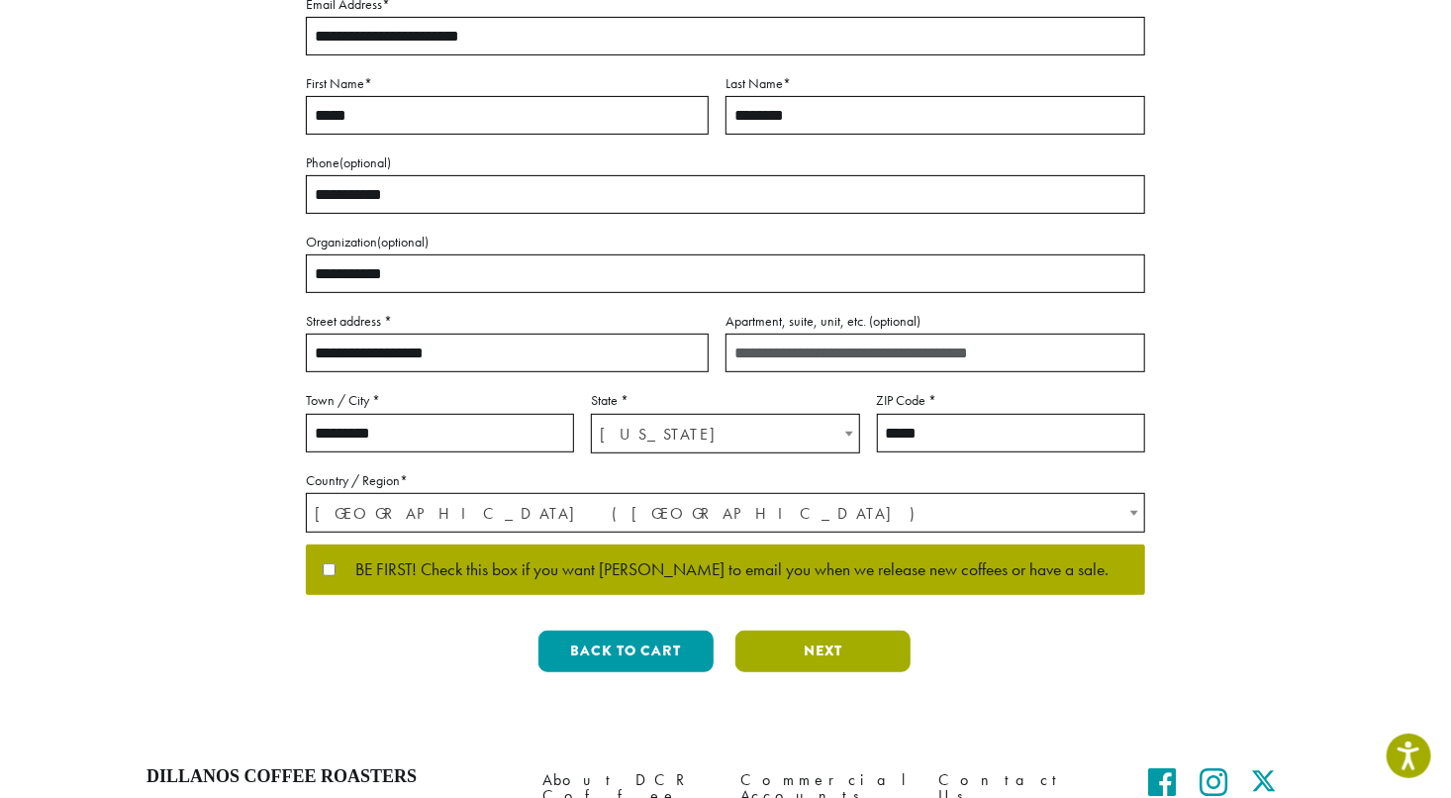
click at [814, 654] on button "Next" at bounding box center [822, 651] width 175 height 42
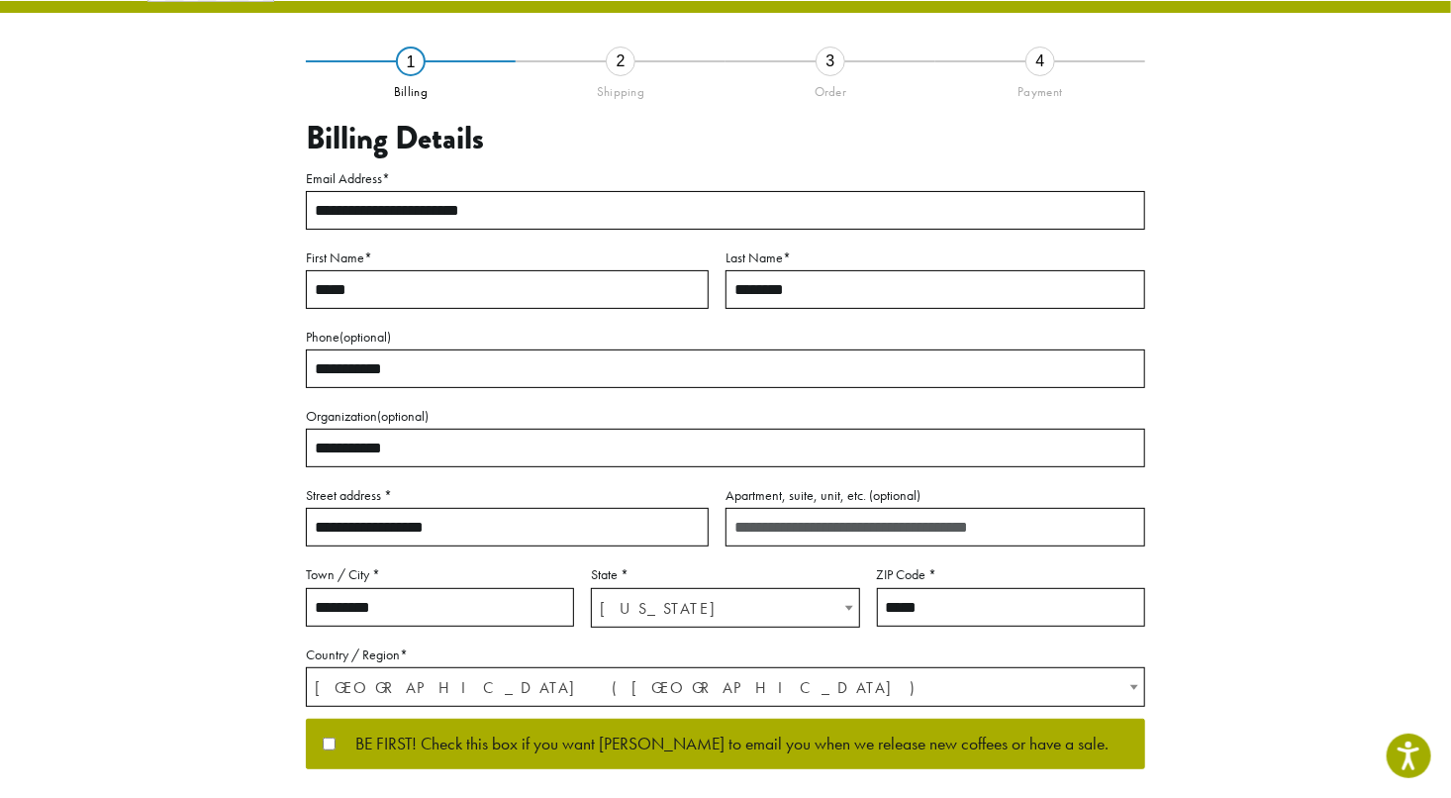
scroll to position [36, 0]
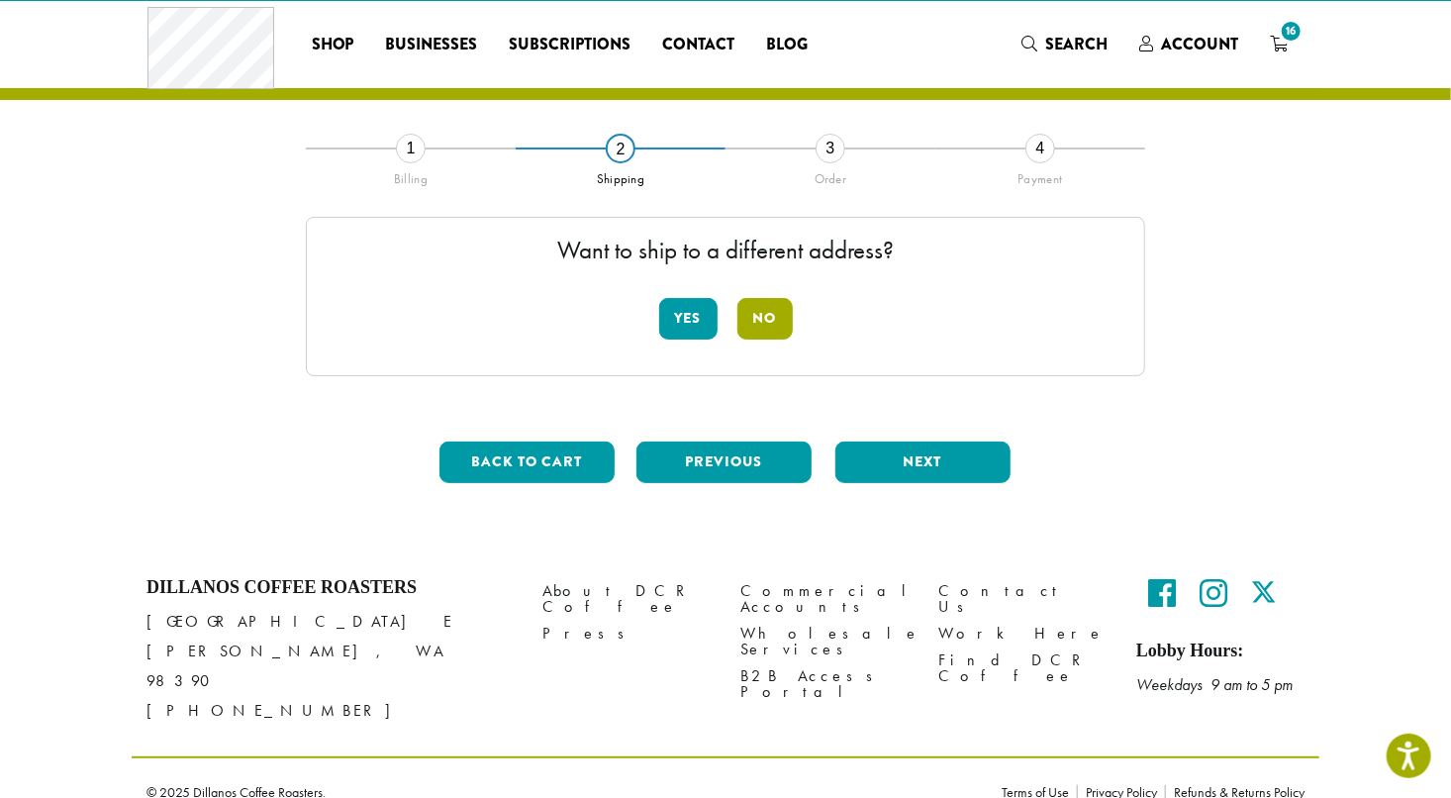
click at [763, 323] on button "No" at bounding box center [764, 319] width 55 height 42
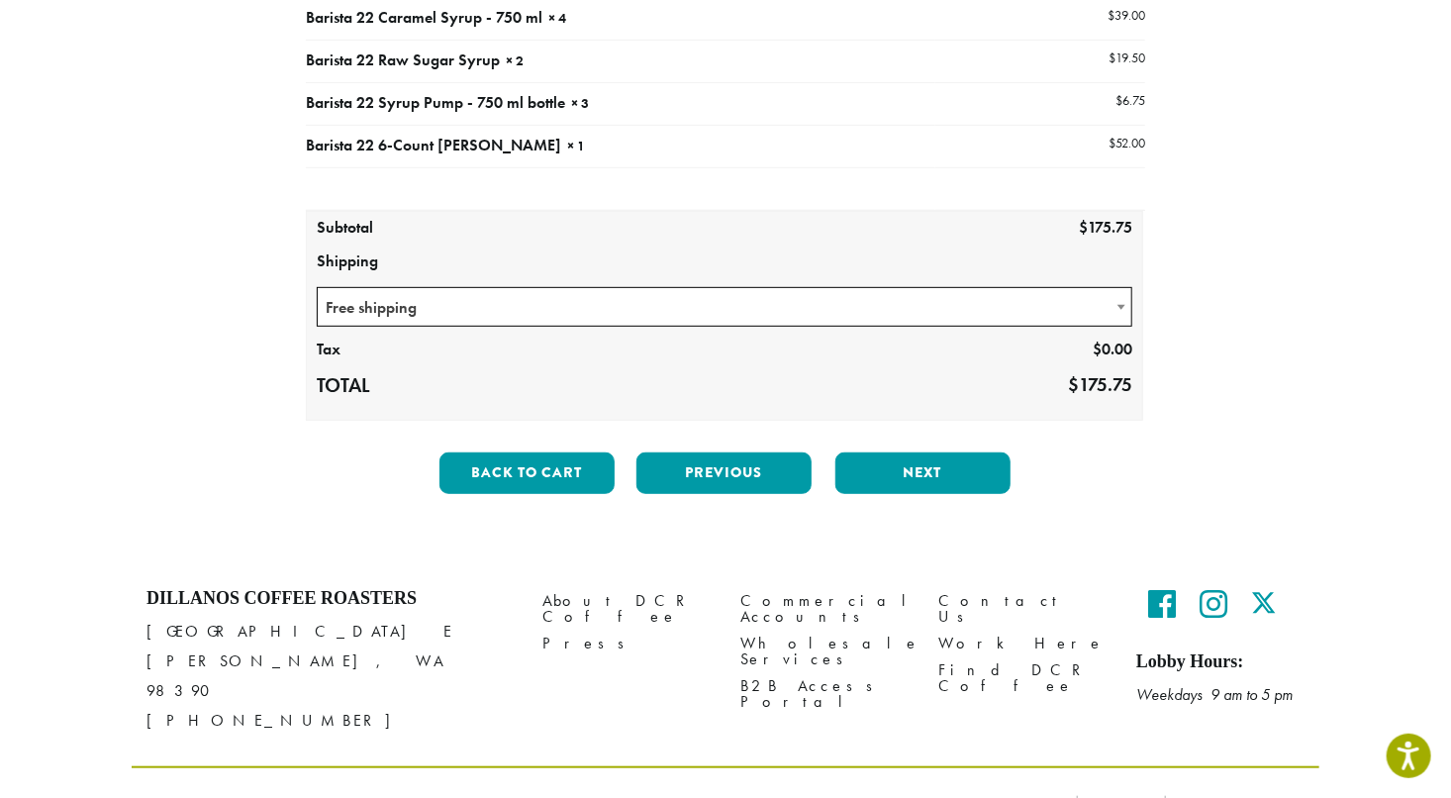
scroll to position [385, 0]
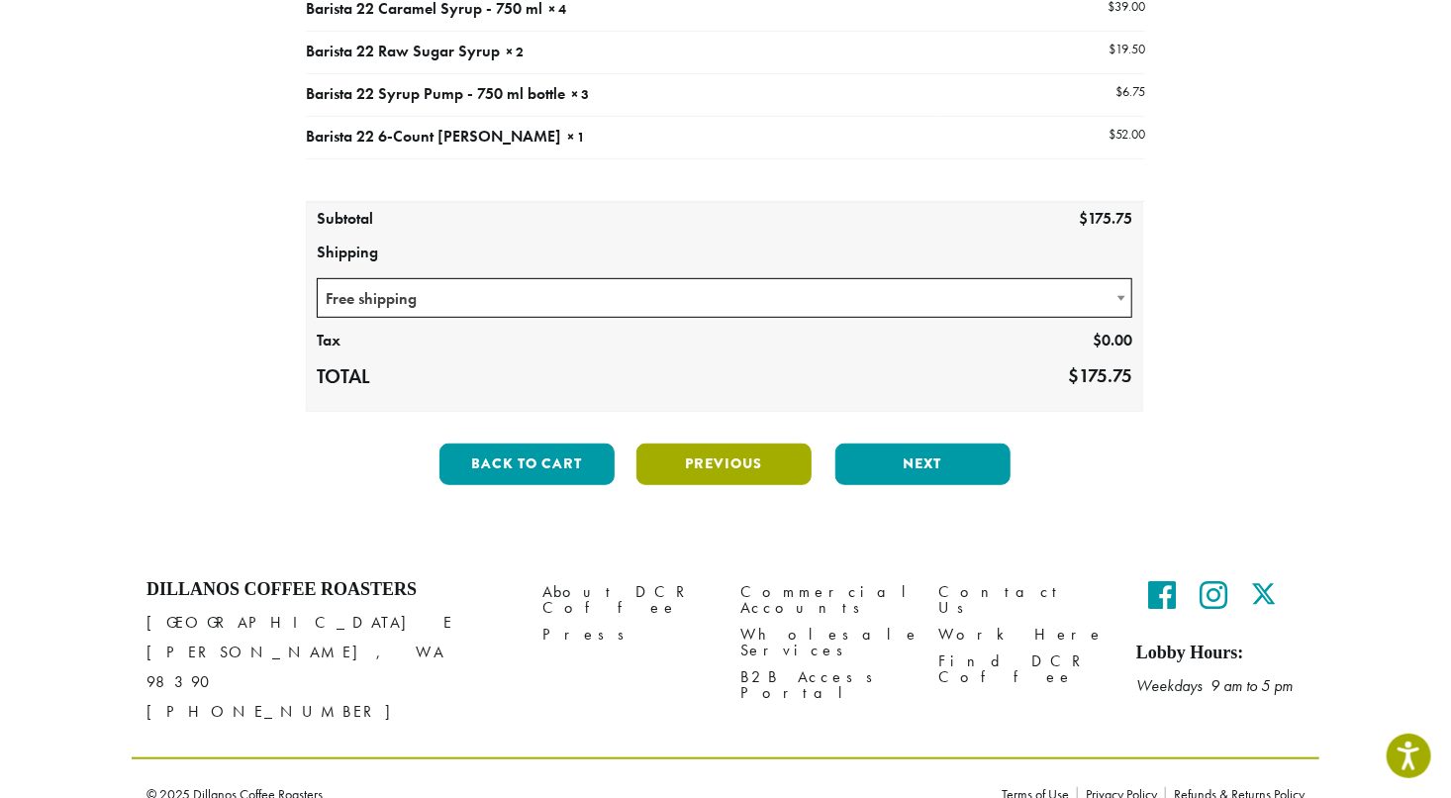
click at [735, 459] on button "Previous" at bounding box center [723, 464] width 175 height 42
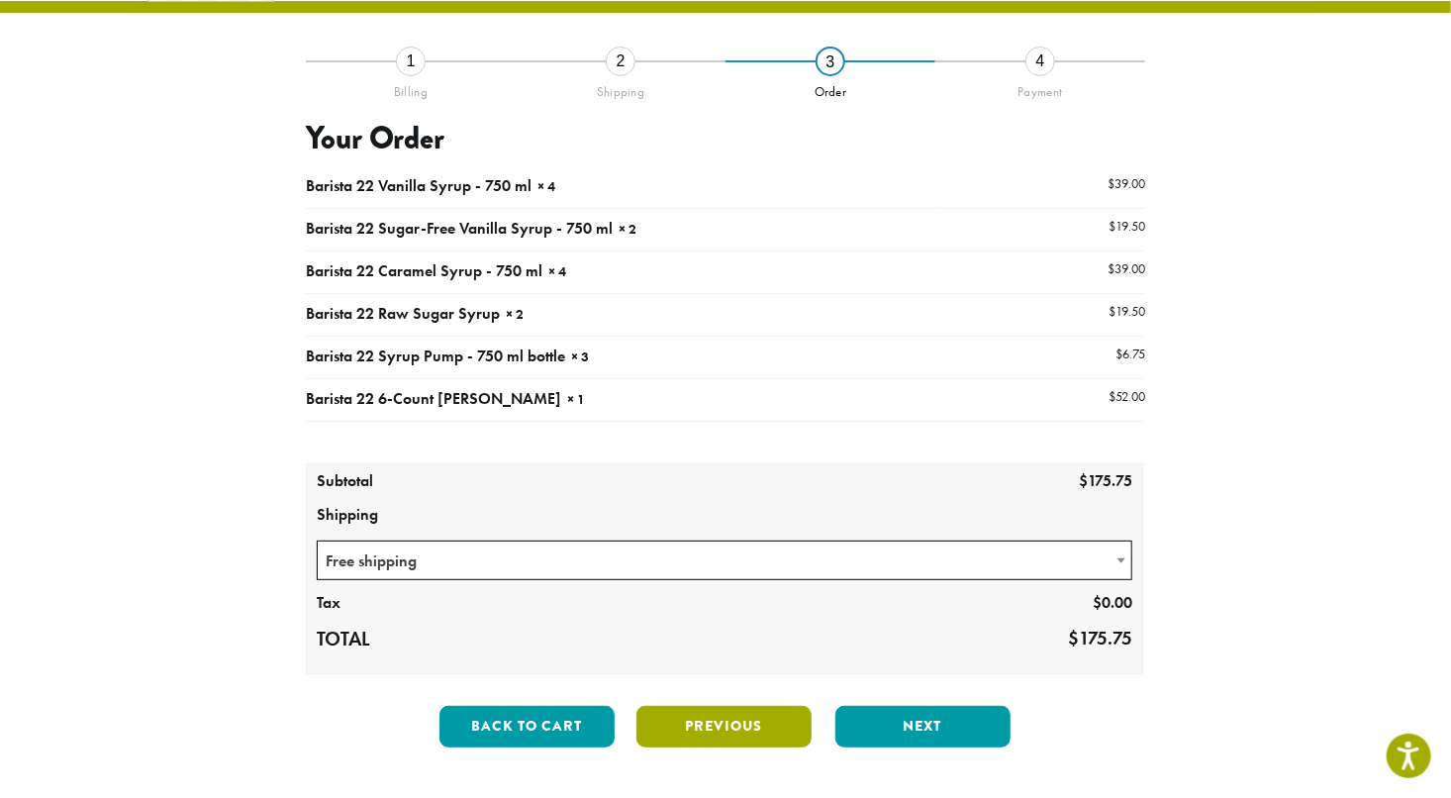
scroll to position [36, 0]
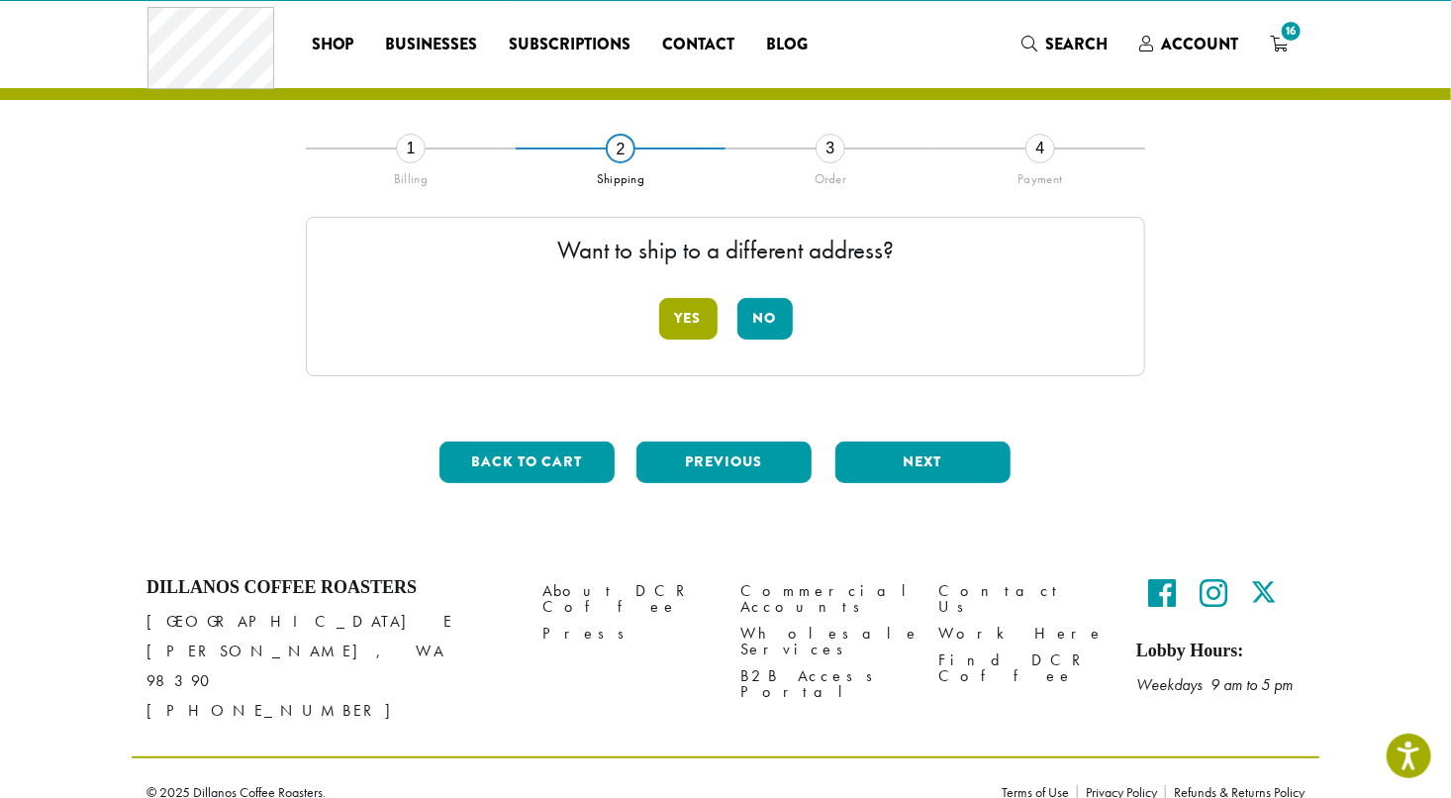
click at [685, 316] on button "Yes" at bounding box center [688, 319] width 58 height 42
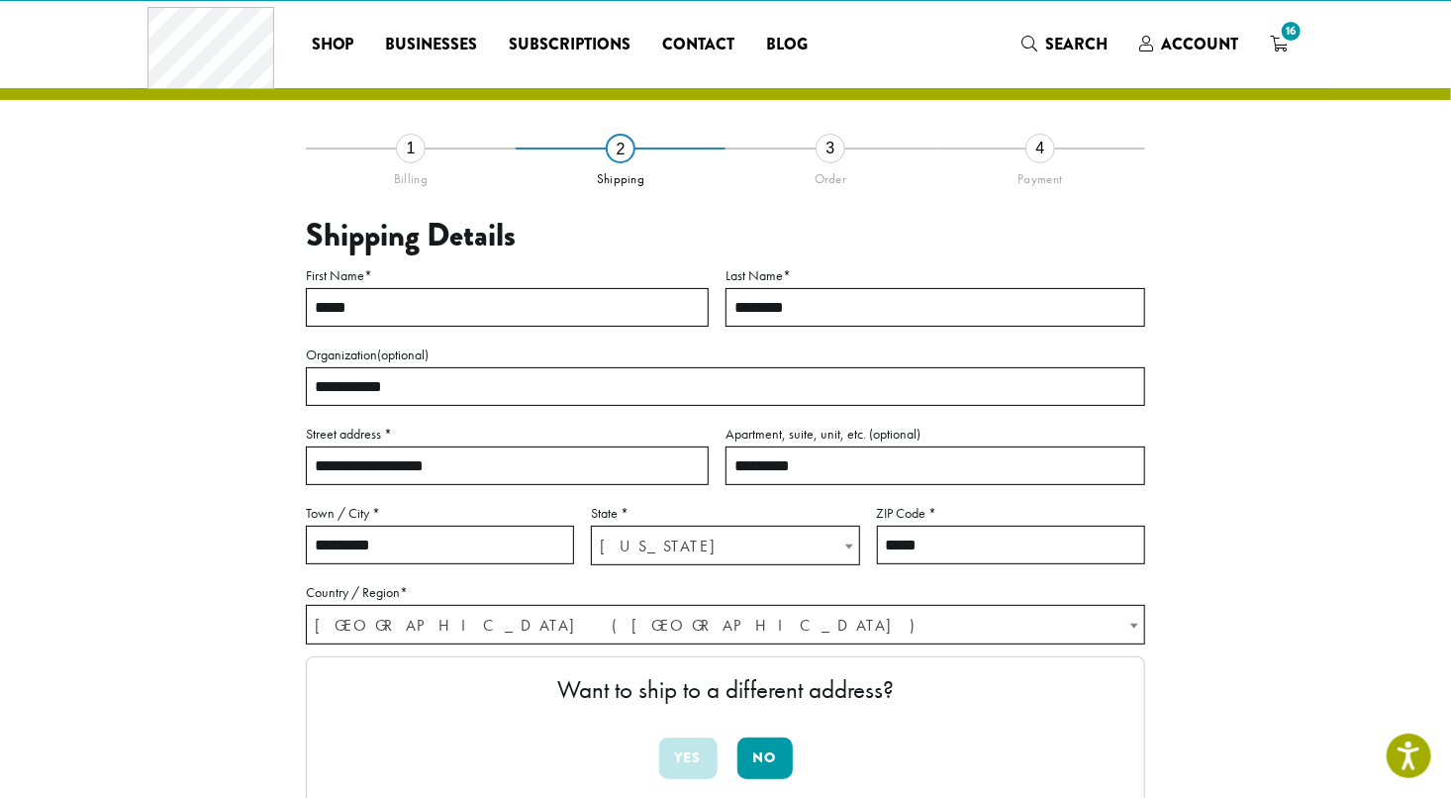
click at [458, 465] on input "**********" at bounding box center [507, 465] width 403 height 39
type input "*"
type input "**********"
click at [945, 545] on input "*****" at bounding box center [1011, 545] width 268 height 39
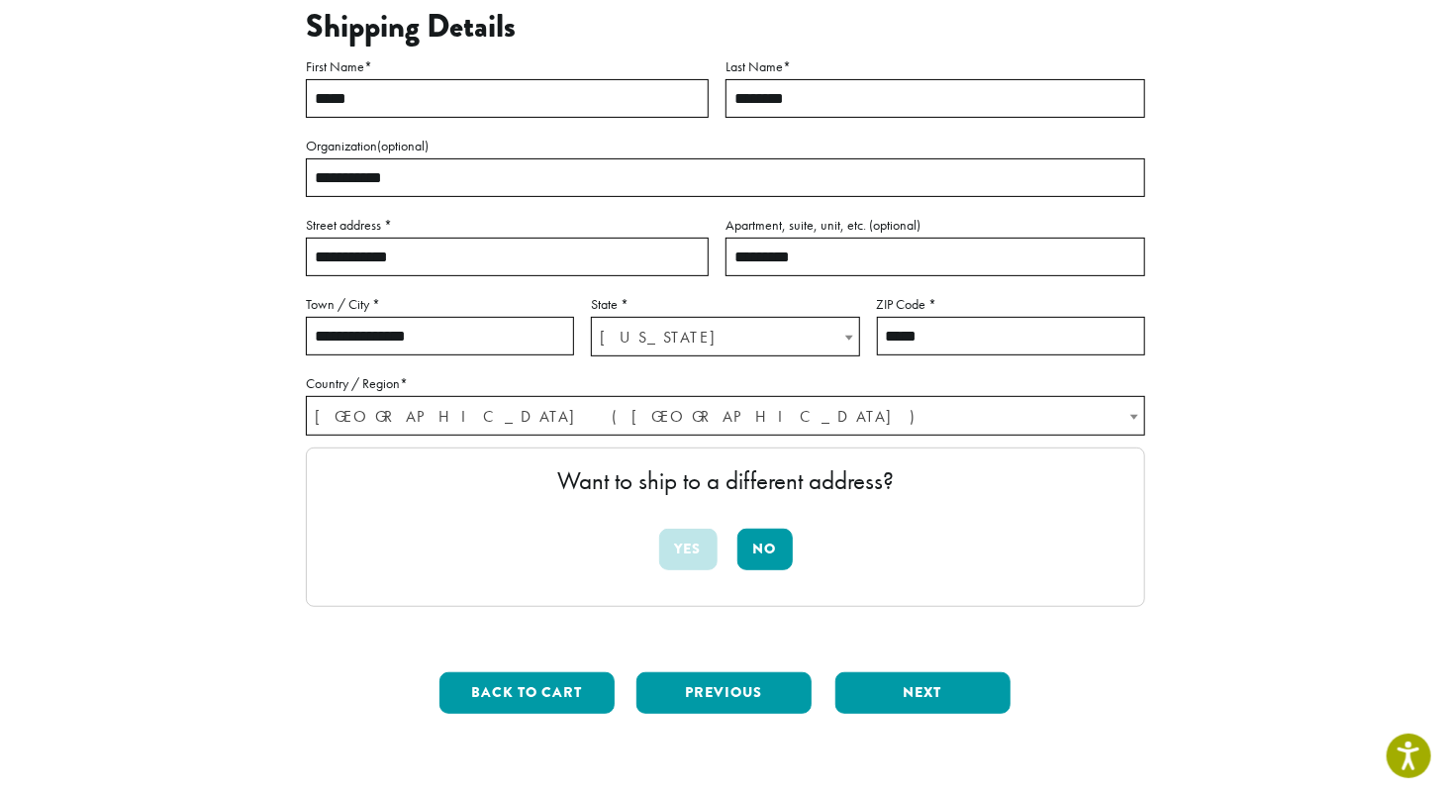
scroll to position [256, 0]
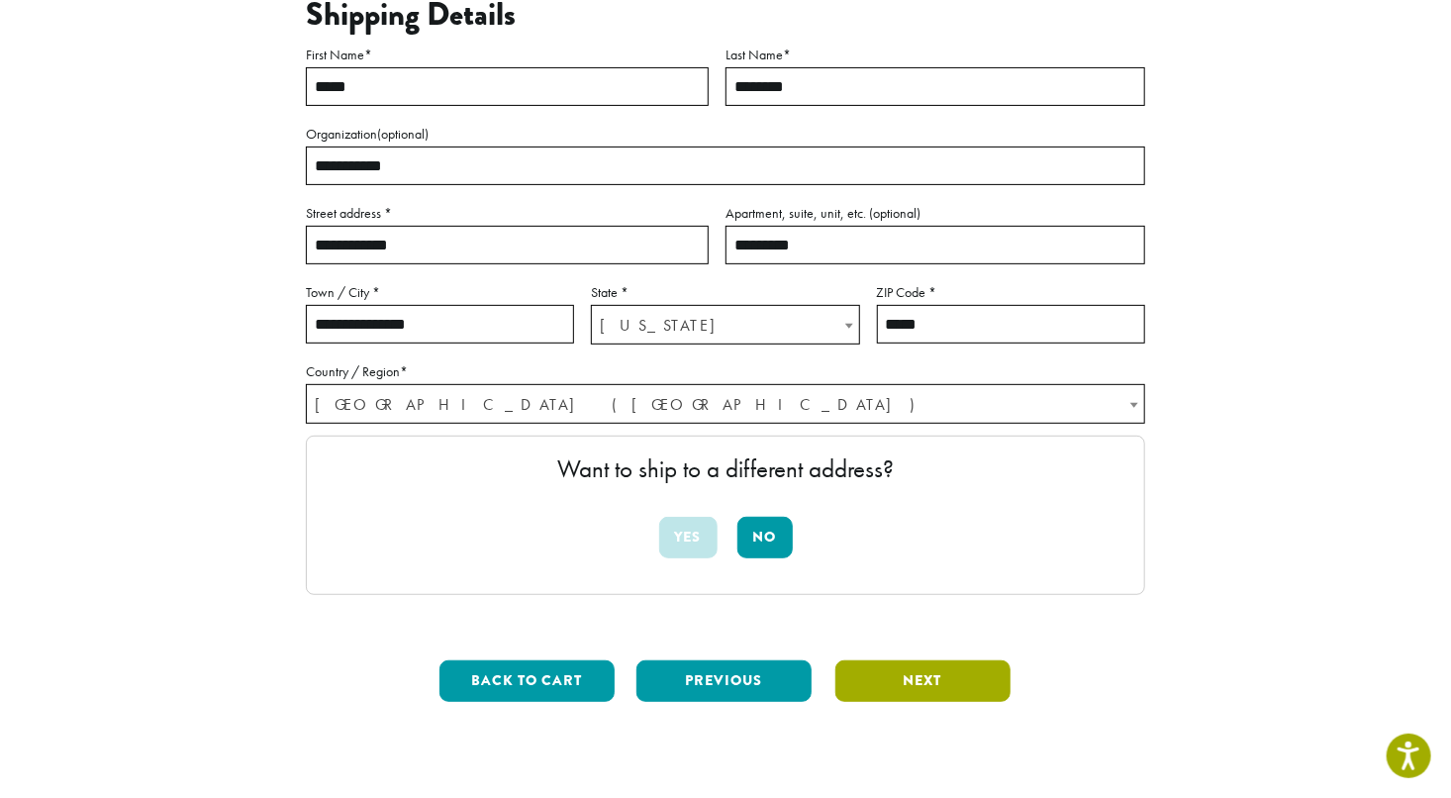
type input "*****"
click at [896, 685] on button "Next" at bounding box center [922, 681] width 175 height 42
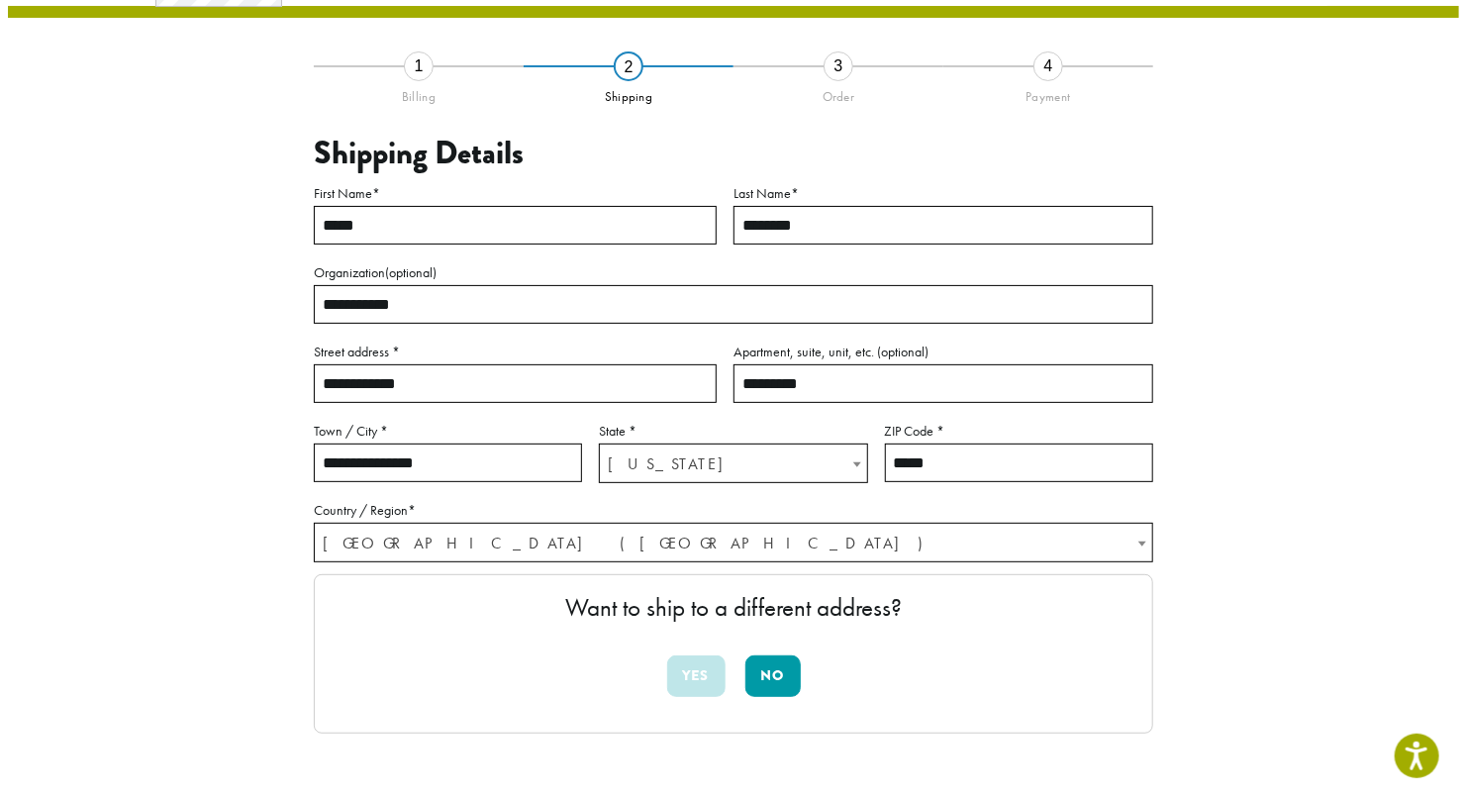
scroll to position [113, 0]
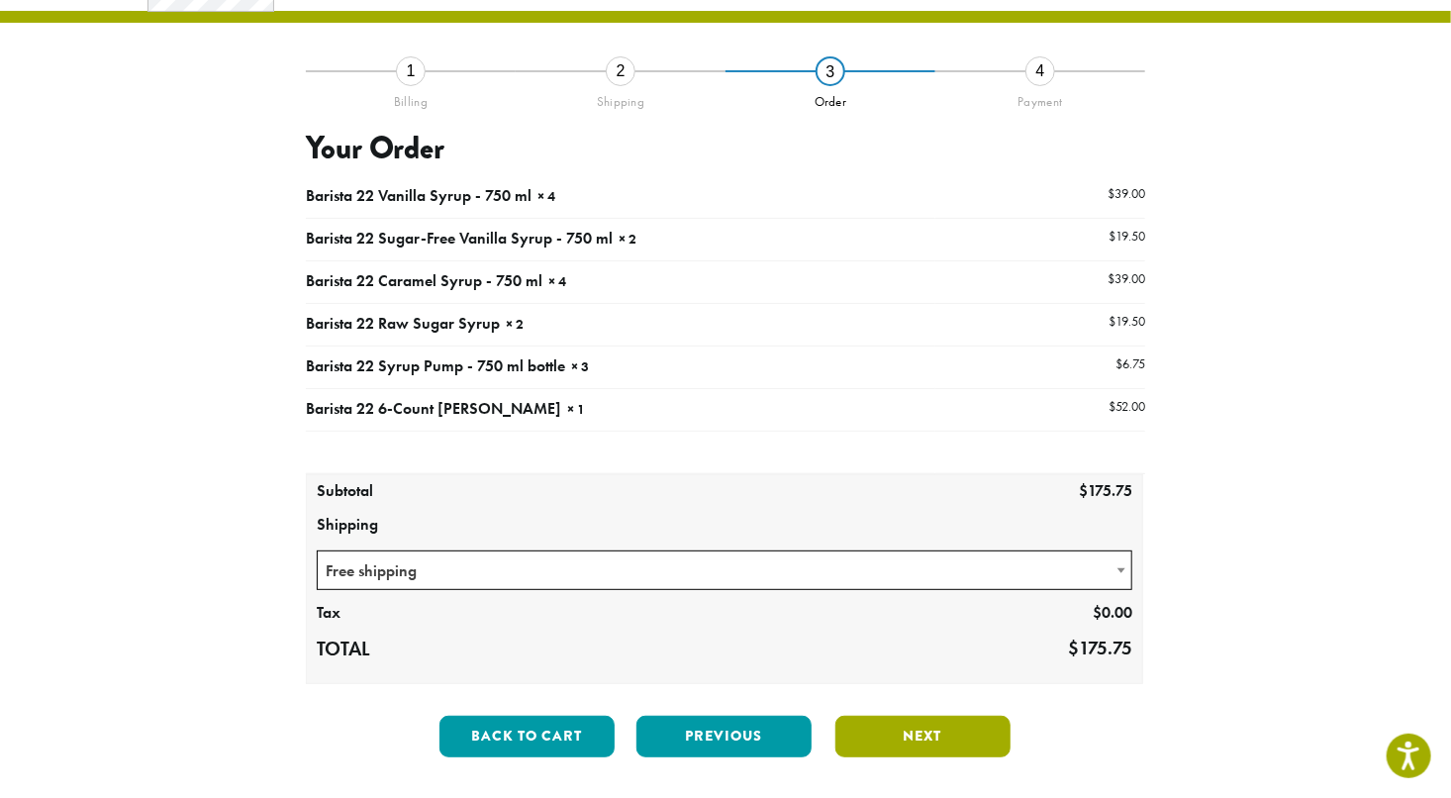
click at [910, 742] on button "Next" at bounding box center [922, 737] width 175 height 42
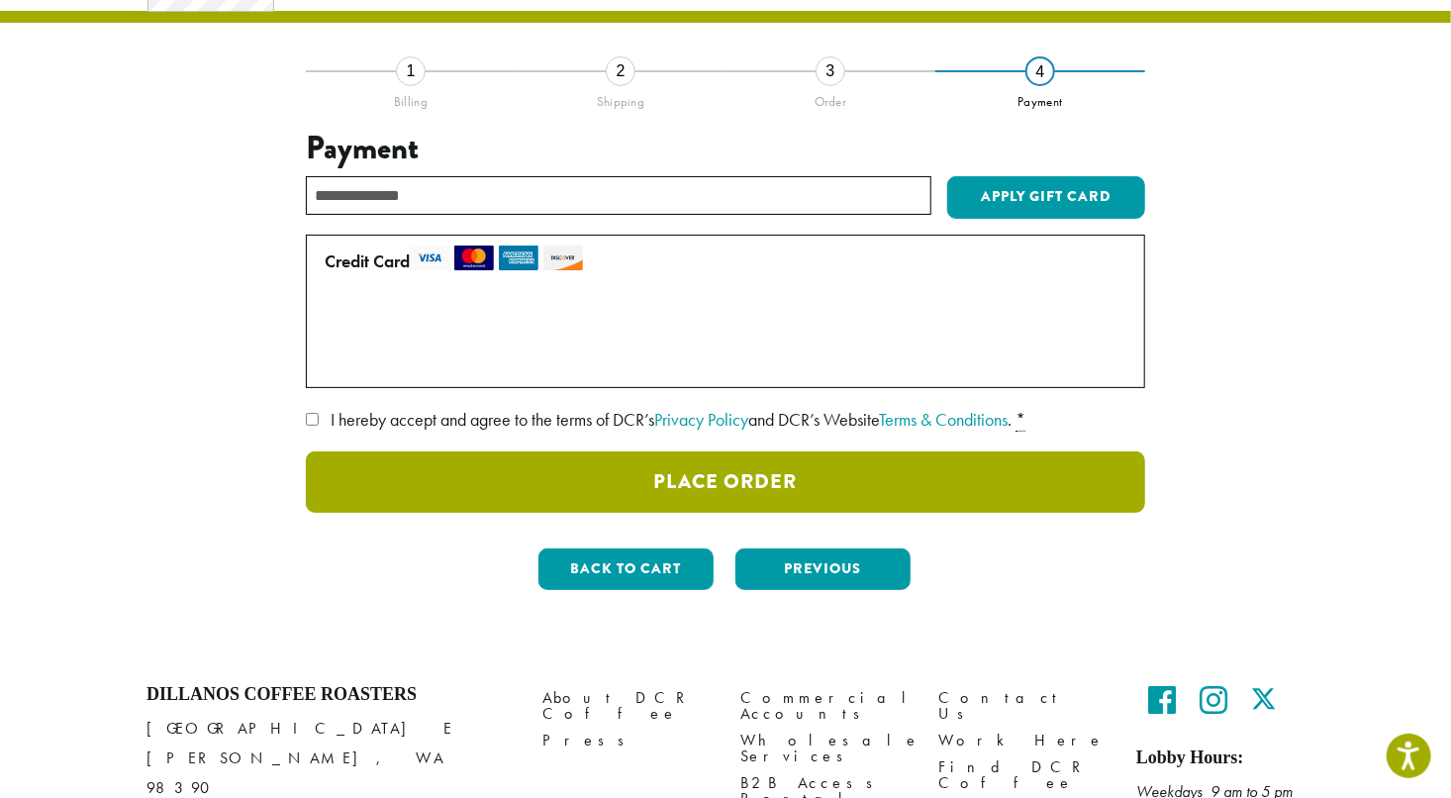
click at [748, 470] on button "Place Order" at bounding box center [725, 481] width 839 height 61
